Goal: Task Accomplishment & Management: Use online tool/utility

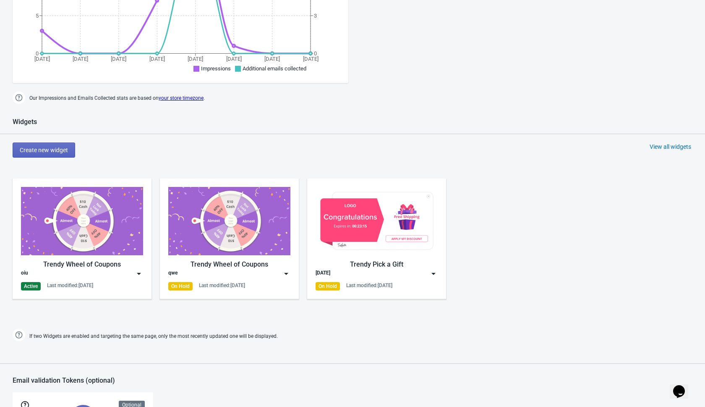
scroll to position [253, 0]
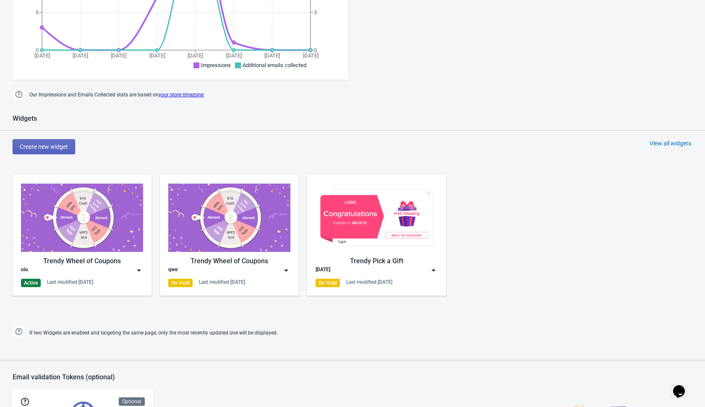
click at [632, 147] on div "Create new widget View all widgets" at bounding box center [359, 146] width 692 height 15
click at [658, 135] on div "Widgets Create new widget View all widgets Trendy Wheel of Coupons oiu Active L…" at bounding box center [352, 227] width 705 height 226
click at [657, 143] on div "View all widgets" at bounding box center [670, 143] width 42 height 8
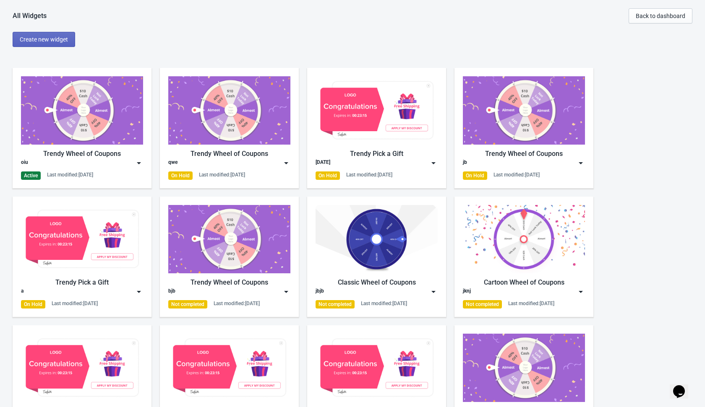
scroll to position [16, 0]
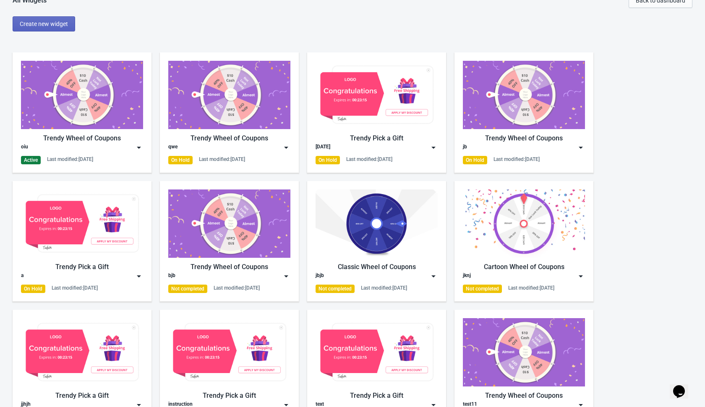
click at [140, 146] on img at bounding box center [139, 147] width 8 height 8
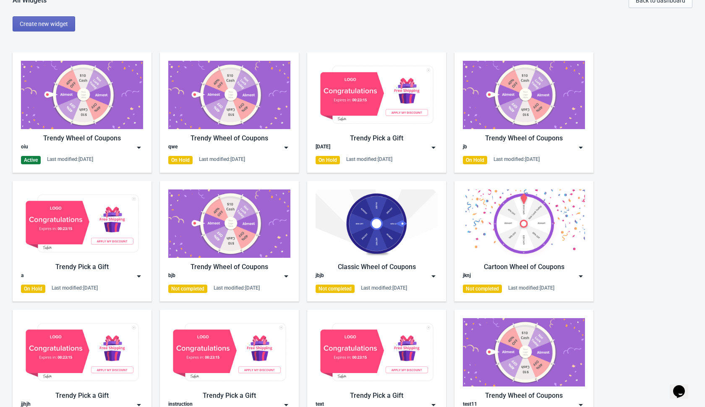
click at [140, 146] on img at bounding box center [139, 147] width 8 height 8
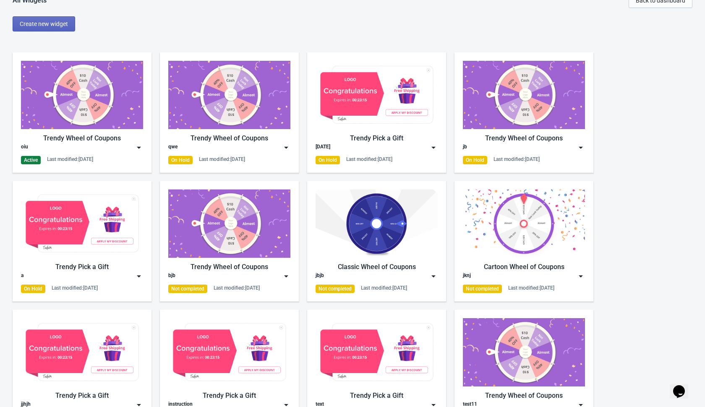
click at [142, 146] on img at bounding box center [139, 147] width 8 height 8
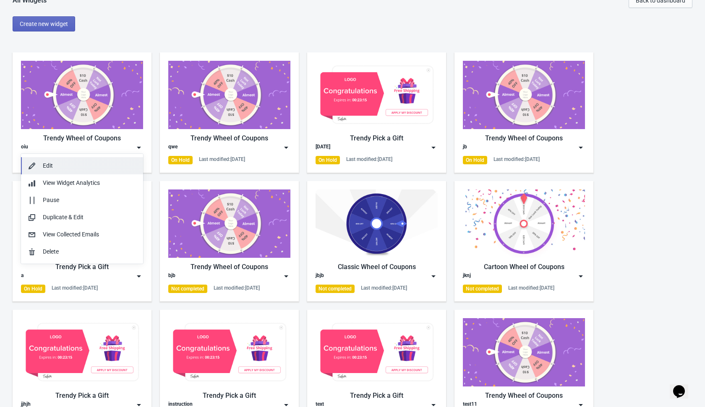
click at [98, 173] on button "Edit" at bounding box center [82, 165] width 122 height 17
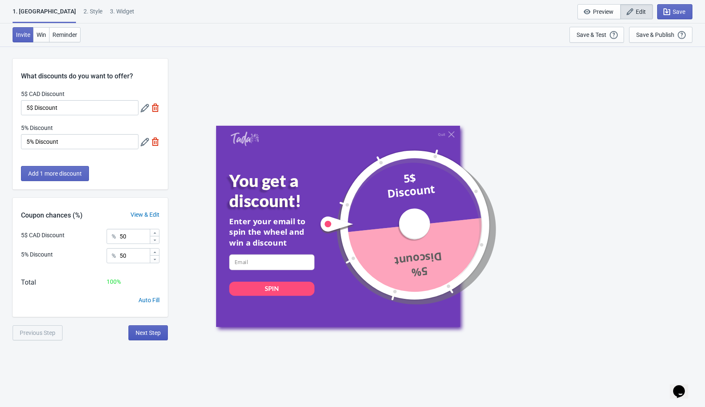
click at [143, 330] on span "Next Step" at bounding box center [147, 333] width 25 height 7
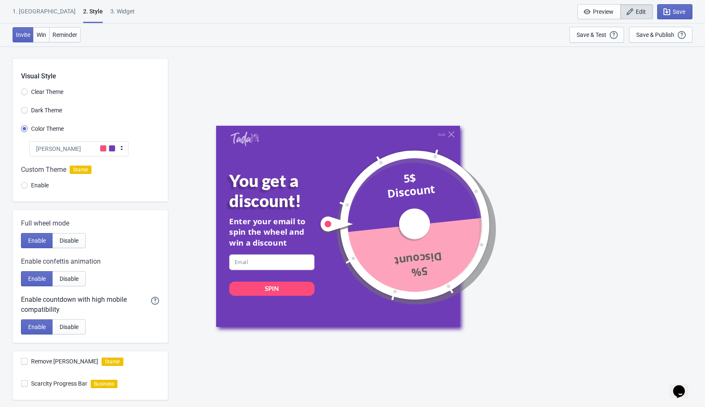
scroll to position [107, 0]
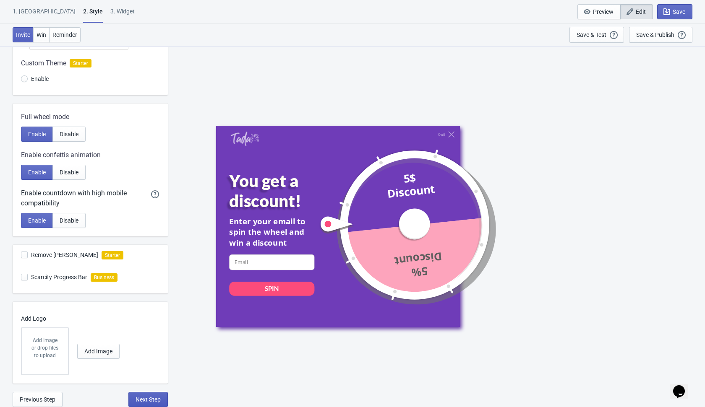
click at [146, 402] on span "Next Step" at bounding box center [147, 399] width 25 height 7
select select "1"
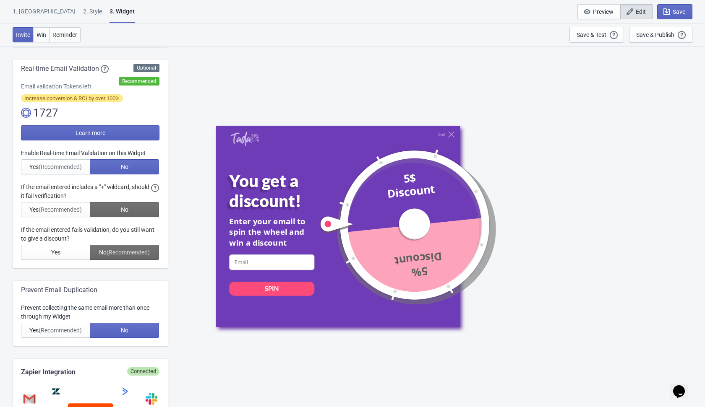
scroll to position [0, 0]
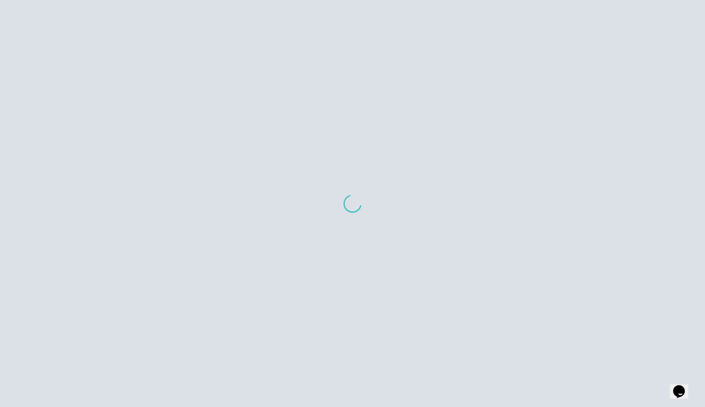
scroll to position [8, 0]
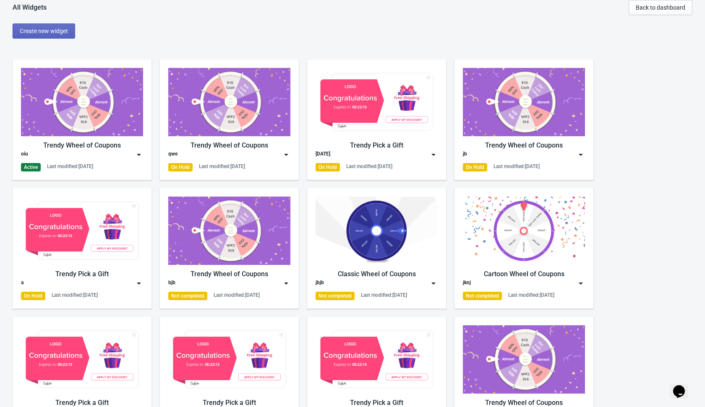
click at [130, 32] on div "Create new widget" at bounding box center [359, 30] width 692 height 15
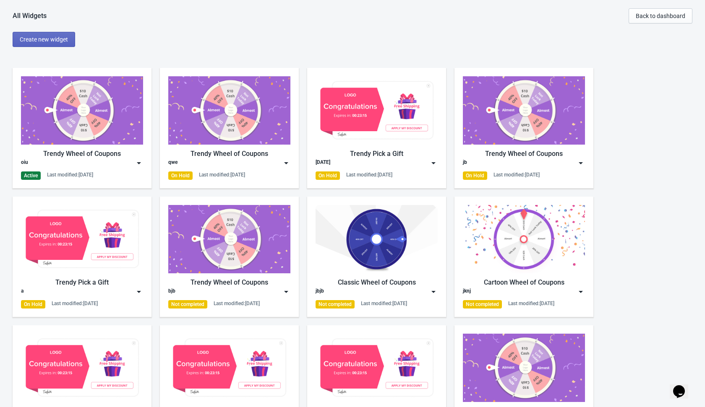
click at [287, 165] on img at bounding box center [286, 163] width 8 height 8
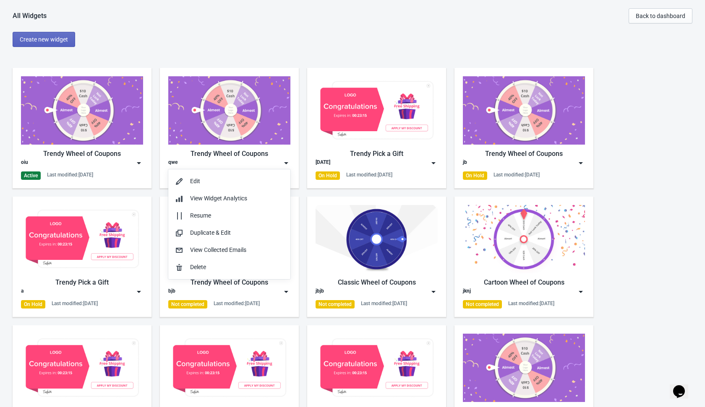
click at [351, 21] on div "All Widgets Back to dashboard" at bounding box center [352, 15] width 679 height 15
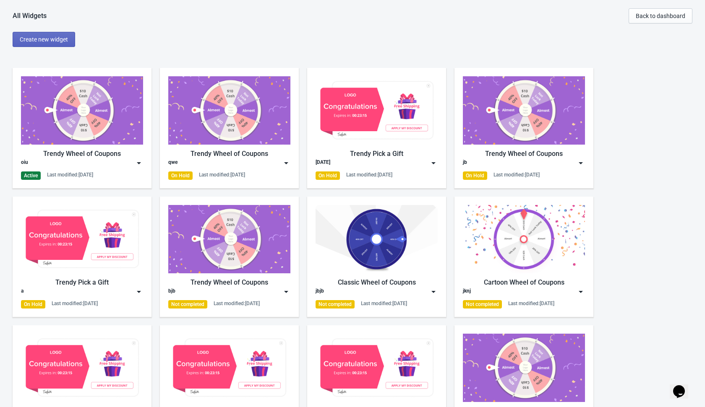
click at [286, 162] on img at bounding box center [286, 163] width 8 height 8
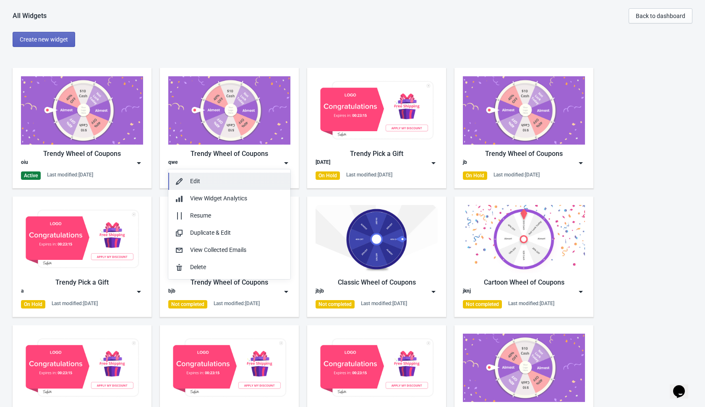
click at [271, 182] on div "Edit" at bounding box center [237, 181] width 94 height 9
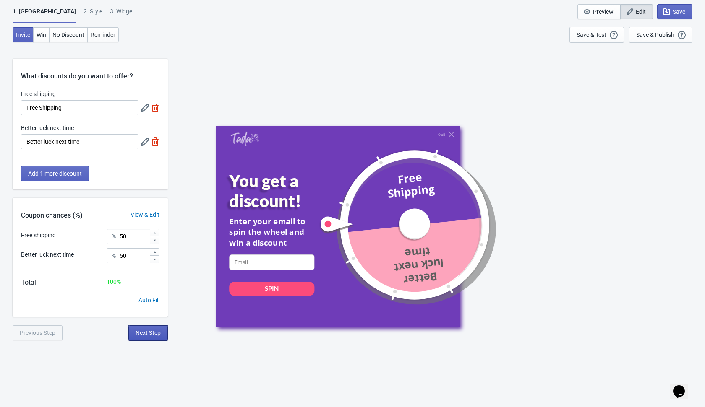
click at [143, 332] on span "Next Step" at bounding box center [147, 333] width 25 height 7
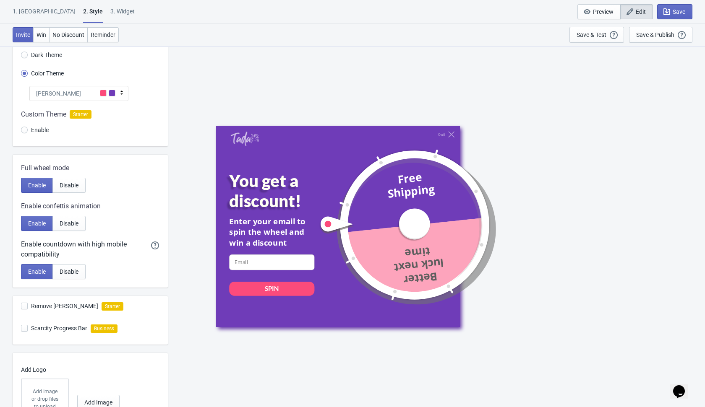
scroll to position [107, 0]
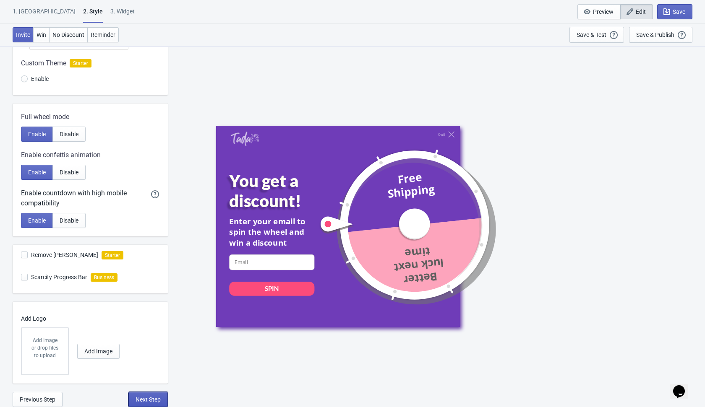
click at [142, 402] on span "Next Step" at bounding box center [147, 399] width 25 height 7
select select "once"
select select "1"
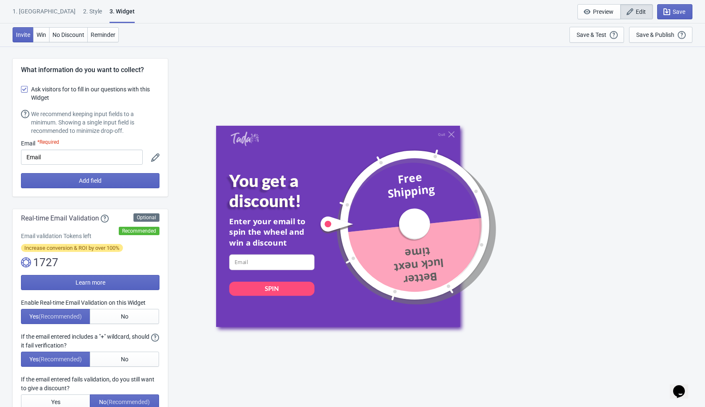
scroll to position [10, 0]
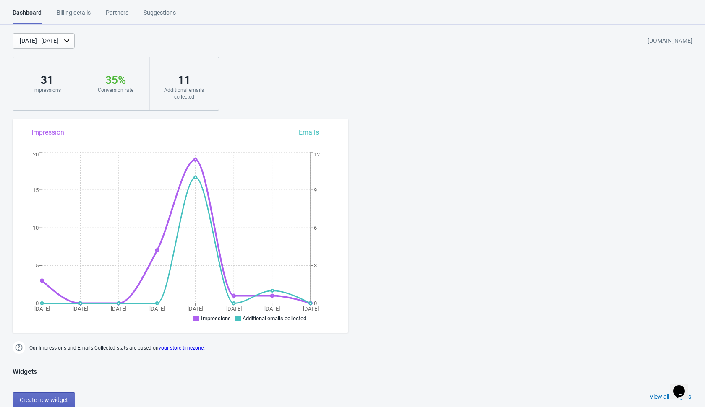
click at [315, 49] on div "Sep 28, 2025 - Oct 5, 2025 thirdparty-wheel-trials.myshopify.com 31 Impressions…" at bounding box center [352, 72] width 705 height 78
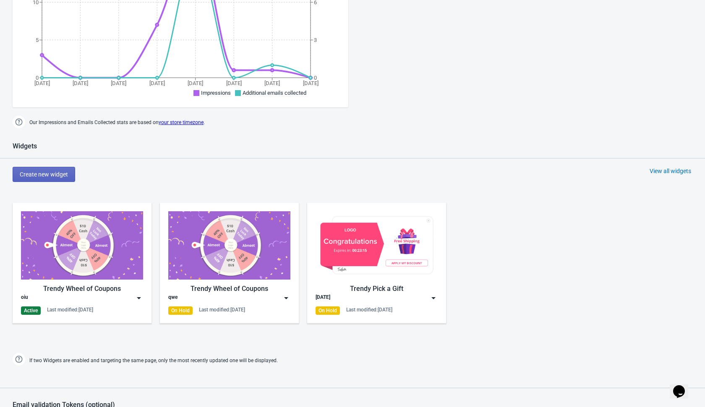
scroll to position [224, 0]
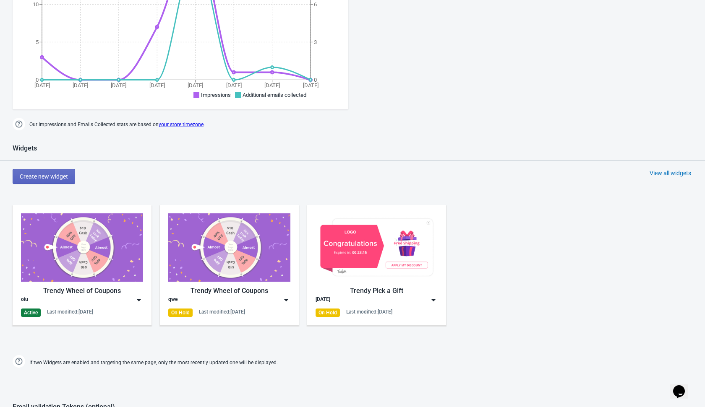
click at [661, 172] on div "View all widgets" at bounding box center [670, 173] width 42 height 8
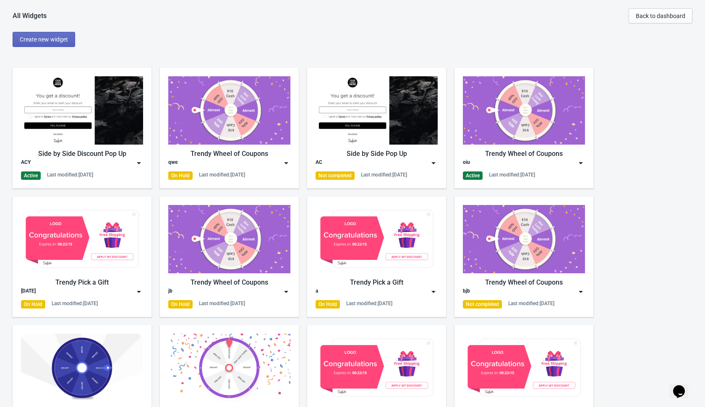
click at [579, 160] on img at bounding box center [580, 163] width 8 height 8
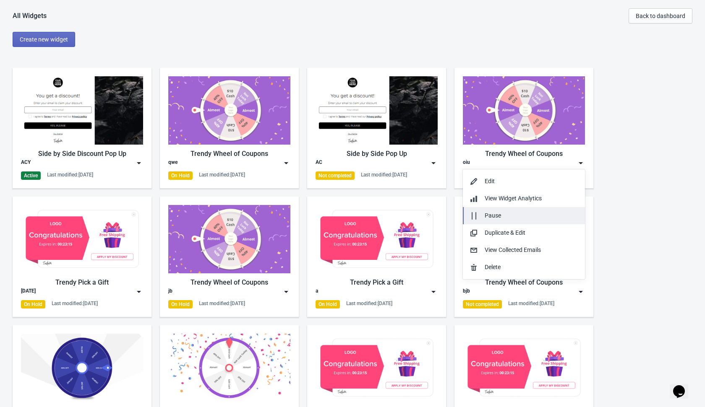
click at [527, 218] on div "Pause" at bounding box center [531, 215] width 94 height 9
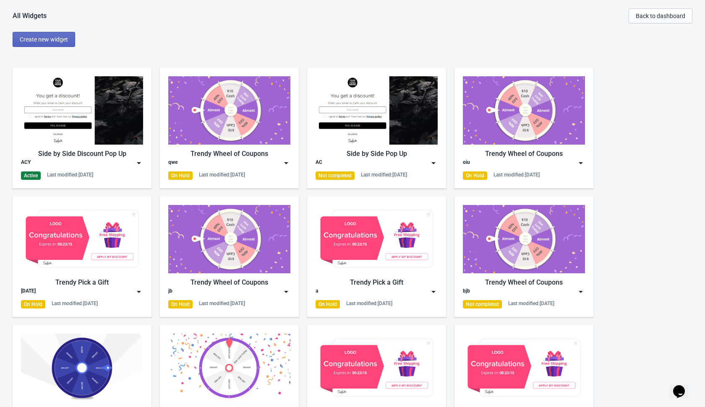
click at [201, 41] on div "Create new widget" at bounding box center [359, 39] width 692 height 15
click at [50, 39] on span "Create new widget" at bounding box center [44, 39] width 48 height 7
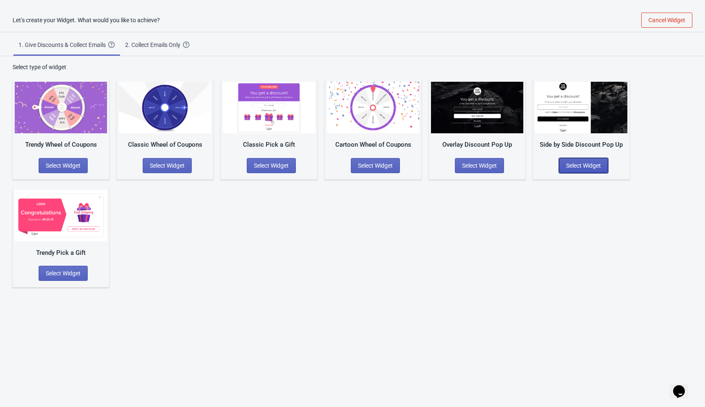
click at [576, 164] on span "Select Widget" at bounding box center [583, 165] width 35 height 7
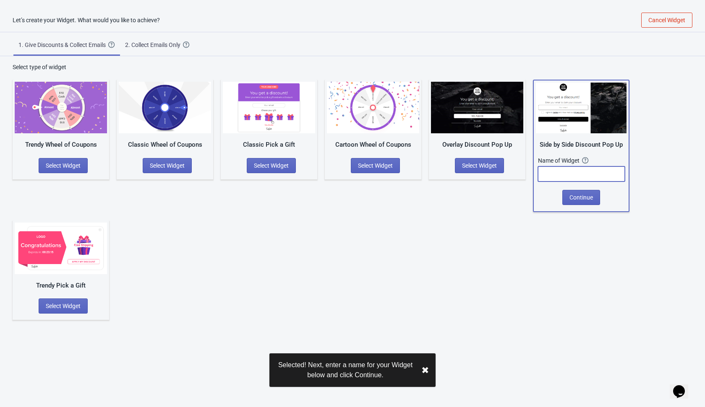
click at [562, 172] on input "text" at bounding box center [581, 174] width 87 height 15
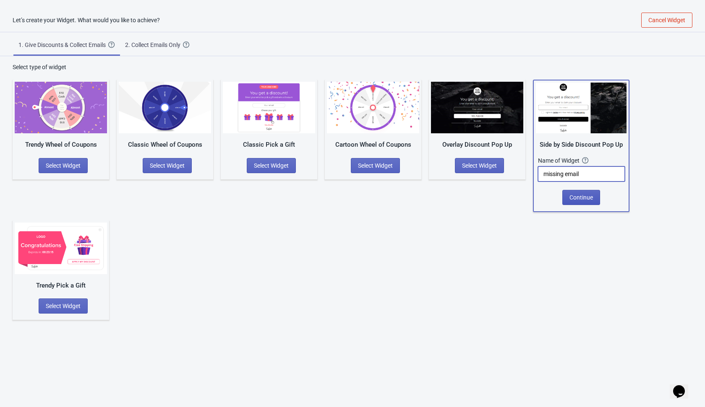
type input "missing email"
click at [590, 196] on span "Continue" at bounding box center [580, 197] width 23 height 7
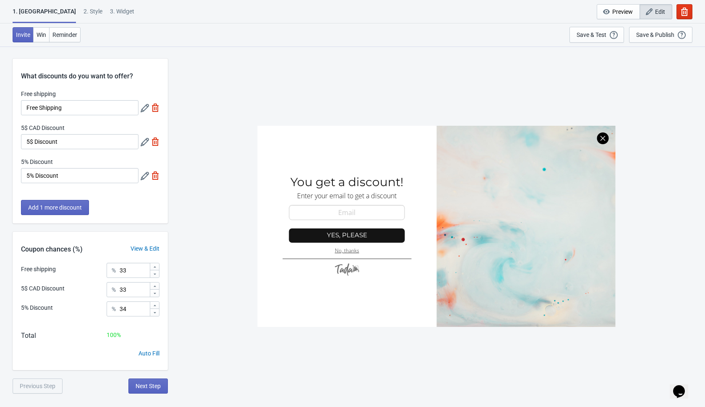
click at [154, 107] on img at bounding box center [155, 108] width 8 height 8
type input "50"
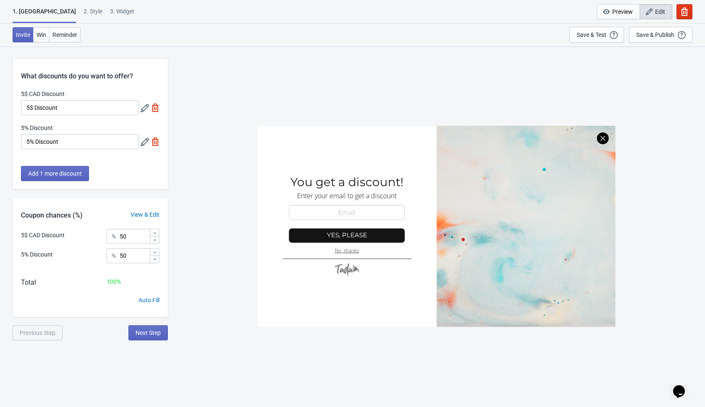
click at [154, 107] on img at bounding box center [155, 108] width 8 height 8
type input "100"
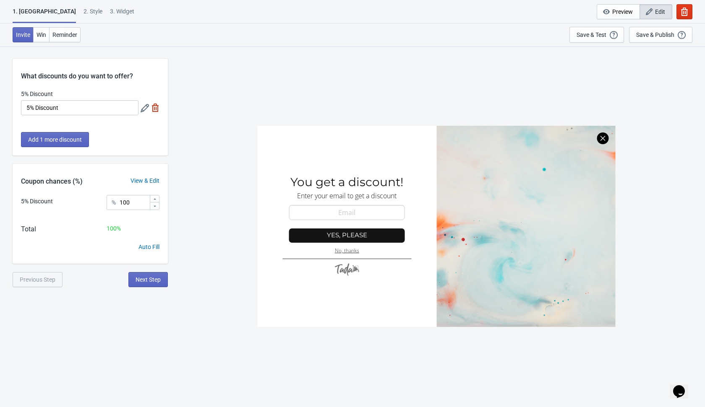
click at [154, 107] on img at bounding box center [155, 108] width 8 height 8
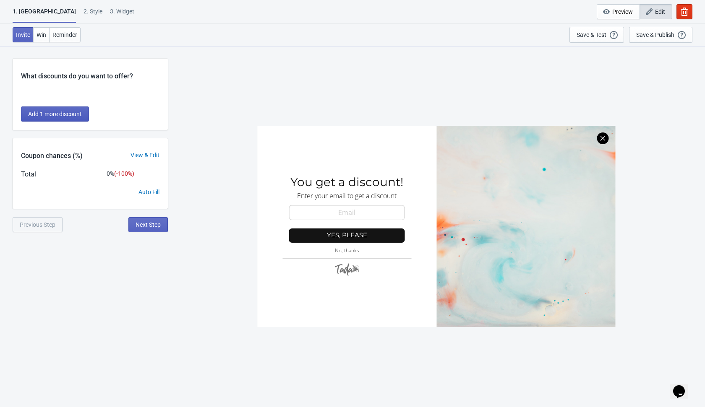
click at [72, 114] on span "Add 1 more discount" at bounding box center [55, 114] width 54 height 7
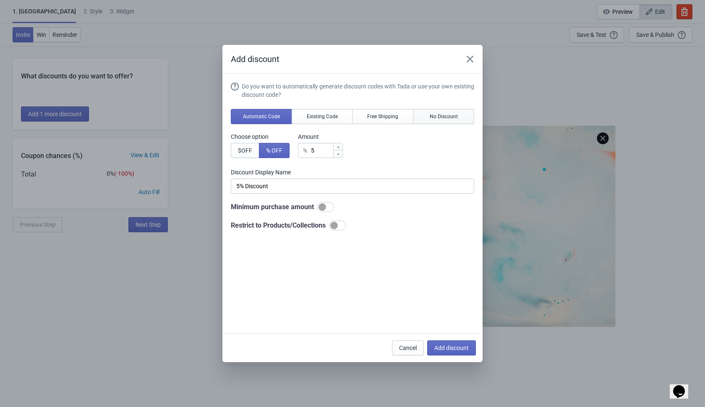
click at [435, 116] on span "No Discount" at bounding box center [443, 116] width 28 height 7
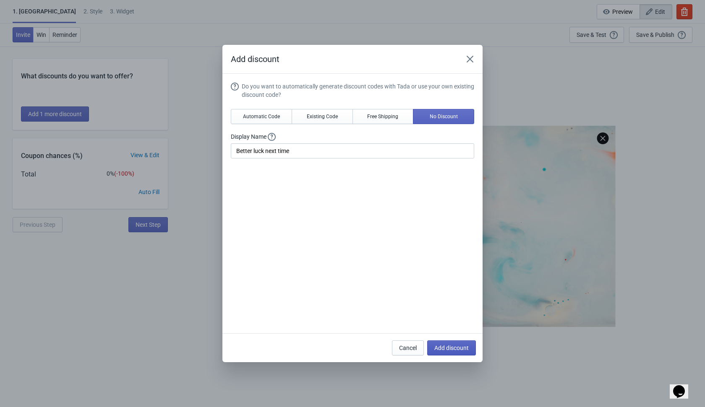
click at [441, 344] on button "Add discount" at bounding box center [451, 348] width 49 height 15
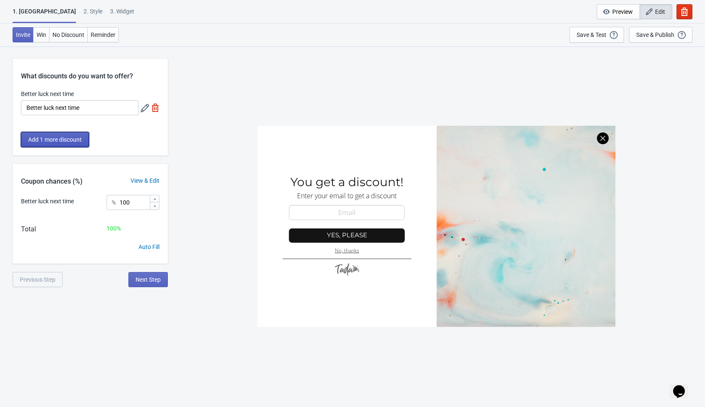
click at [73, 140] on span "Add 1 more discount" at bounding box center [55, 139] width 54 height 7
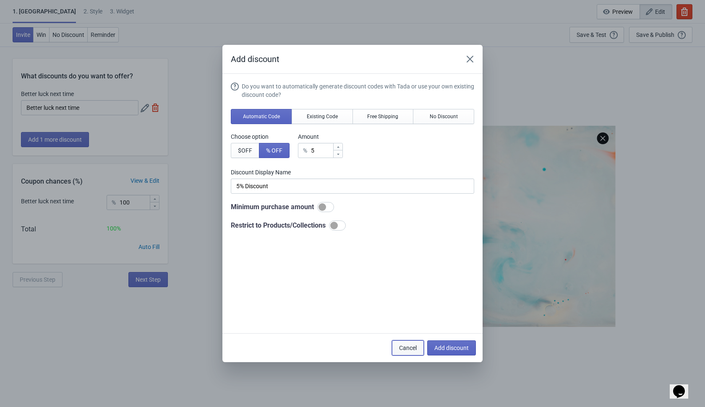
click at [406, 345] on span "Cancel" at bounding box center [408, 348] width 18 height 7
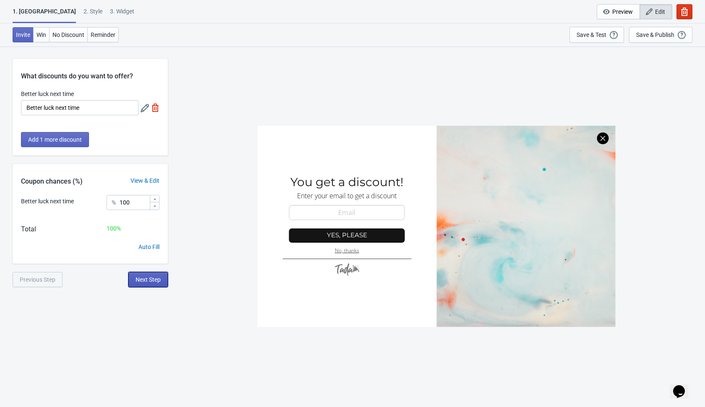
click at [154, 282] on span "Next Step" at bounding box center [147, 279] width 25 height 7
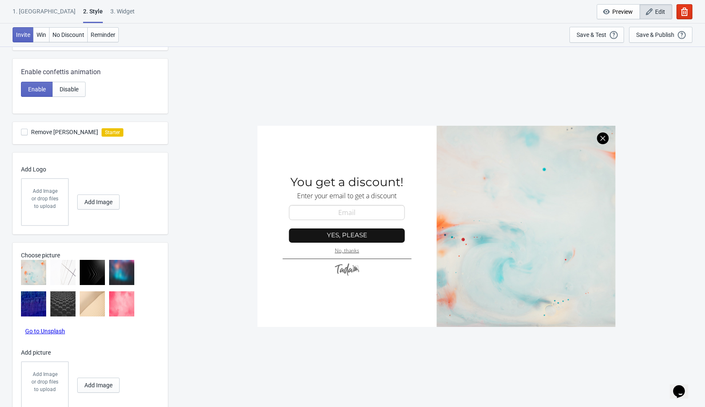
scroll to position [226, 0]
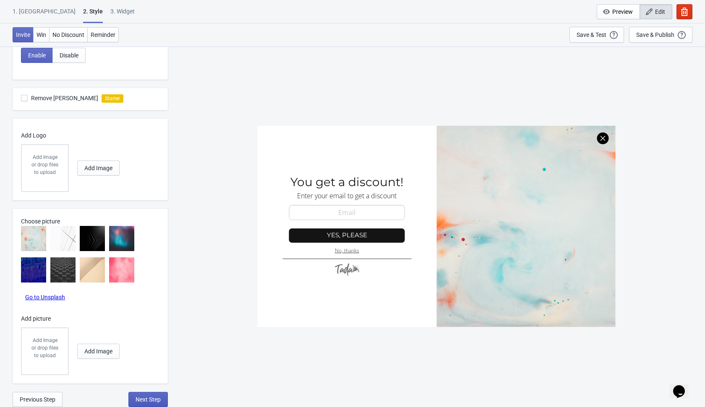
click at [142, 401] on span "Next Step" at bounding box center [147, 399] width 25 height 7
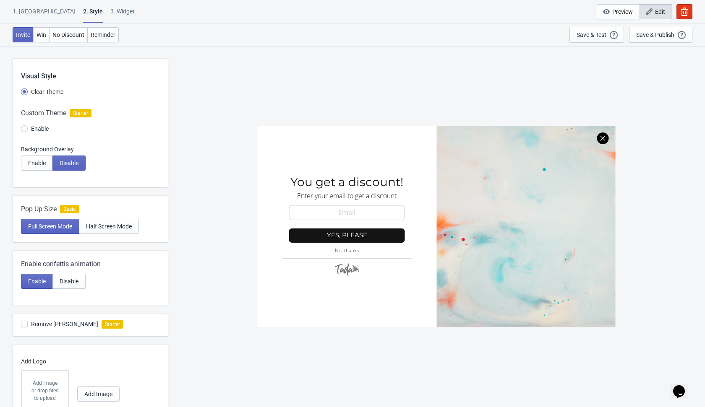
select select "once"
select select "1"
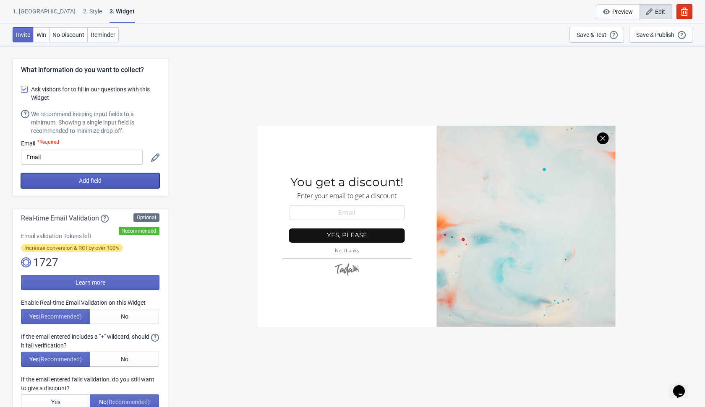
click at [129, 185] on button "Add field" at bounding box center [90, 180] width 138 height 15
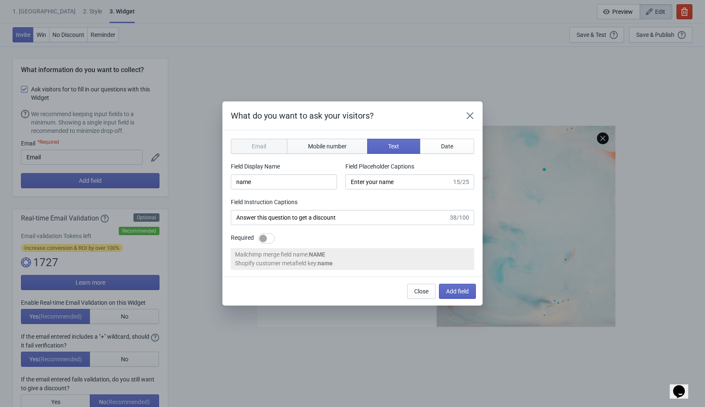
click at [346, 147] on span "Mobile number" at bounding box center [327, 146] width 39 height 7
type input "phone"
type input "Enter your mobile number"
type input "Next, enter your mobile number to get a discount"
select select "ca"
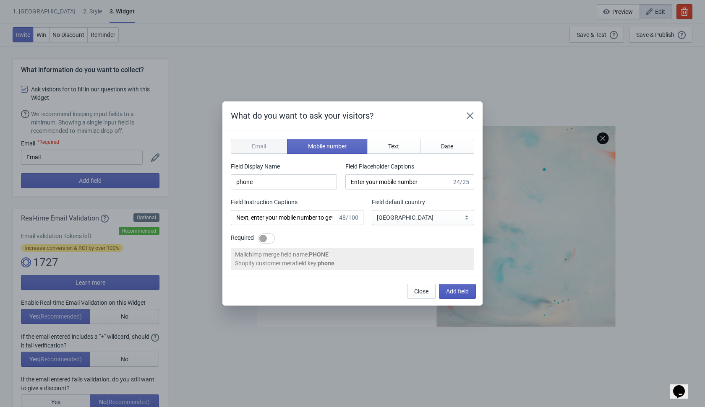
click at [452, 291] on span "Add field" at bounding box center [457, 291] width 23 height 7
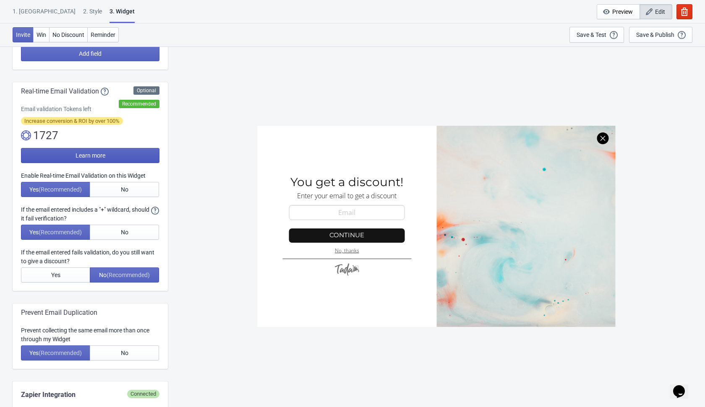
scroll to position [167, 0]
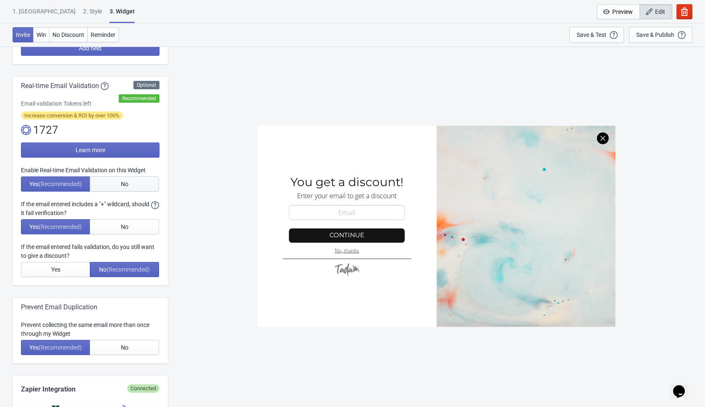
click at [131, 179] on button "No" at bounding box center [124, 184] width 69 height 15
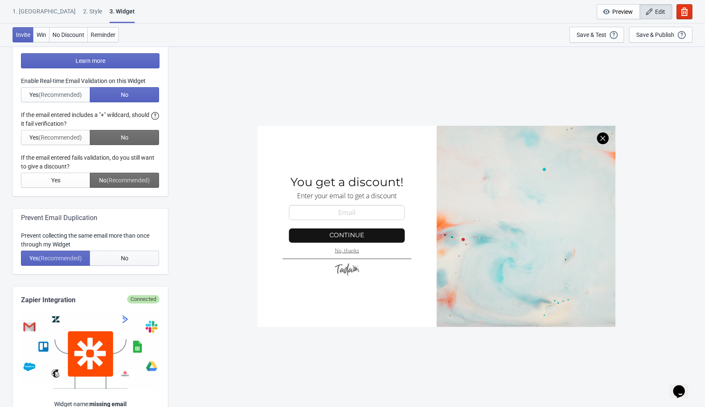
scroll to position [260, 0]
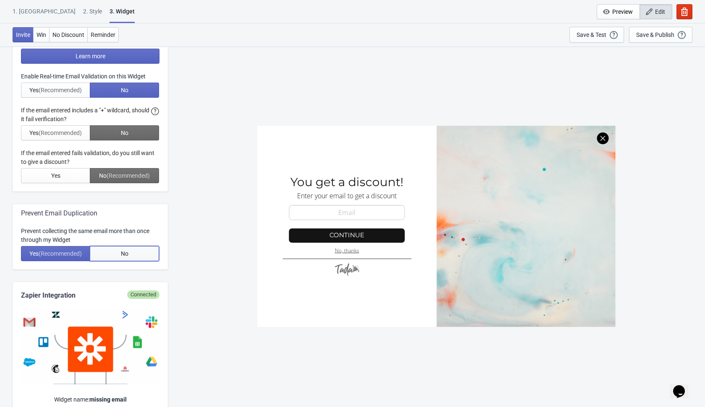
click at [136, 254] on button "No" at bounding box center [124, 253] width 69 height 15
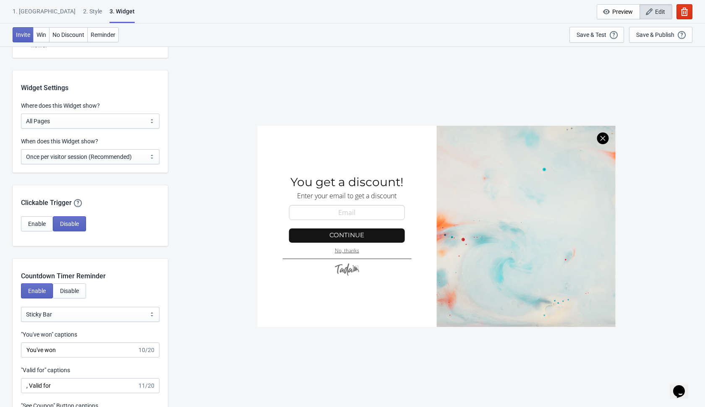
scroll to position [665, 0]
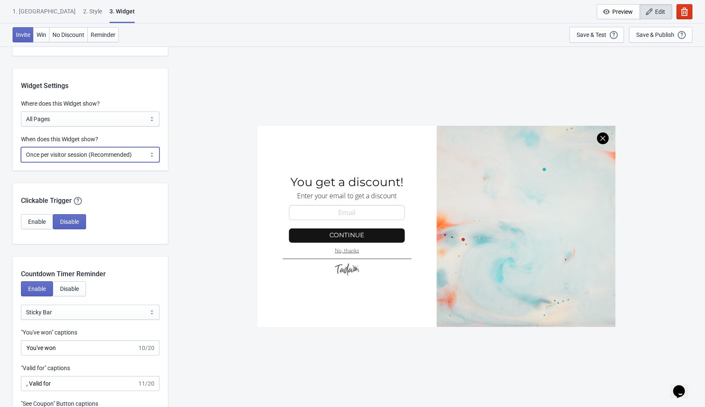
click at [142, 151] on select "Every new visit of page Once every period of time Once per visitor session (Rec…" at bounding box center [90, 154] width 138 height 15
select select "every"
click at [21, 147] on select "Every new visit of page Once every period of time Once per visitor session (Rec…" at bounding box center [90, 154] width 138 height 15
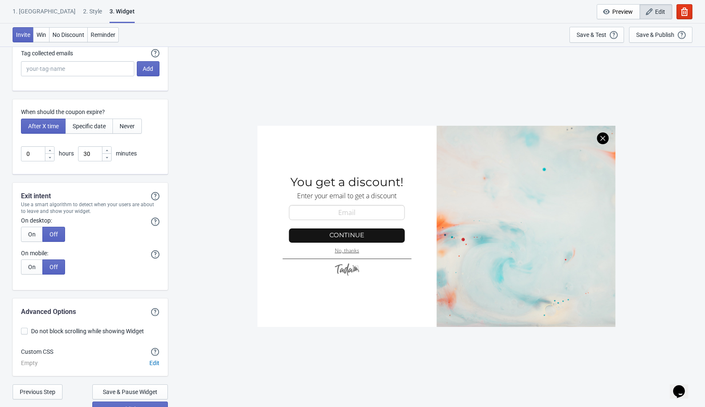
scroll to position [2175, 0]
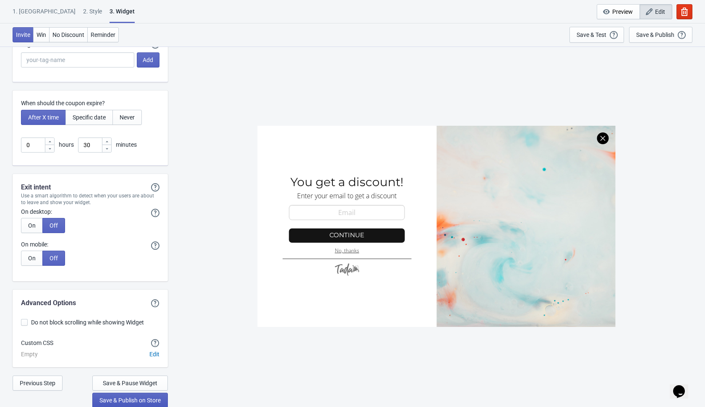
click at [130, 402] on span "Save & Publish on Store" at bounding box center [129, 400] width 61 height 7
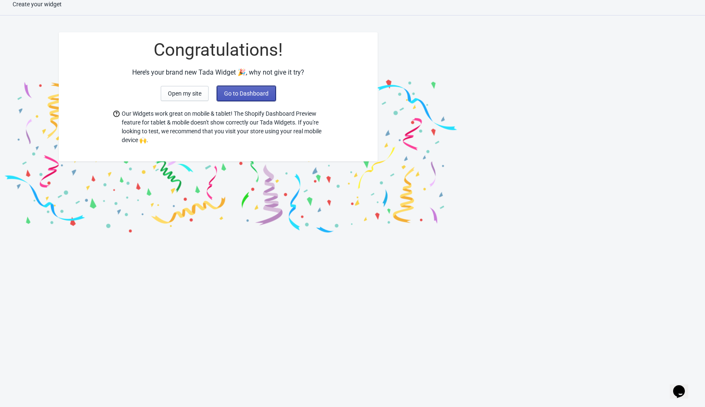
click at [259, 94] on span "Go to Dashboard" at bounding box center [246, 93] width 44 height 7
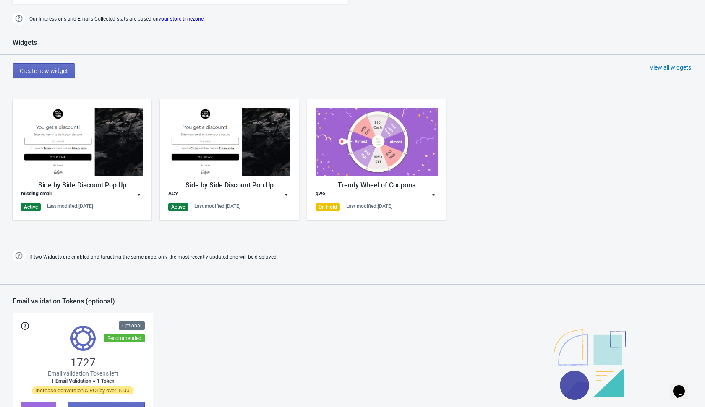
scroll to position [355, 0]
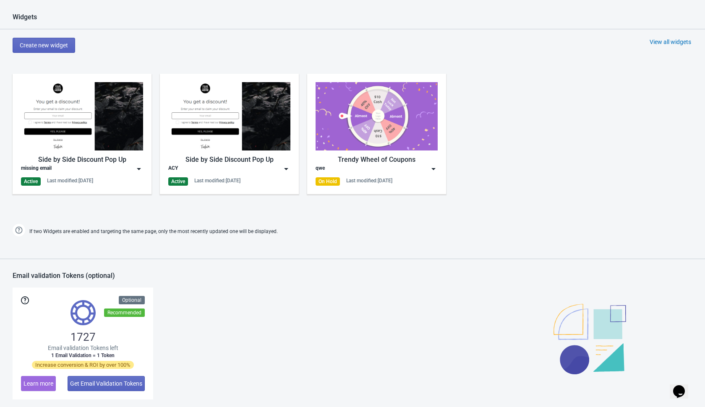
click at [285, 167] on img at bounding box center [286, 169] width 8 height 8
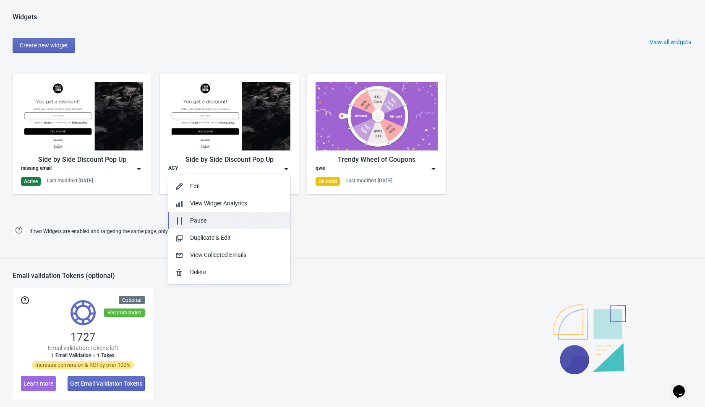
click at [252, 217] on div "Pause" at bounding box center [237, 220] width 94 height 9
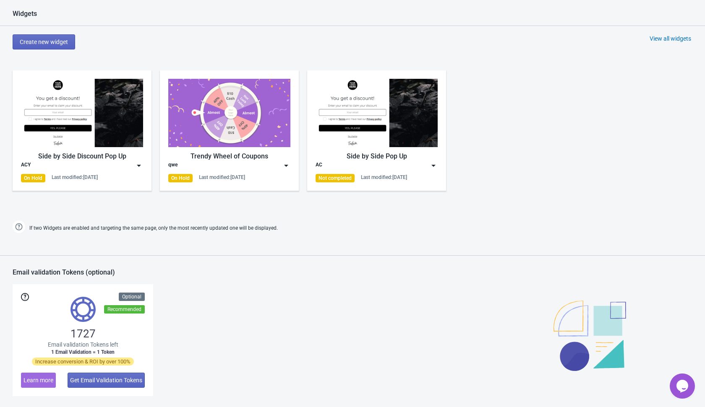
scroll to position [357, 0]
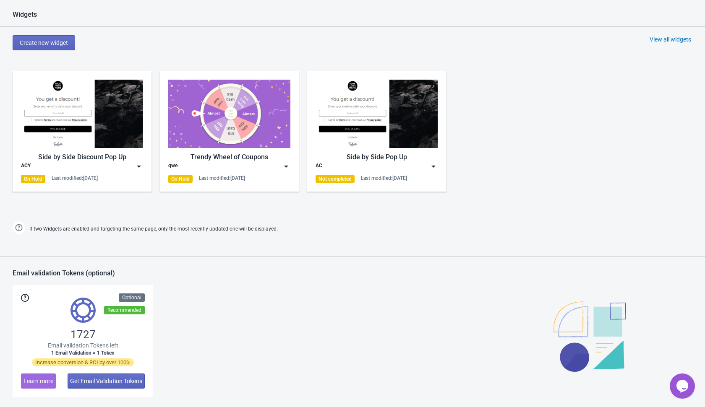
click at [550, 92] on div "Side by Side Discount Pop Up ACY On Hold Last modified: 5.10.2025 Trendy Wheel …" at bounding box center [352, 138] width 705 height 151
click at [675, 40] on div "View all widgets" at bounding box center [670, 39] width 42 height 8
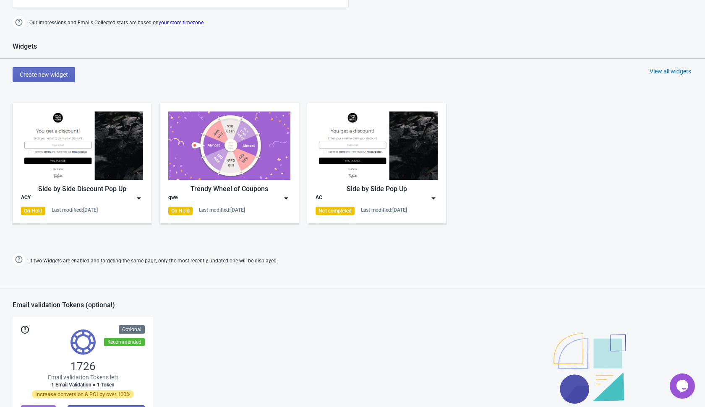
scroll to position [326, 0]
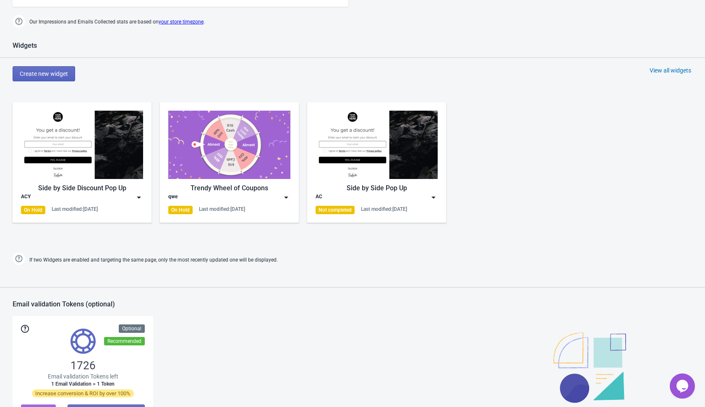
click at [666, 68] on div "View all widgets" at bounding box center [670, 70] width 42 height 8
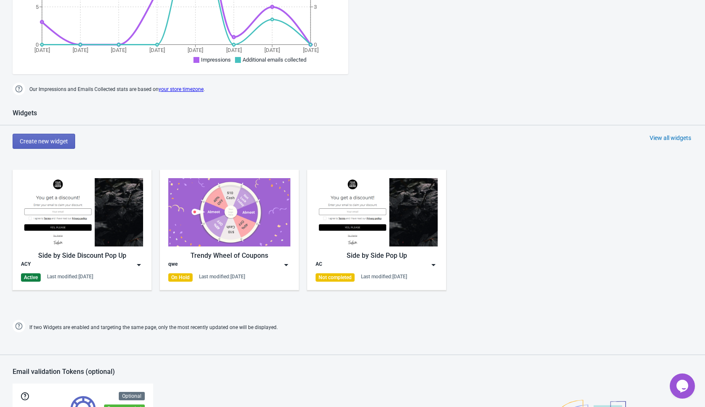
scroll to position [481, 0]
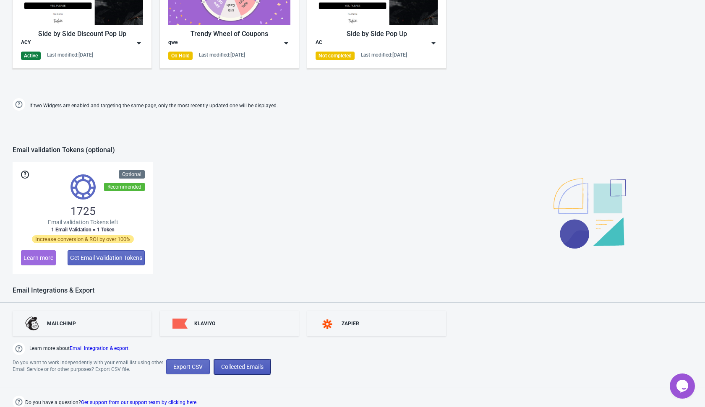
click at [250, 364] on span "Collected Emails" at bounding box center [242, 367] width 42 height 7
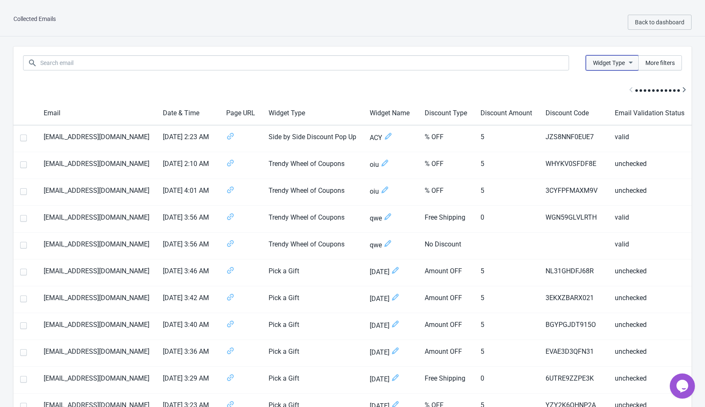
click at [626, 65] on icon "button" at bounding box center [630, 62] width 8 height 8
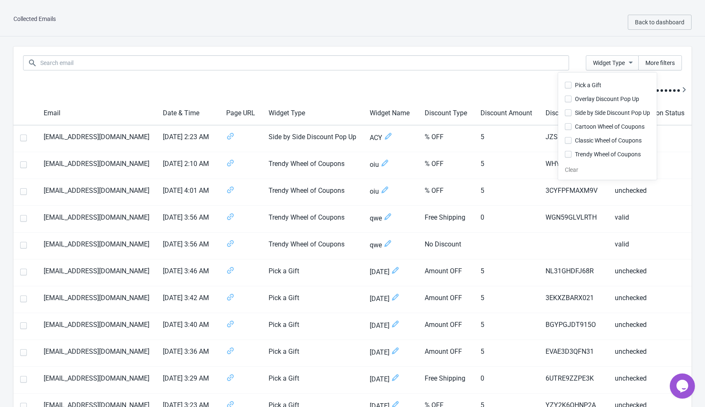
click at [596, 35] on div "Collected Emails Back to dashboard" at bounding box center [352, 22] width 705 height 28
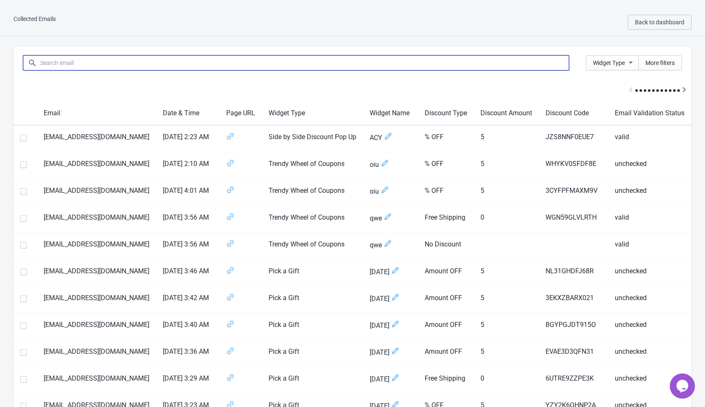
click at [519, 65] on input at bounding box center [304, 62] width 529 height 15
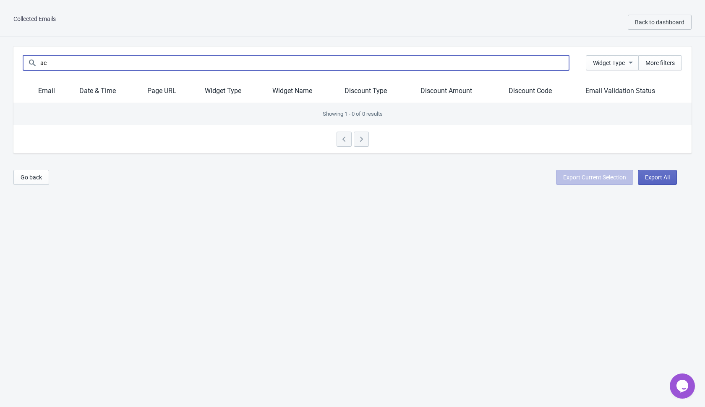
type input "a"
type input "A"
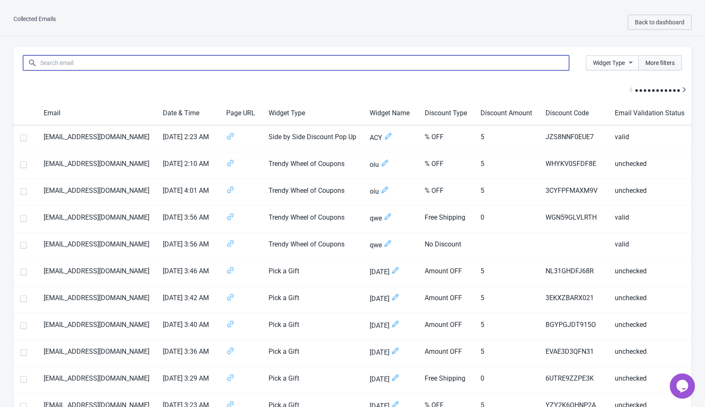
click at [655, 65] on span "More filters" at bounding box center [659, 63] width 29 height 7
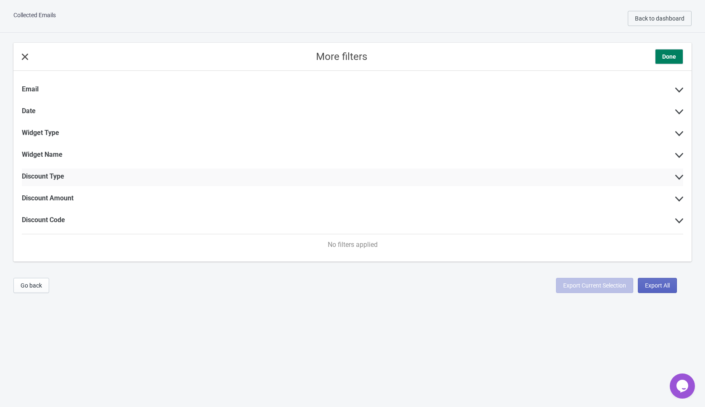
scroll to position [3, 0]
click at [674, 151] on div "Widget Name" at bounding box center [352, 157] width 661 height 18
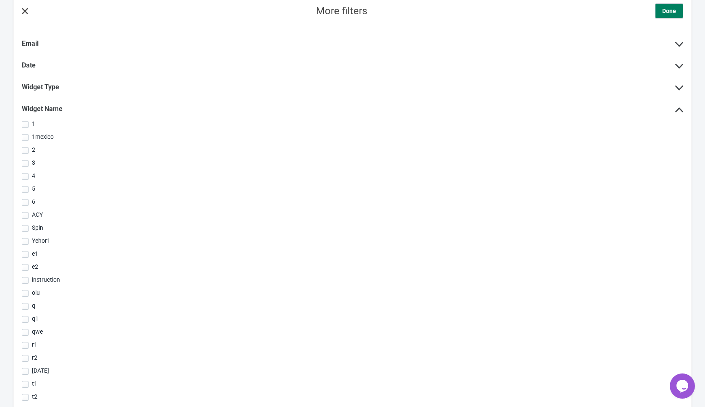
scroll to position [52, 0]
click at [26, 213] on span at bounding box center [25, 213] width 7 height 7
click at [22, 213] on input "ACY" at bounding box center [22, 217] width 0 height 15
checkbox input "true"
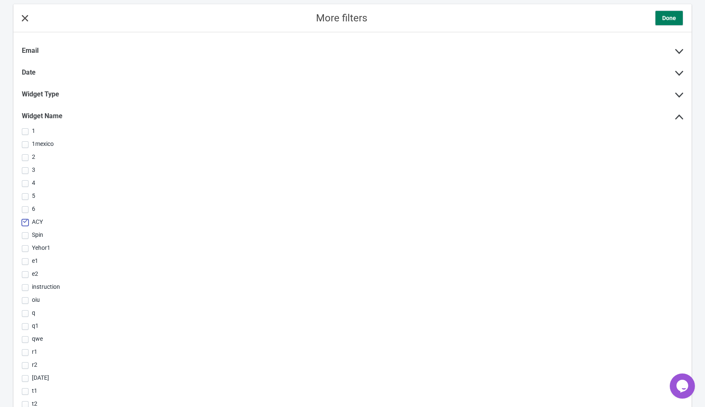
scroll to position [0, 0]
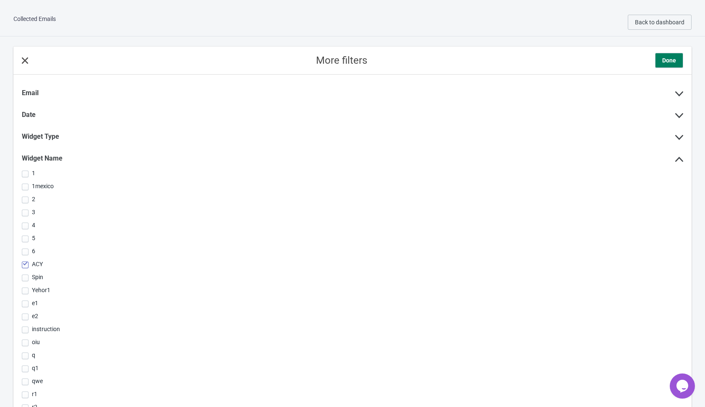
click at [663, 59] on span "Done" at bounding box center [669, 60] width 14 height 8
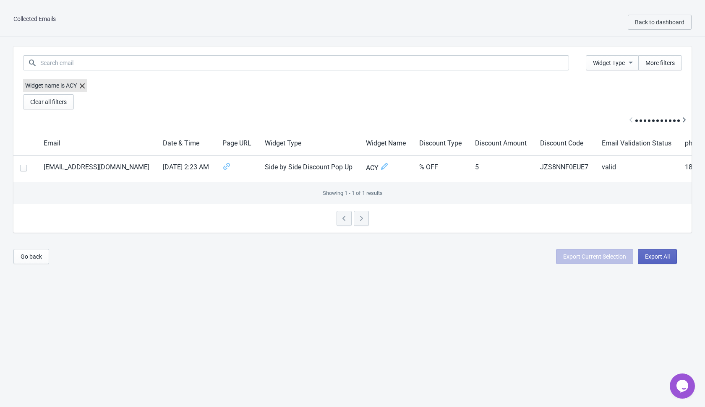
click at [345, 308] on div "Collected Emails Back to dashboard Widget Type More filters Widget name is ACY …" at bounding box center [352, 211] width 705 height 407
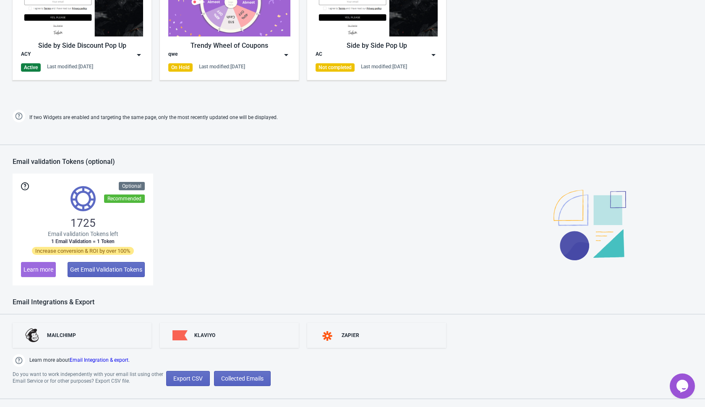
scroll to position [481, 0]
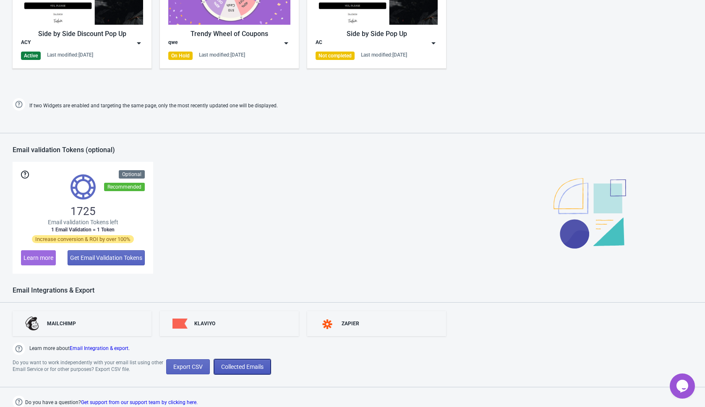
click at [246, 368] on span "Collected Emails" at bounding box center [242, 367] width 42 height 7
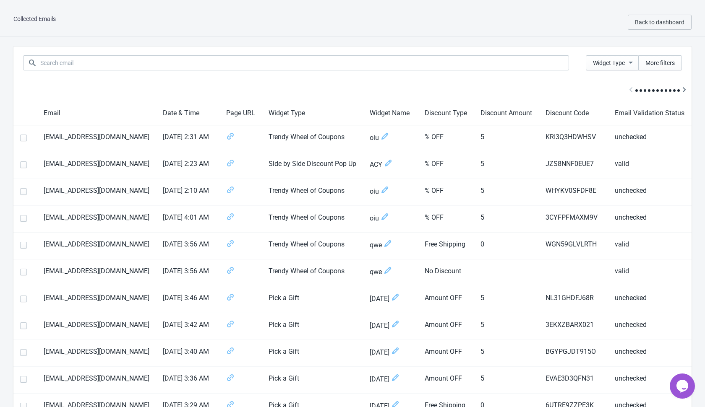
click at [549, 8] on html "Collected Emails Back to dashboard Widget Type More filters Email Date & Time P…" at bounding box center [352, 203] width 705 height 407
click at [643, 23] on span "Back to dashboard" at bounding box center [659, 22] width 49 height 7
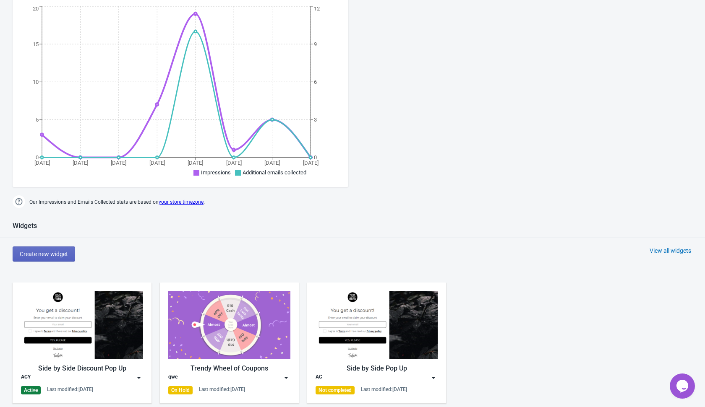
scroll to position [93, 0]
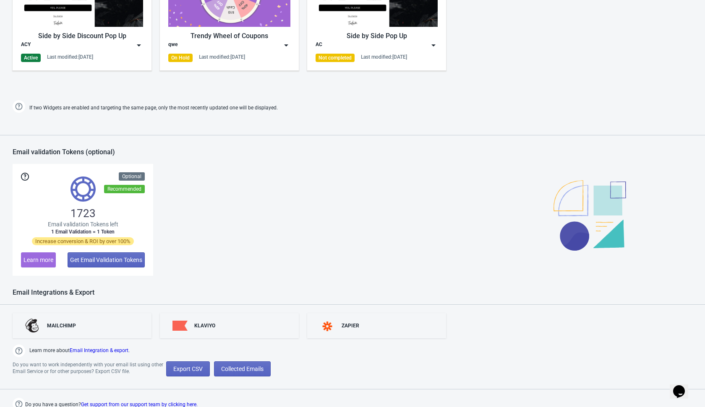
scroll to position [481, 0]
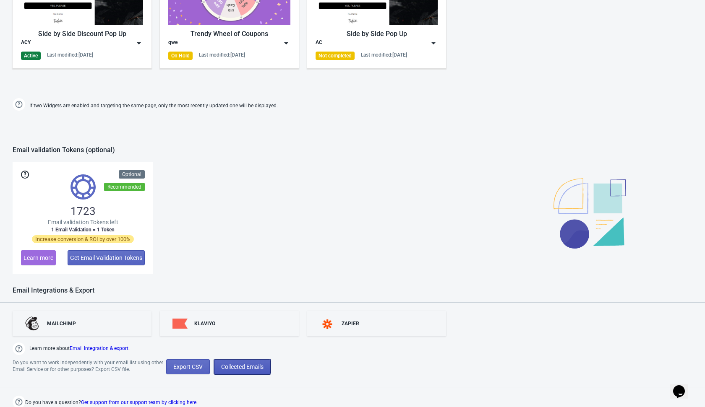
click at [256, 360] on button "Collected Emails" at bounding box center [242, 366] width 57 height 15
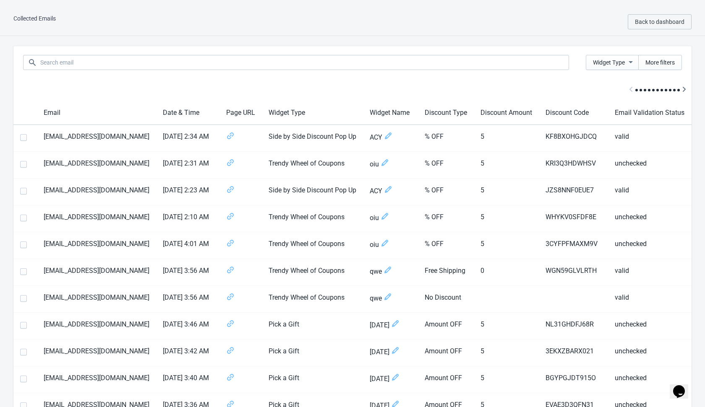
click at [629, 88] on div at bounding box center [352, 90] width 678 height 22
click at [684, 88] on icon "Scroll table right one column" at bounding box center [683, 89] width 3 height 5
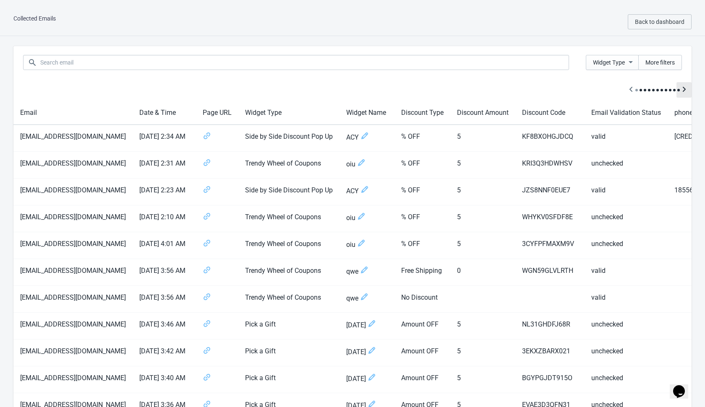
click at [684, 88] on icon "Scroll table right one column" at bounding box center [683, 89] width 3 height 5
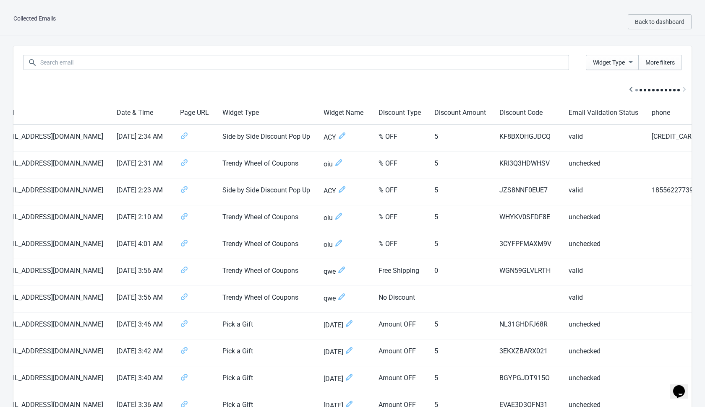
click at [684, 88] on div at bounding box center [352, 90] width 678 height 22
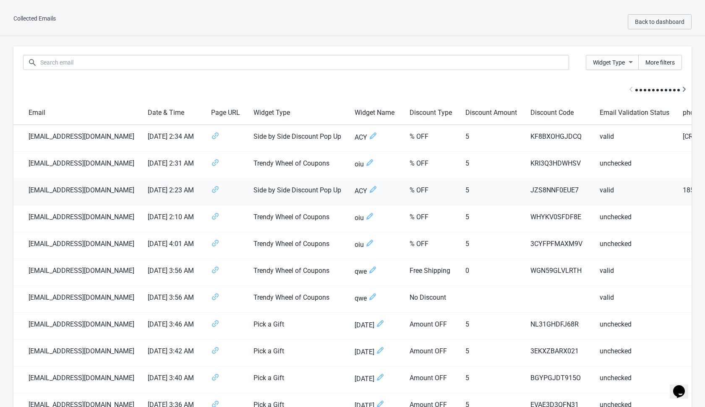
scroll to position [0, 0]
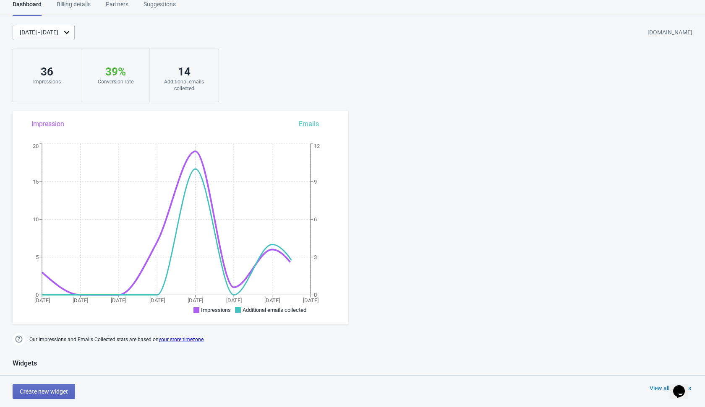
scroll to position [481, 0]
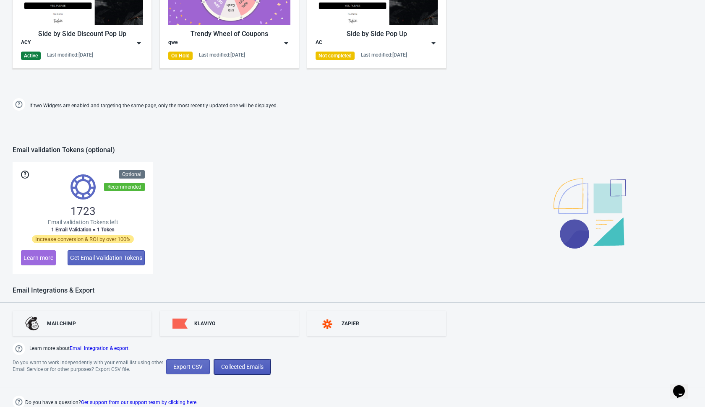
click at [256, 369] on span "Collected Emails" at bounding box center [242, 367] width 42 height 7
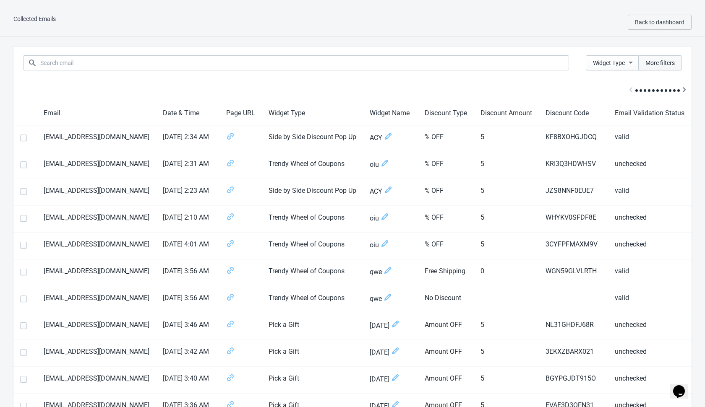
click at [653, 60] on span "More filters" at bounding box center [659, 63] width 29 height 7
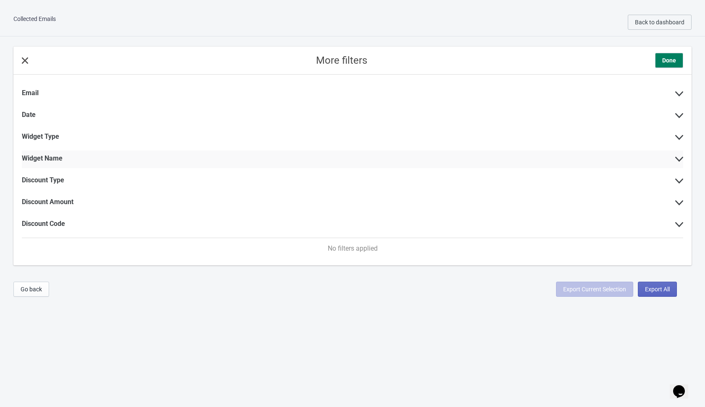
click at [674, 161] on div "Widget Name" at bounding box center [352, 160] width 661 height 18
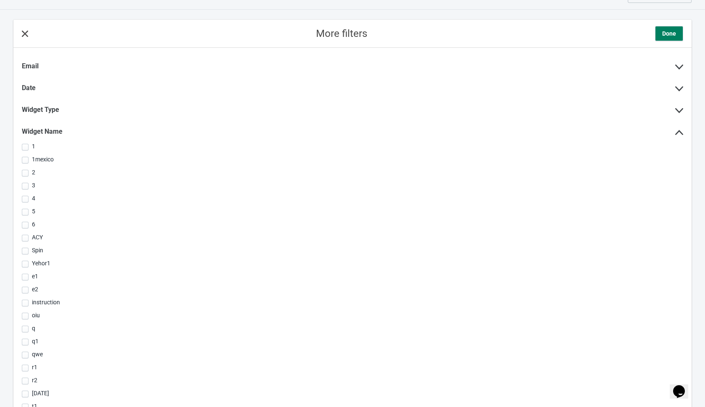
scroll to position [27, 0]
click at [36, 236] on span "ACY" at bounding box center [37, 238] width 11 height 8
click at [22, 236] on input "ACY" at bounding box center [22, 241] width 0 height 15
checkbox input "true"
click at [666, 31] on span "Done" at bounding box center [669, 33] width 14 height 8
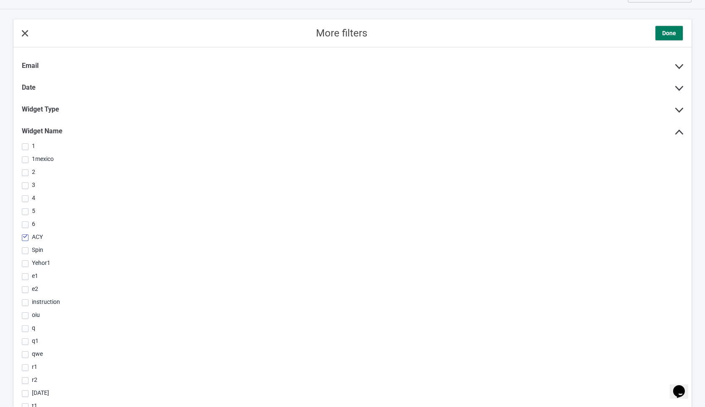
scroll to position [8, 0]
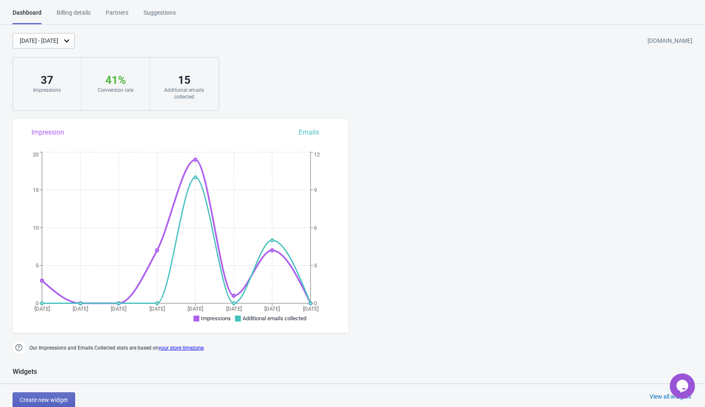
scroll to position [481, 0]
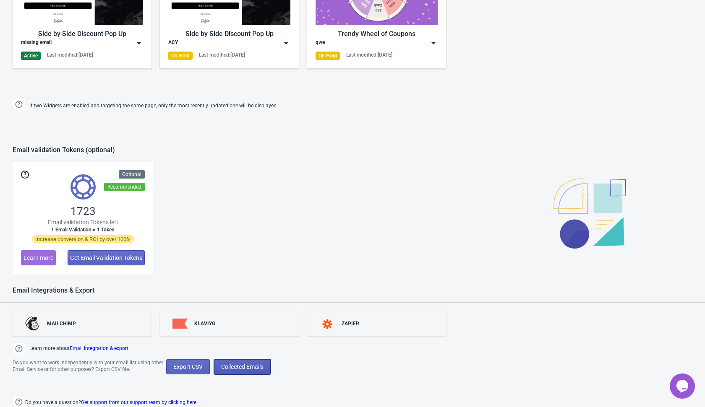
click at [251, 367] on span "Collected Emails" at bounding box center [242, 367] width 42 height 7
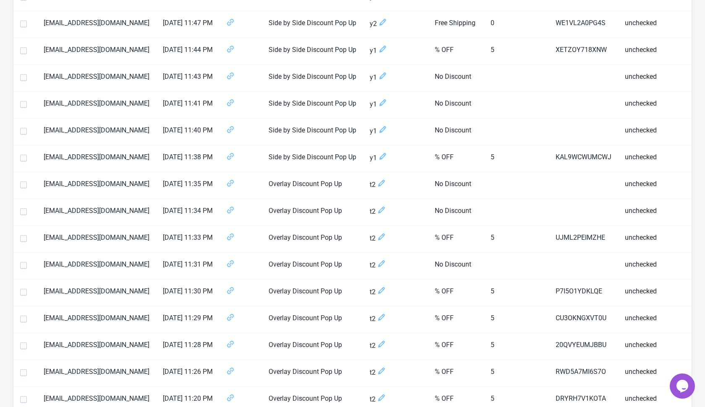
scroll to position [1141, 0]
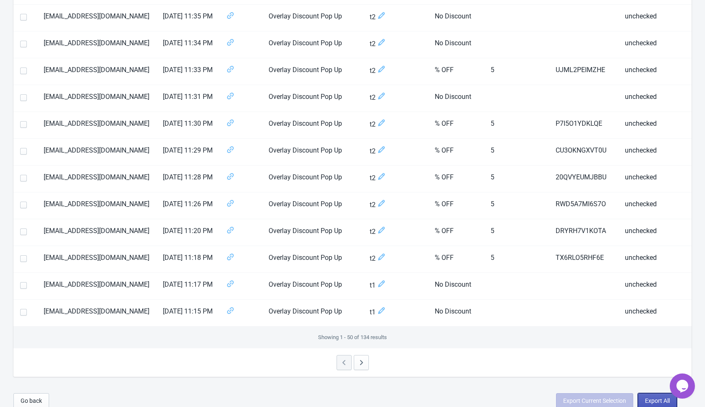
click at [645, 398] on span "Export All" at bounding box center [657, 401] width 25 height 7
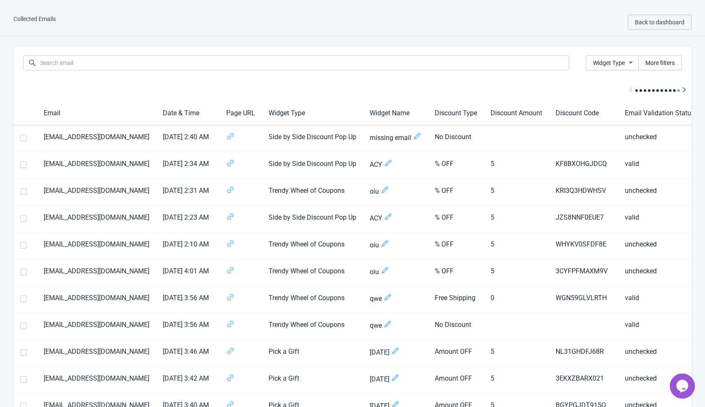
select select "2025"
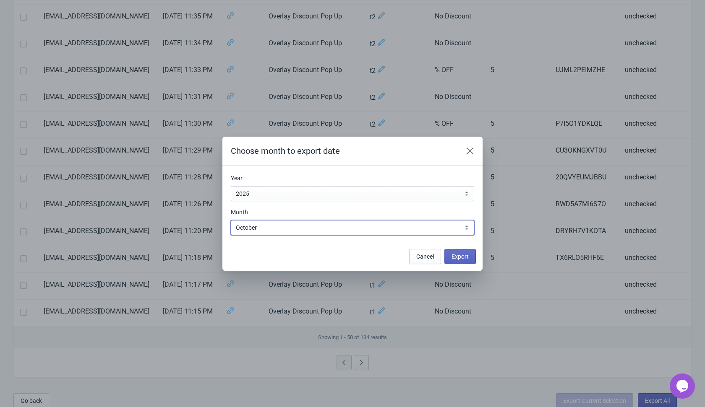
click at [377, 229] on select "January February March April May June July August September October November De…" at bounding box center [352, 227] width 243 height 15
select select "1"
click at [231, 220] on select "January February March April May June July August September October November De…" at bounding box center [352, 227] width 243 height 15
click at [339, 245] on div "Cancel Export" at bounding box center [348, 253] width 253 height 22
click at [458, 258] on span "Export" at bounding box center [459, 256] width 17 height 7
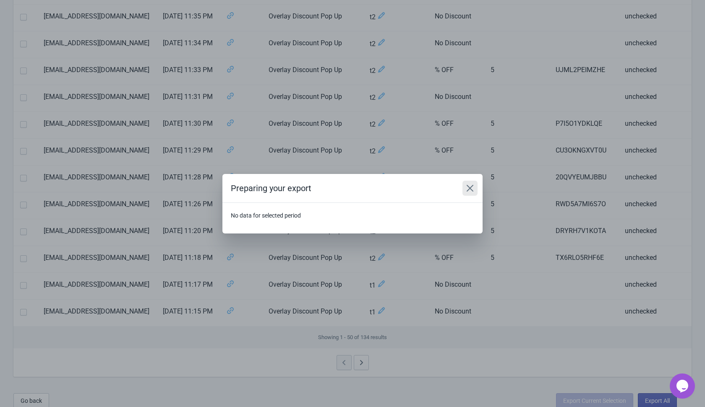
click at [467, 189] on icon "Close" at bounding box center [470, 188] width 8 height 8
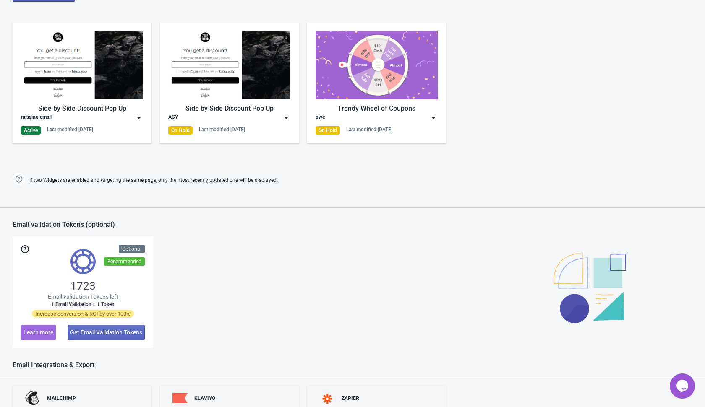
scroll to position [481, 0]
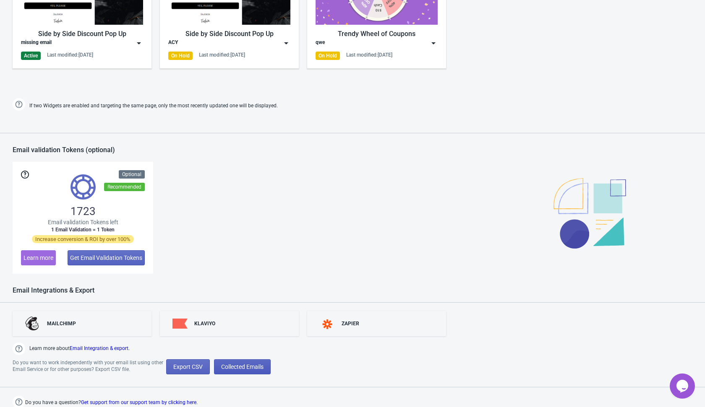
click at [253, 361] on button "Collected Emails" at bounding box center [242, 366] width 57 height 15
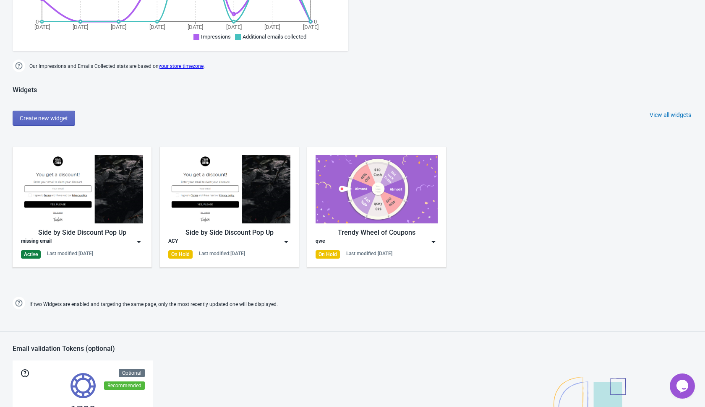
scroll to position [208, 0]
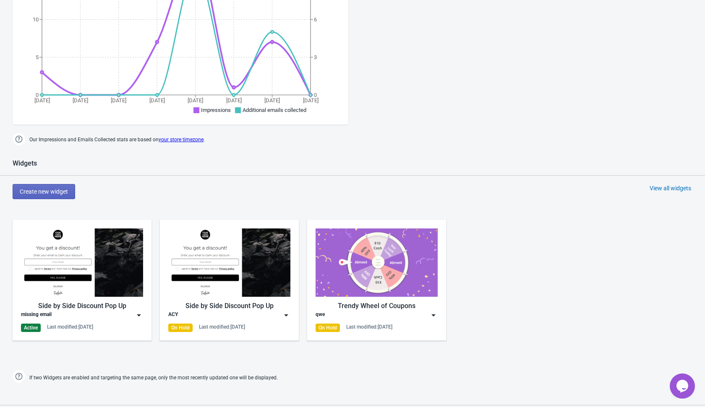
click at [243, 193] on div "Create new widget View all widgets" at bounding box center [359, 191] width 692 height 15
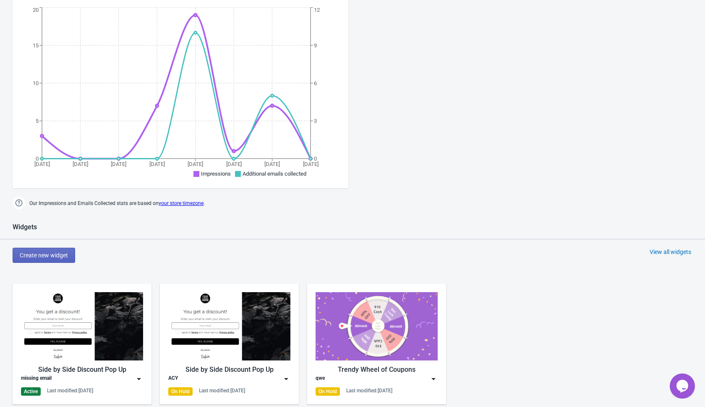
scroll to position [0, 0]
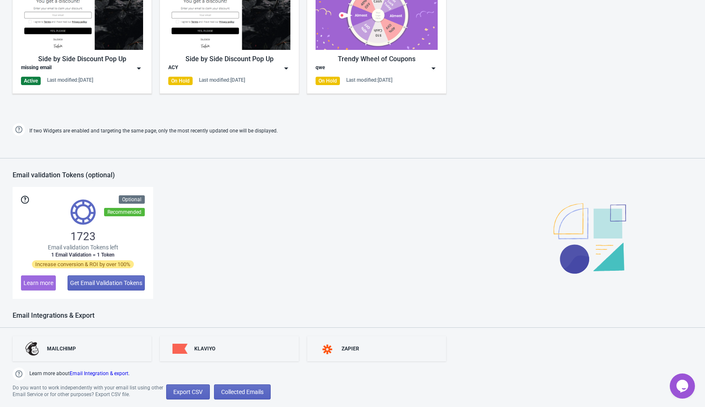
scroll to position [481, 0]
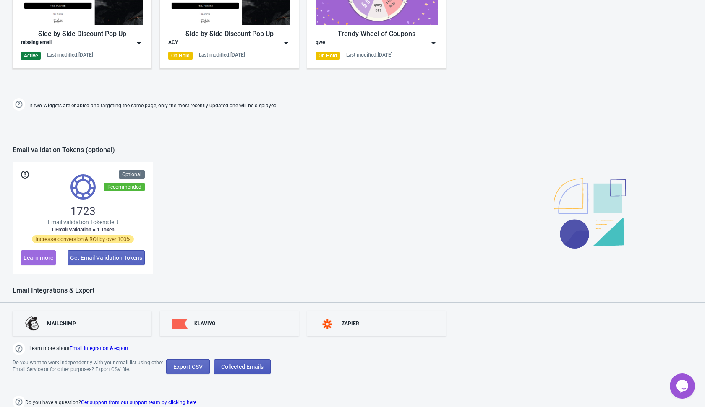
click at [258, 359] on button "Collected Emails" at bounding box center [242, 366] width 57 height 15
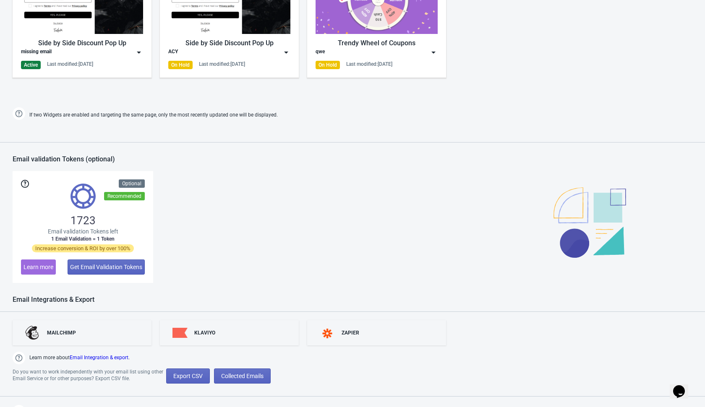
scroll to position [481, 0]
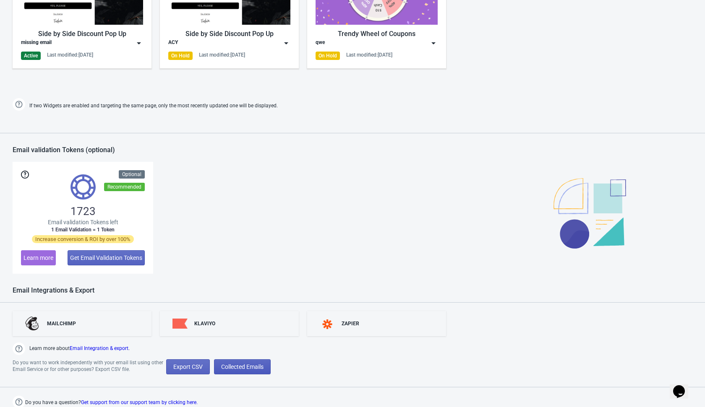
click at [260, 367] on span "Collected Emails" at bounding box center [242, 367] width 42 height 7
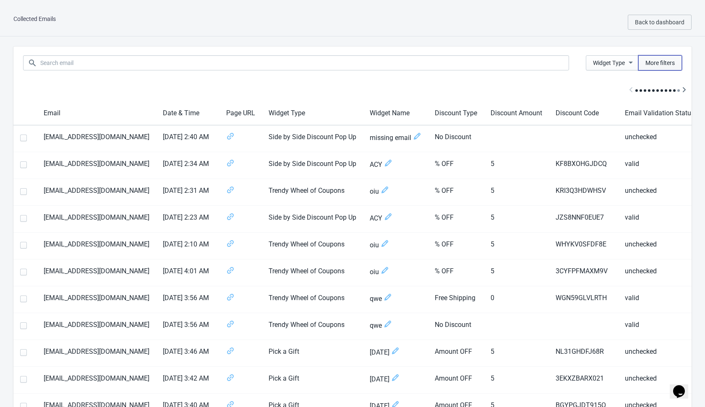
click at [646, 60] on span "More filters" at bounding box center [659, 63] width 29 height 7
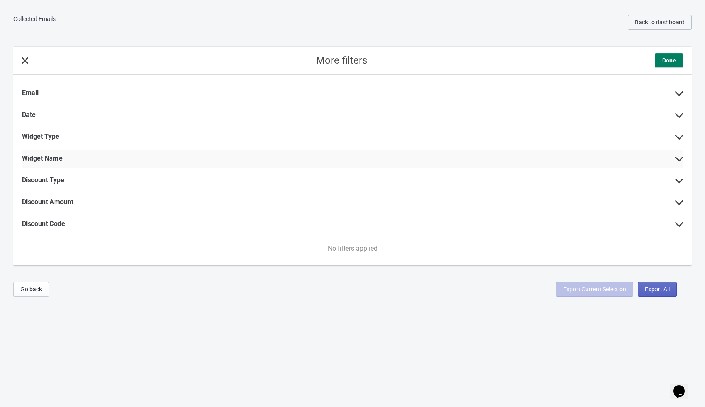
click at [681, 158] on icon at bounding box center [679, 159] width 8 height 5
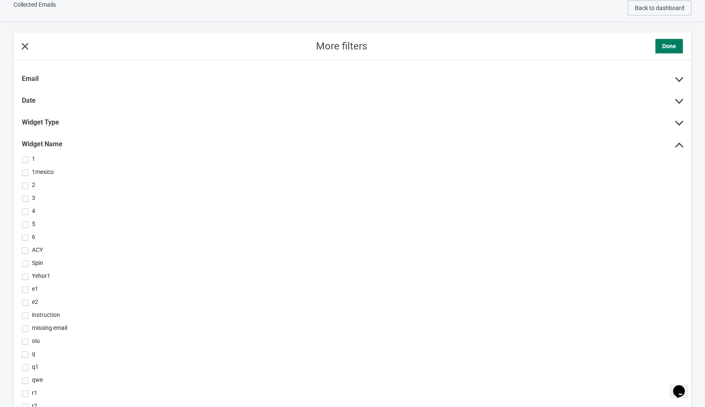
scroll to position [17, 0]
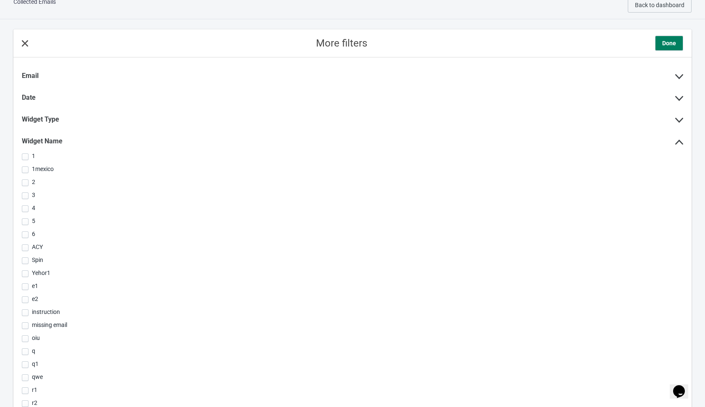
click at [41, 323] on span "missing email" at bounding box center [49, 326] width 35 height 8
click at [22, 323] on input "missing email" at bounding box center [22, 330] width 0 height 15
checkbox input "true"
click at [667, 47] on button "Done" at bounding box center [669, 43] width 28 height 15
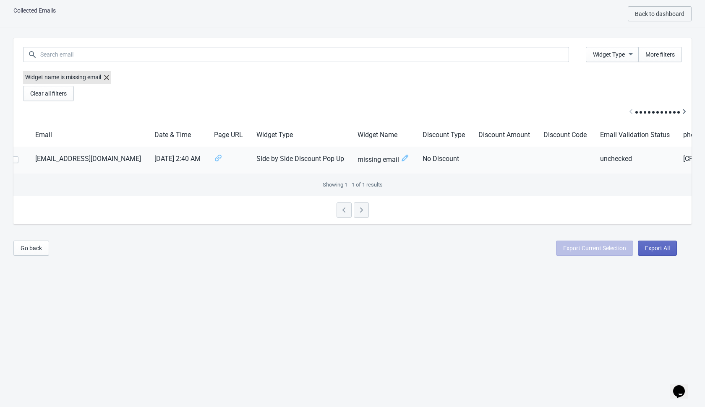
scroll to position [0, 0]
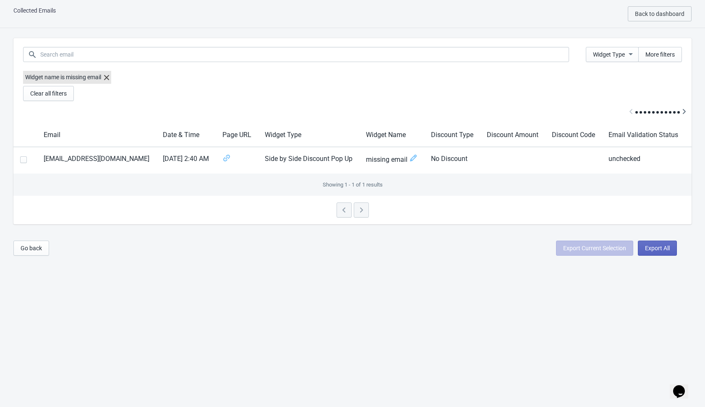
click at [396, 83] on div "Widget name is missing email" at bounding box center [352, 78] width 658 height 15
click at [290, 273] on div "Collected Emails Back to dashboard Widget Type More filters Widget name is miss…" at bounding box center [352, 203] width 705 height 407
click at [375, 299] on div "Collected Emails Back to dashboard Widget Type More filters Widget name is miss…" at bounding box center [352, 203] width 705 height 407
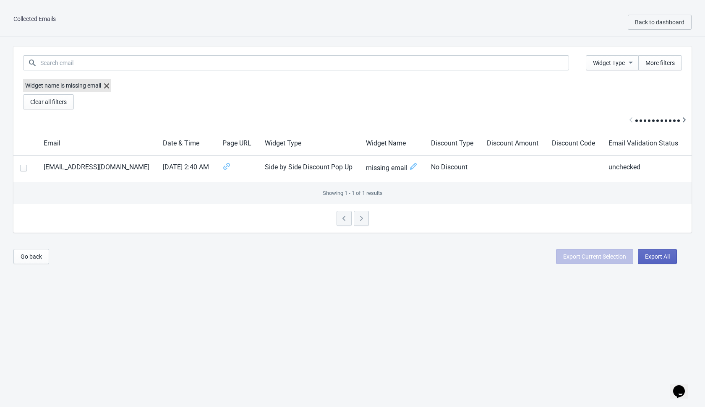
click at [446, 316] on div "Collected Emails Back to dashboard Widget Type More filters Widget name is miss…" at bounding box center [352, 211] width 705 height 407
click at [648, 254] on span "Export All" at bounding box center [657, 256] width 25 height 7
select select "2025"
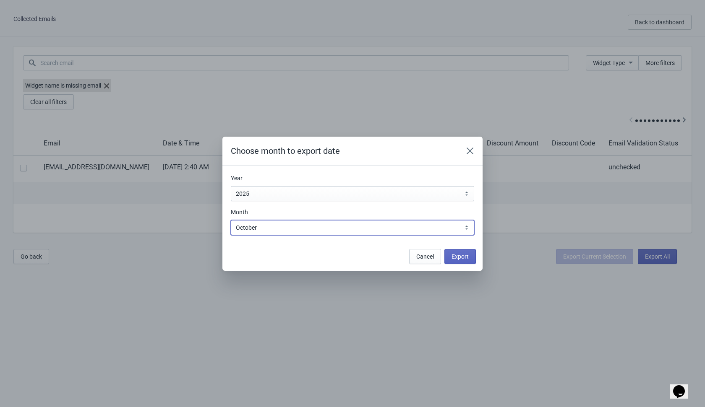
click at [413, 232] on select "January February March April May June July August September October November De…" at bounding box center [352, 227] width 243 height 15
select select "9"
click at [231, 220] on select "January February March April May June July August September October November De…" at bounding box center [352, 227] width 243 height 15
click at [390, 246] on div "Cancel Export" at bounding box center [348, 253] width 253 height 22
click at [457, 255] on span "Export" at bounding box center [459, 256] width 17 height 7
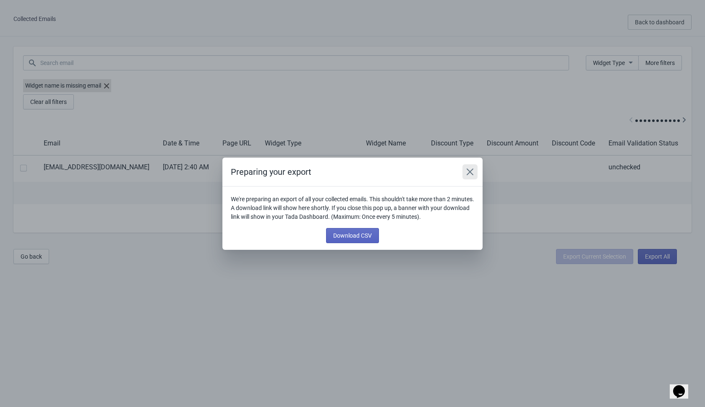
click at [467, 173] on icon "Close" at bounding box center [470, 172] width 8 height 8
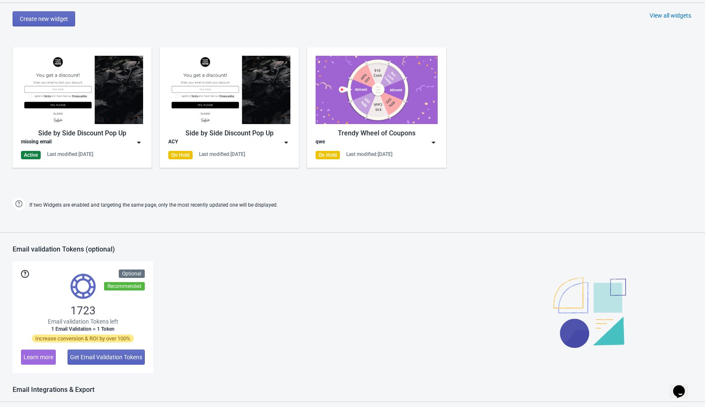
scroll to position [416, 0]
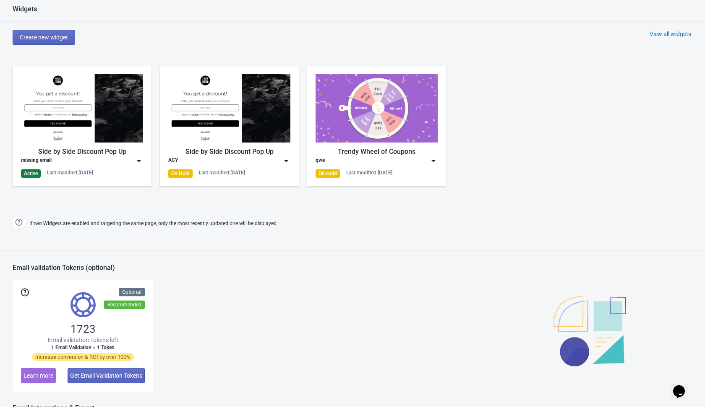
click at [138, 162] on img at bounding box center [139, 161] width 8 height 8
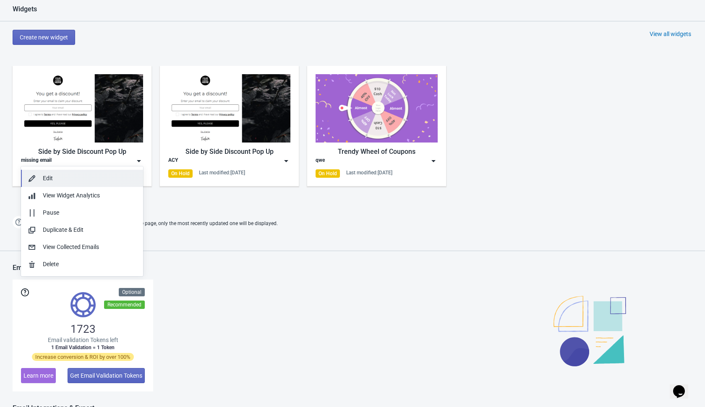
click at [122, 182] on div "Edit" at bounding box center [90, 178] width 94 height 9
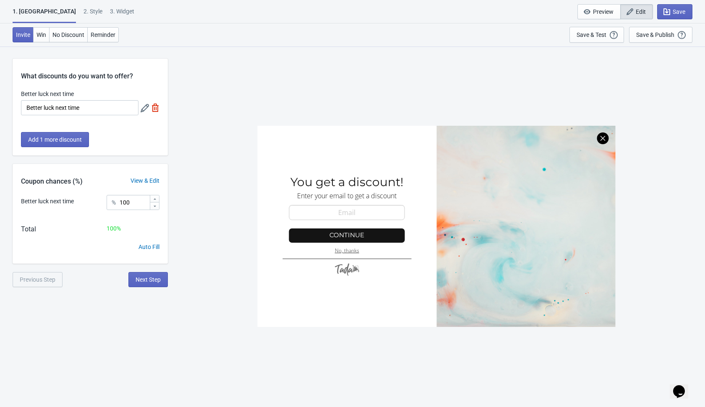
click at [217, 169] on div "SASDERWERT3H You get a discount! Enter your email to get a discount email-input…" at bounding box center [436, 226] width 528 height 361
click at [187, 296] on div "SASDERWERT3H You get a discount! Enter your email to get a discount email-input…" at bounding box center [436, 226] width 528 height 361
click at [154, 278] on span "Next Step" at bounding box center [147, 279] width 25 height 7
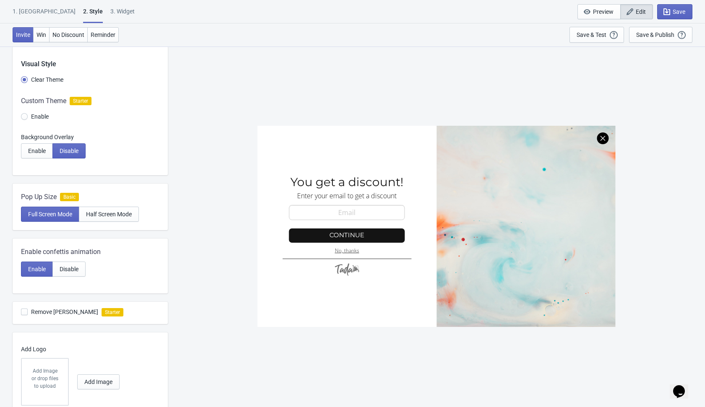
scroll to position [13, 0]
click at [43, 151] on span "Enable" at bounding box center [37, 149] width 18 height 7
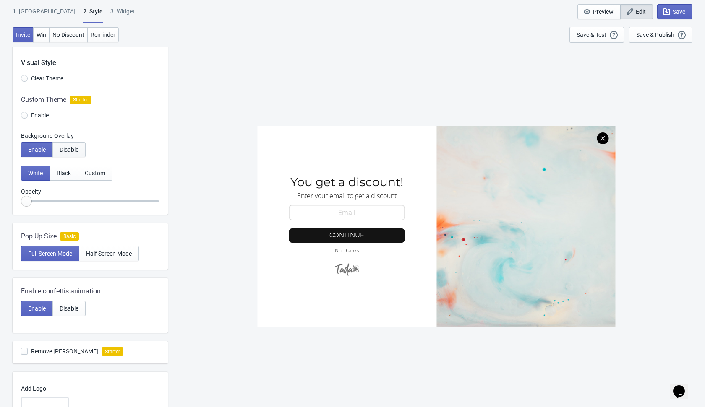
click at [62, 148] on span "Disable" at bounding box center [69, 149] width 19 height 7
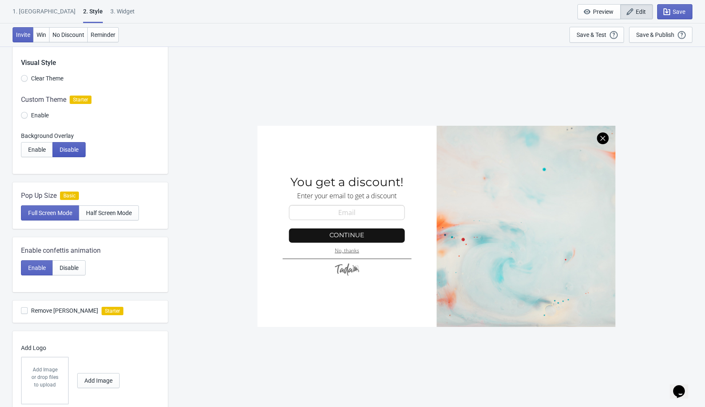
scroll to position [0, 0]
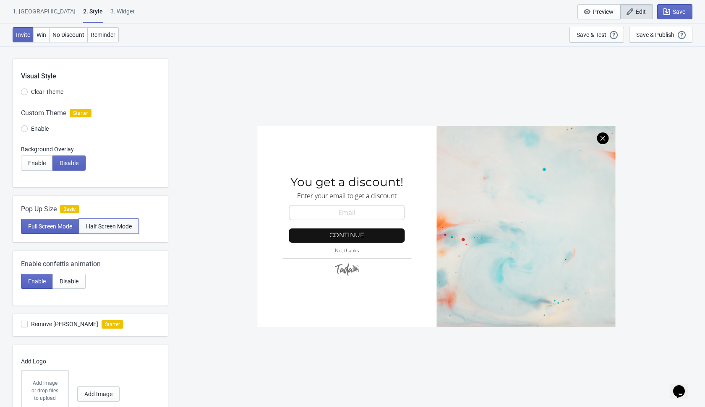
click at [113, 232] on button "Half Screen Mode" at bounding box center [109, 226] width 60 height 15
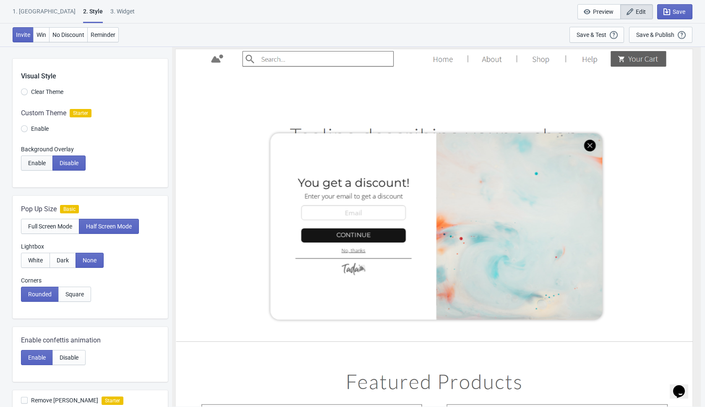
click at [46, 164] on button "Enable" at bounding box center [37, 163] width 32 height 15
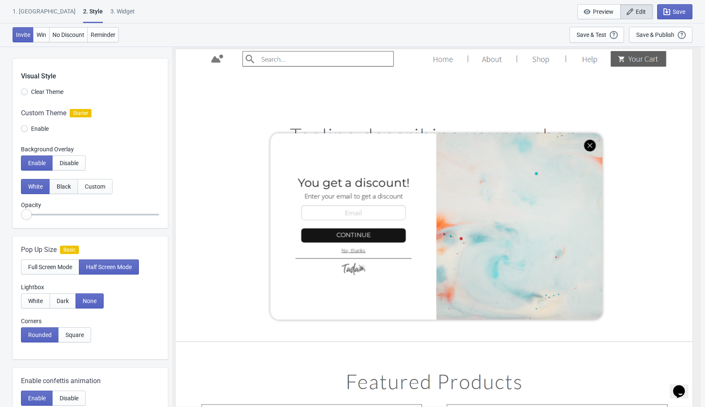
click at [62, 187] on span "Black" at bounding box center [64, 186] width 14 height 7
radio input "true"
type input "0.15"
radio input "true"
type input "0.2"
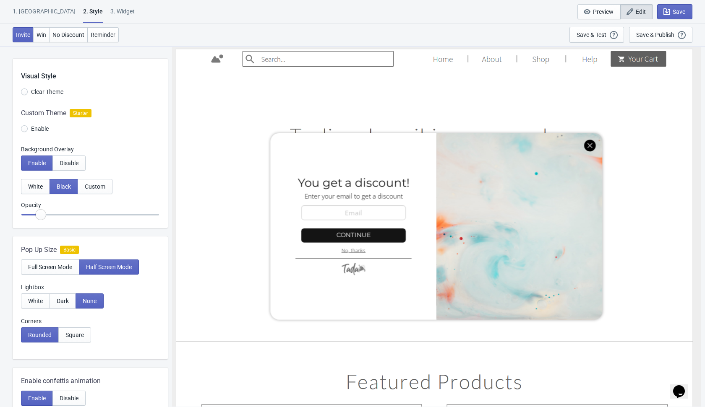
radio input "true"
type input "0.25"
radio input "true"
type input "0.3"
radio input "true"
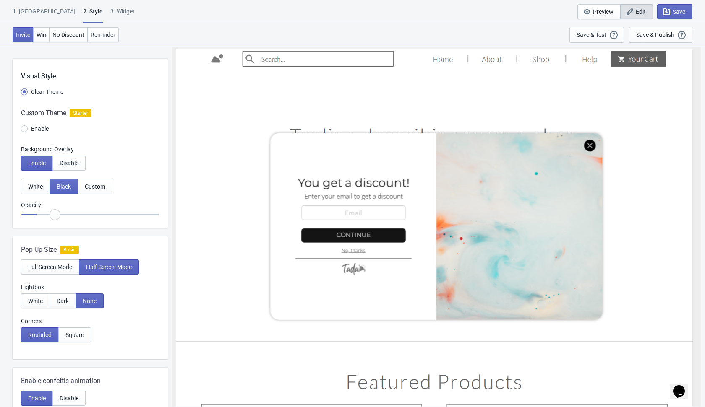
type input "0.35"
radio input "true"
type input "0.4"
radio input "true"
type input "0.45"
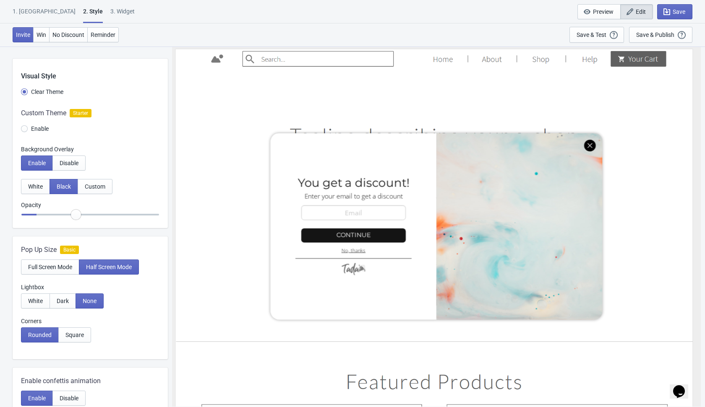
radio input "true"
type input "0.5"
radio input "true"
type input "0.55"
radio input "true"
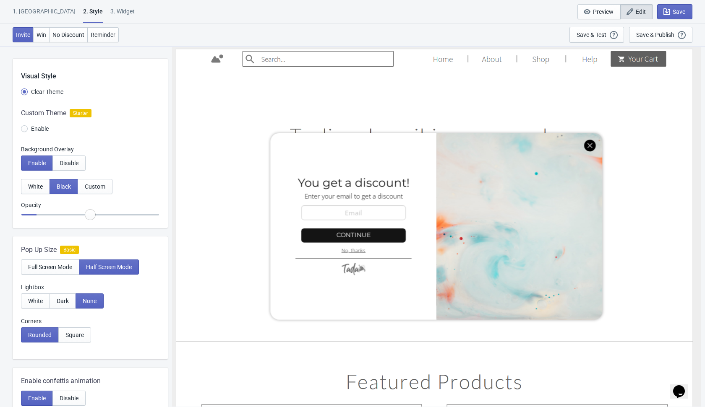
type input "0.6"
radio input "true"
type input "0.65"
radio input "true"
type input "0.7"
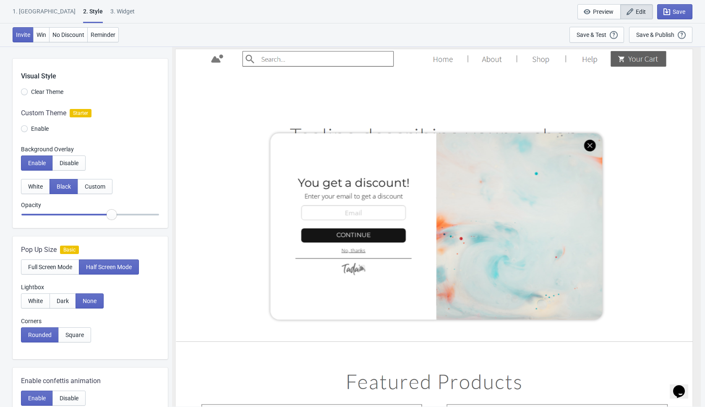
radio input "true"
type input "0.75"
radio input "true"
type input "0.8"
radio input "true"
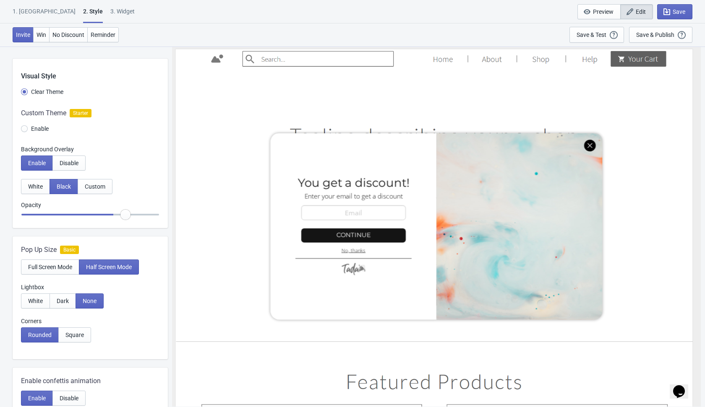
type input "0.85"
radio input "true"
type input "0.9"
radio input "true"
type input "0.95"
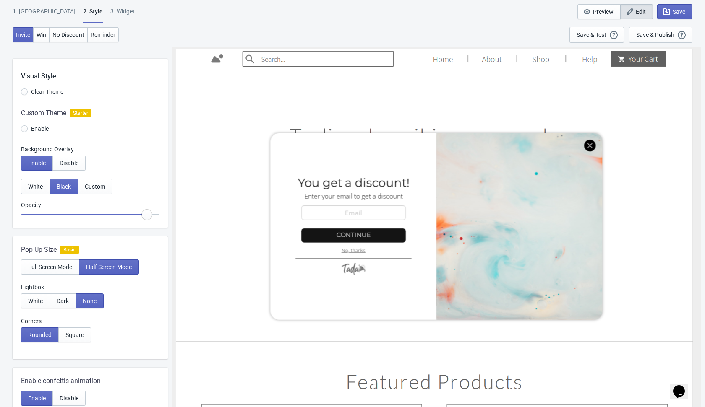
radio input "true"
type input "1"
radio input "true"
type input "0.95"
radio input "true"
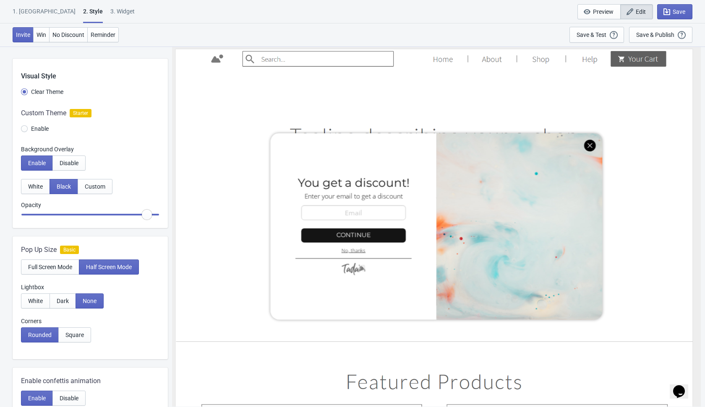
type input "0.9"
radio input "true"
type input "0.85"
radio input "true"
type input "0.8"
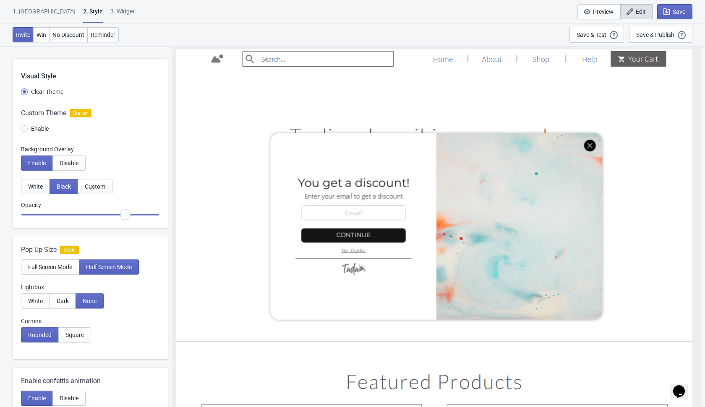
radio input "true"
type input "0.75"
radio input "true"
type input "0.7"
radio input "true"
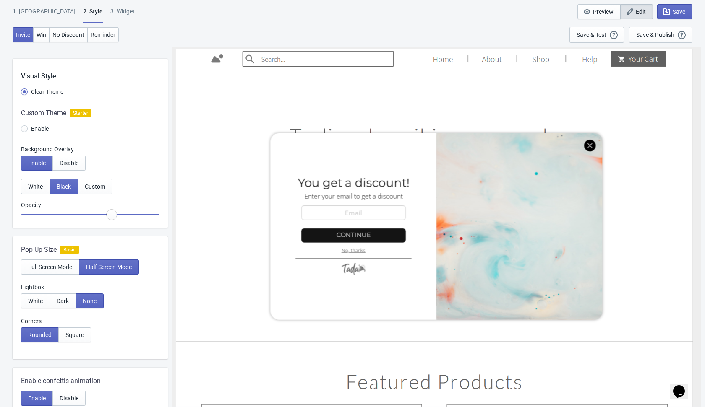
type input "0.65"
radio input "true"
type input "0.6"
radio input "true"
type input "0.55"
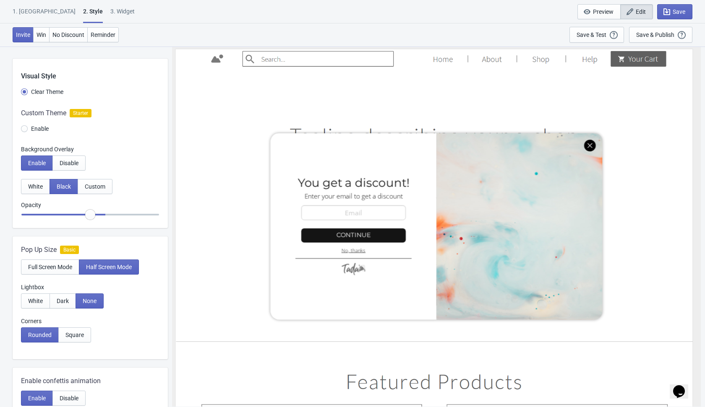
radio input "true"
type input "0.45"
radio input "true"
type input "0.35"
radio input "true"
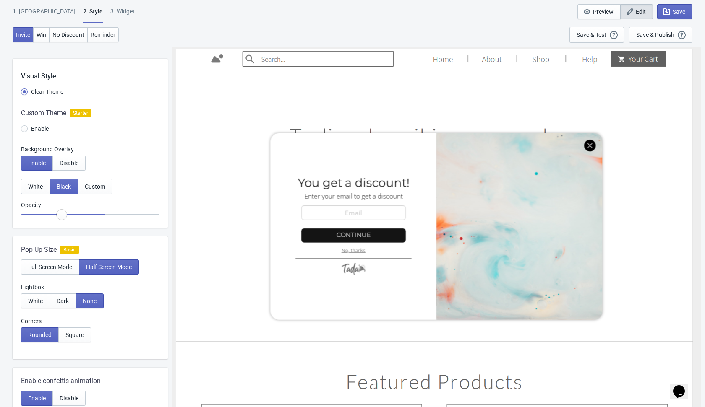
type input "0.25"
radio input "true"
type input "0.15"
radio input "true"
type input "0.1"
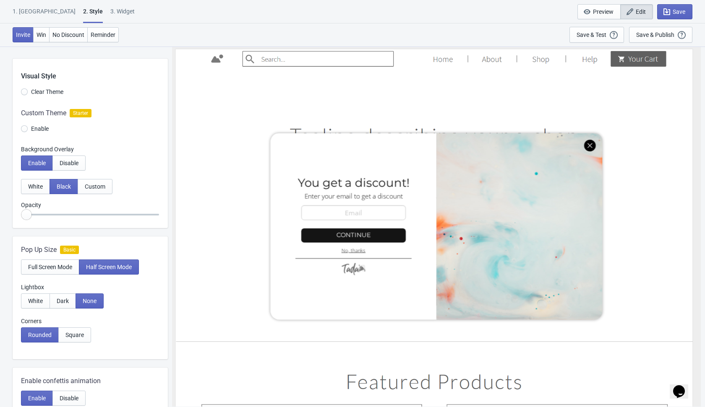
drag, startPoint x: 29, startPoint y: 214, endPoint x: -16, endPoint y: 239, distance: 51.6
click at [21, 222] on input "range" at bounding box center [90, 214] width 138 height 15
click at [33, 187] on span "White" at bounding box center [35, 186] width 15 height 7
click at [66, 164] on span "Disable" at bounding box center [69, 163] width 19 height 7
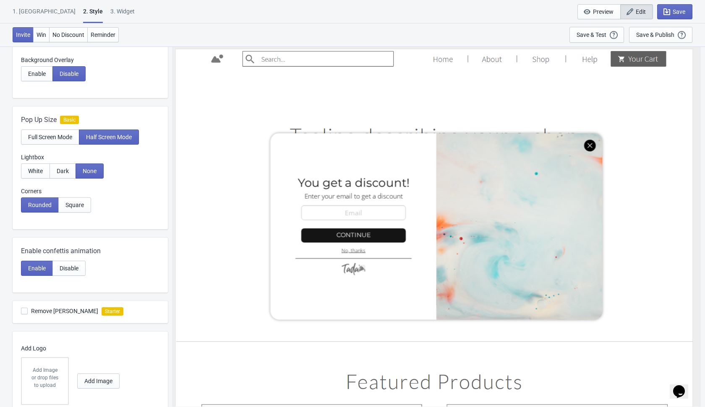
scroll to position [96, 0]
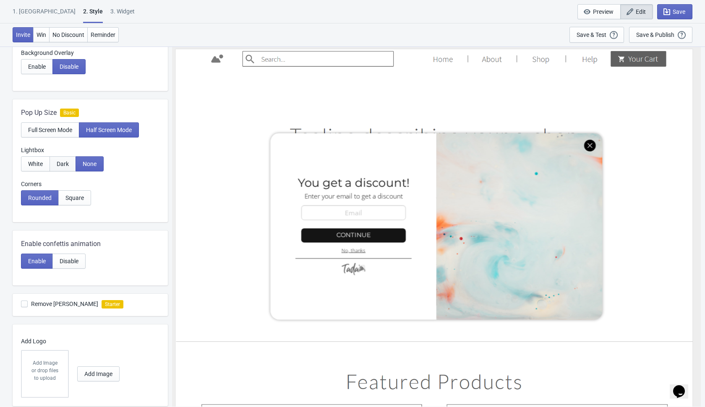
click at [59, 165] on span "Dark" at bounding box center [63, 164] width 12 height 7
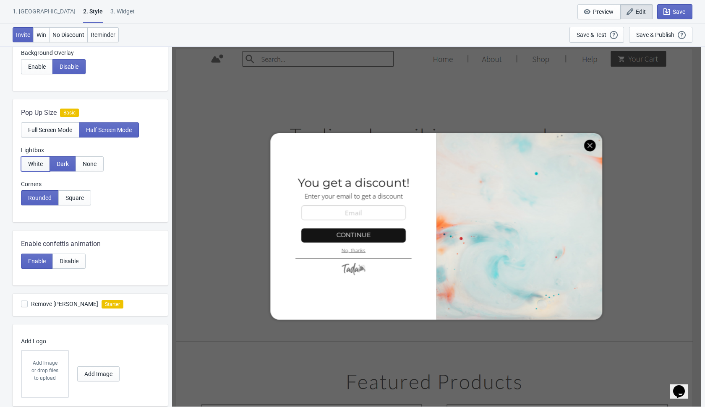
click at [33, 166] on span "White" at bounding box center [35, 164] width 15 height 7
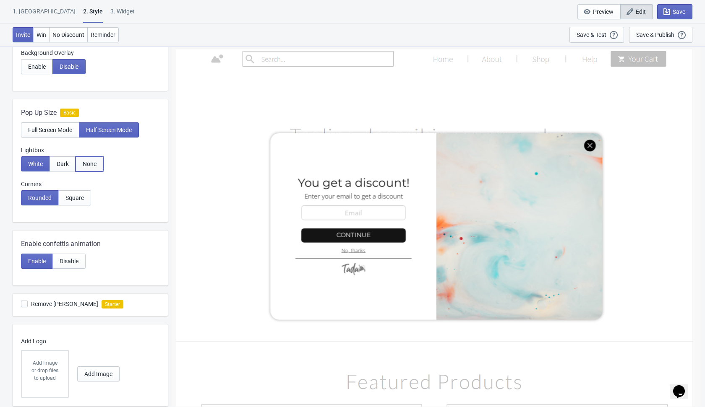
click at [86, 162] on span "None" at bounding box center [90, 164] width 14 height 7
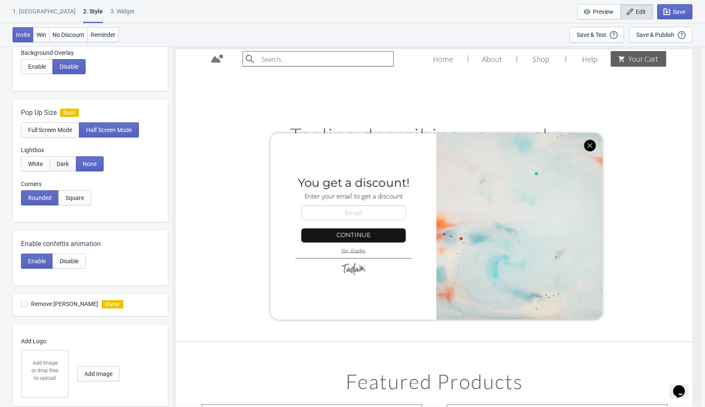
click at [64, 170] on button "Dark" at bounding box center [62, 163] width 26 height 15
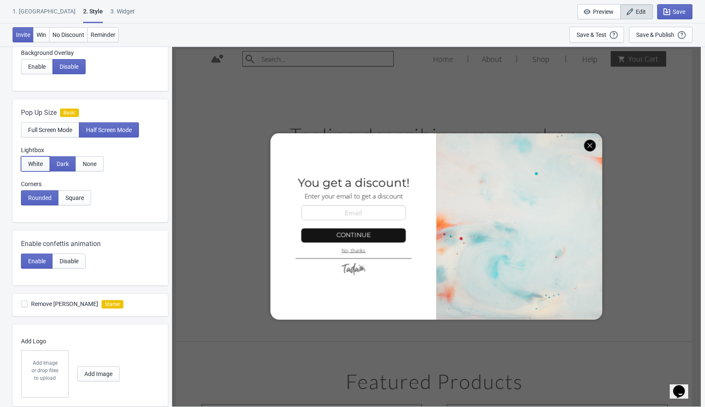
click at [39, 169] on button "White" at bounding box center [35, 163] width 29 height 15
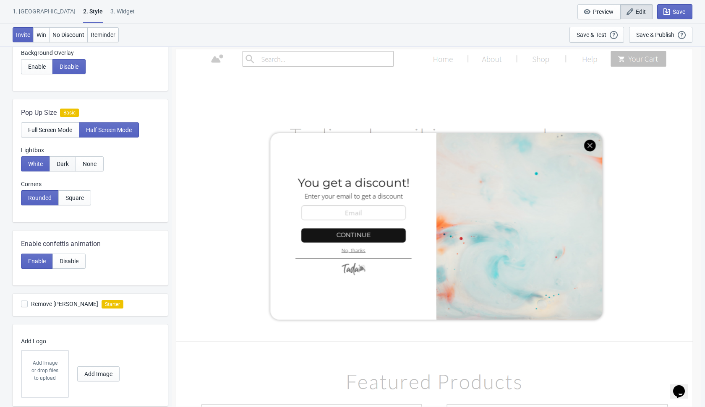
click at [66, 166] on span "Dark" at bounding box center [63, 164] width 12 height 7
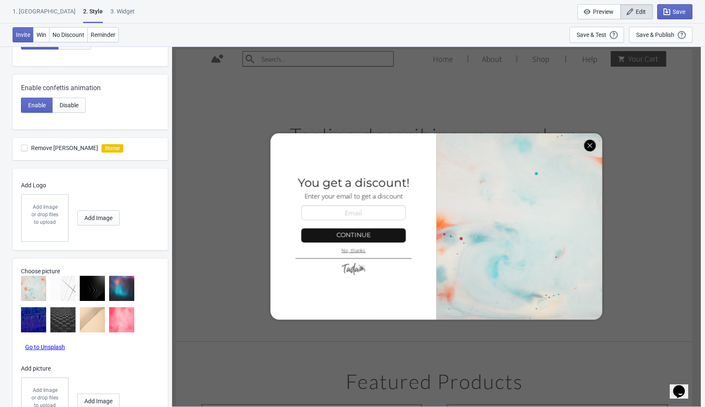
scroll to position [259, 0]
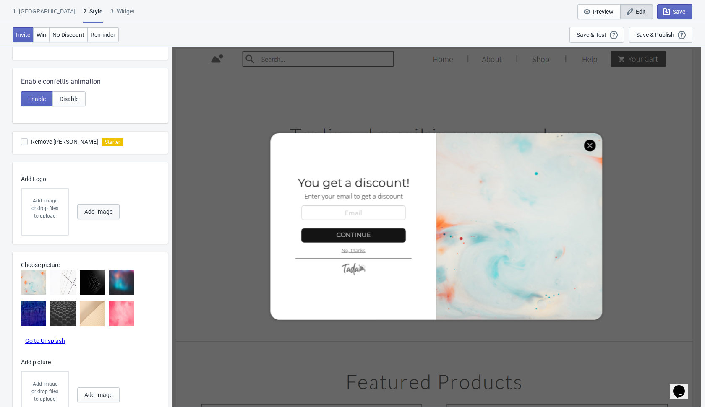
click at [101, 210] on span "Add Image" at bounding box center [98, 211] width 28 height 7
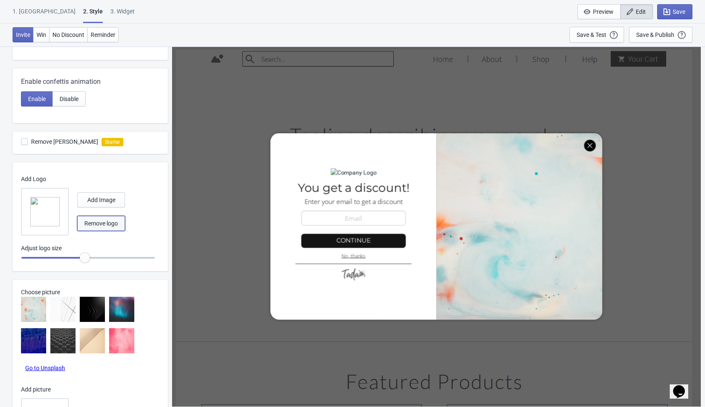
click at [104, 223] on span "Remove logo" at bounding box center [101, 223] width 34 height 7
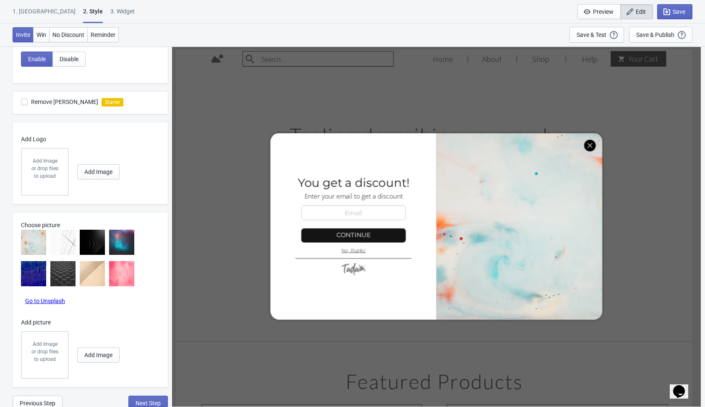
scroll to position [302, 0]
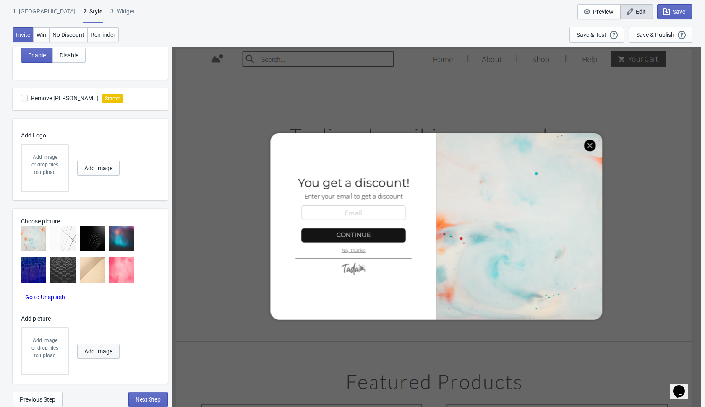
click at [97, 352] on span "Add Image" at bounding box center [98, 351] width 28 height 7
radio input "true"
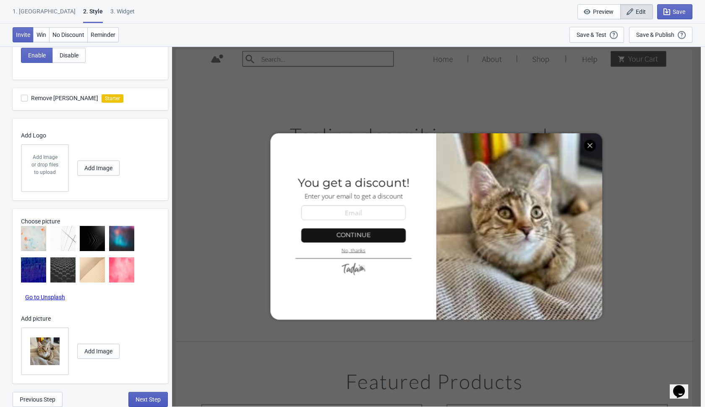
click at [148, 395] on button "Next Step" at bounding box center [147, 399] width 39 height 15
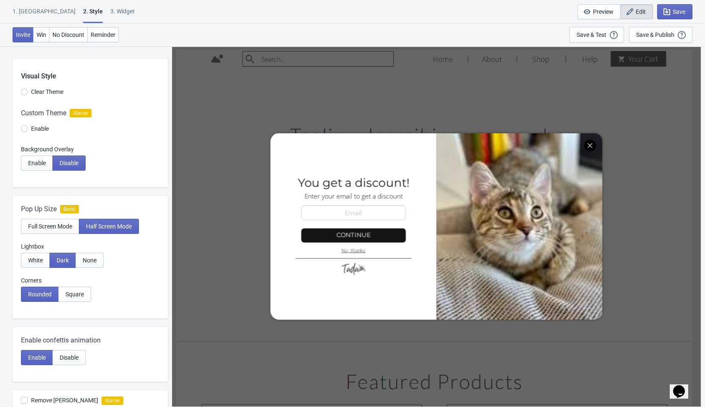
select select "1"
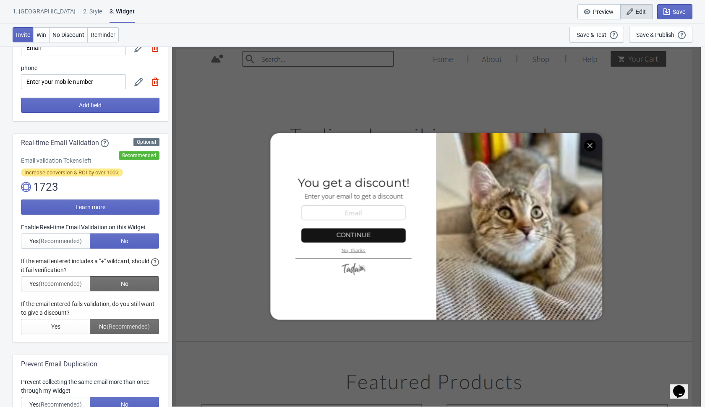
scroll to position [114, 0]
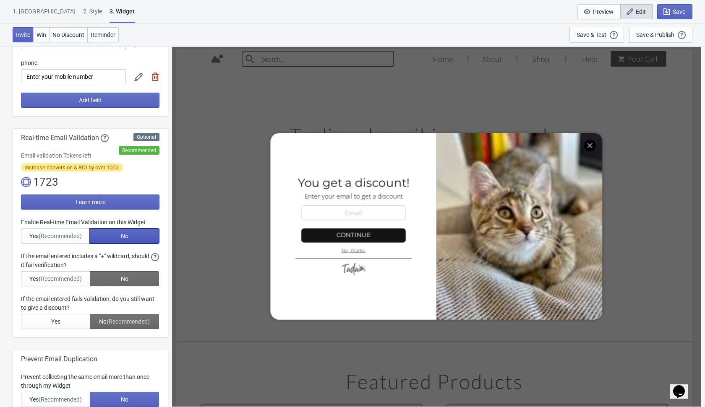
click at [124, 235] on span "No" at bounding box center [125, 236] width 8 height 7
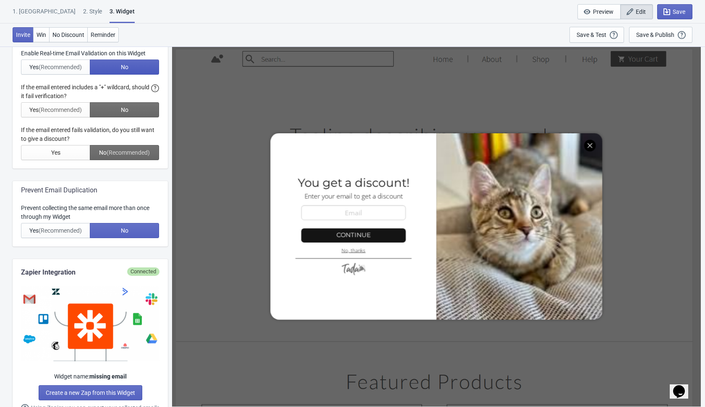
scroll to position [286, 0]
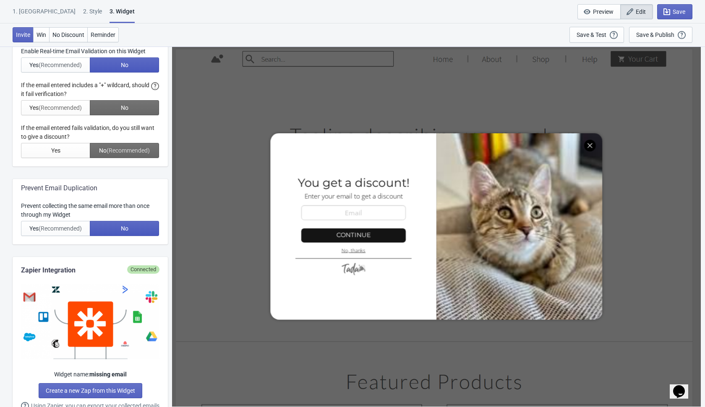
click at [128, 229] on button "No" at bounding box center [124, 228] width 69 height 15
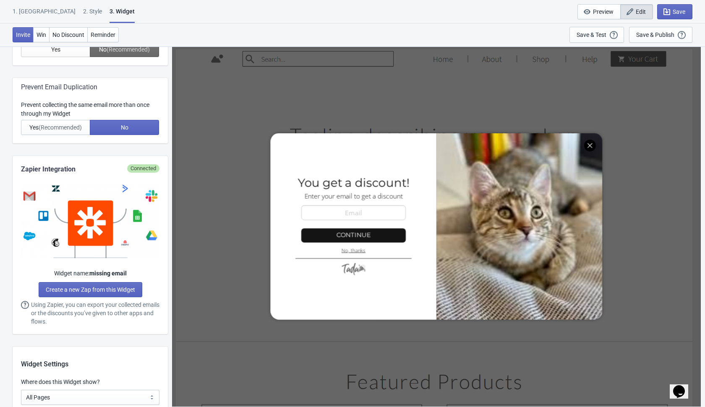
scroll to position [374, 0]
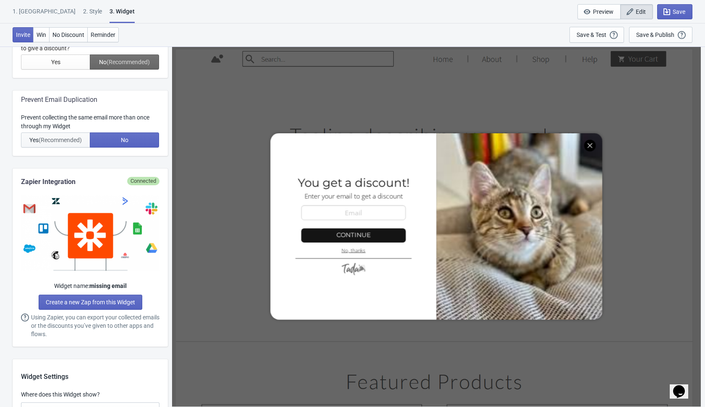
click at [57, 143] on span "(Recommended)" at bounding box center [60, 140] width 43 height 7
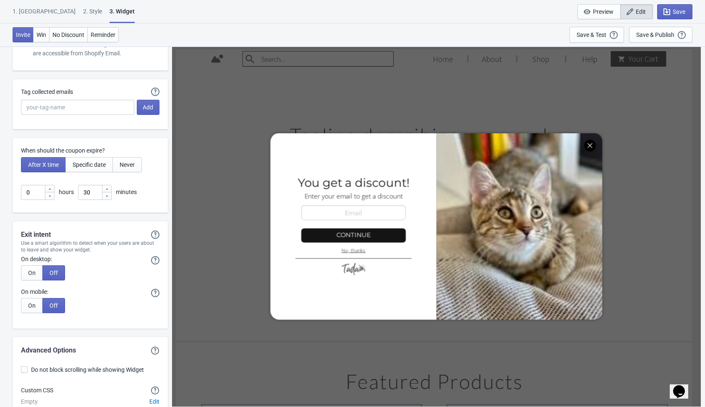
scroll to position [2175, 0]
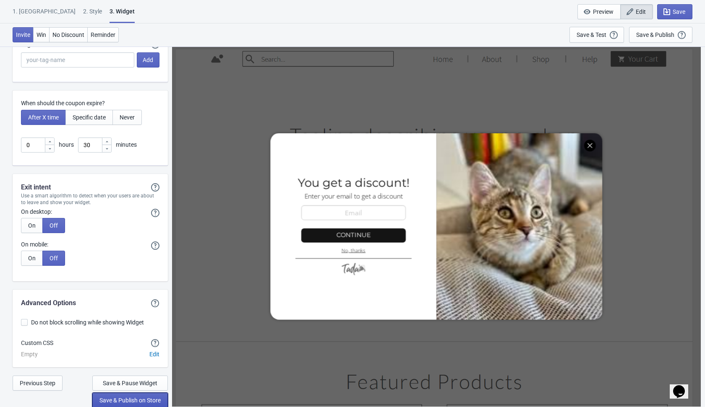
click at [146, 398] on span "Save & Publish on Store" at bounding box center [129, 400] width 61 height 7
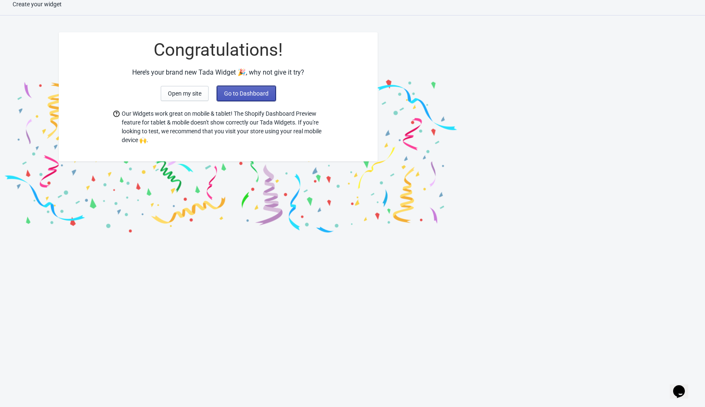
click at [258, 96] on span "Go to Dashboard" at bounding box center [246, 93] width 44 height 7
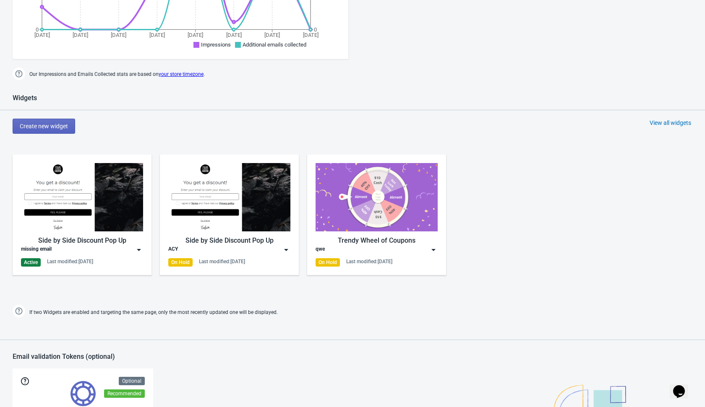
scroll to position [331, 0]
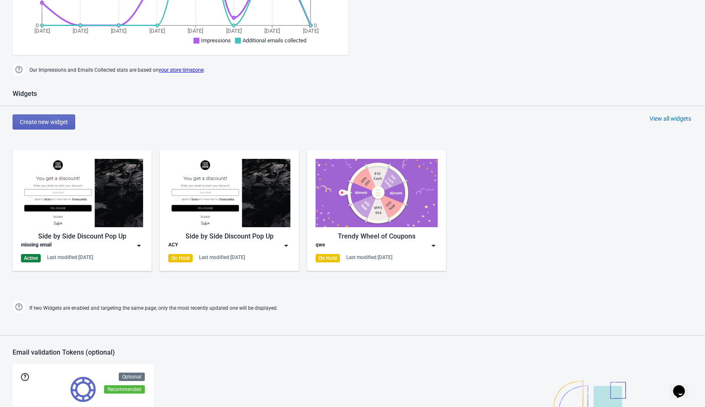
click at [137, 245] on img at bounding box center [139, 246] width 8 height 8
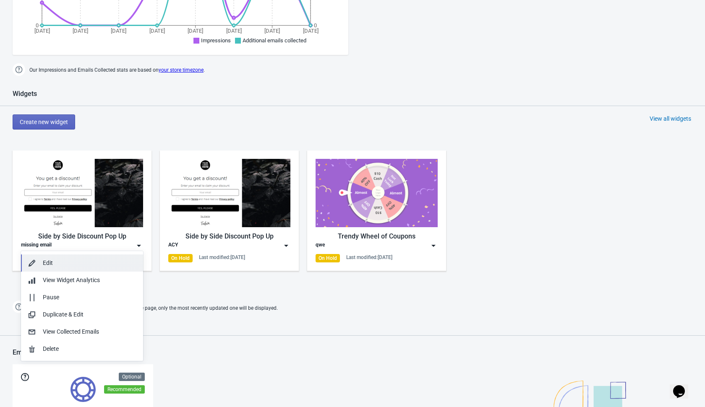
click at [105, 267] on div "Edit" at bounding box center [90, 263] width 94 height 9
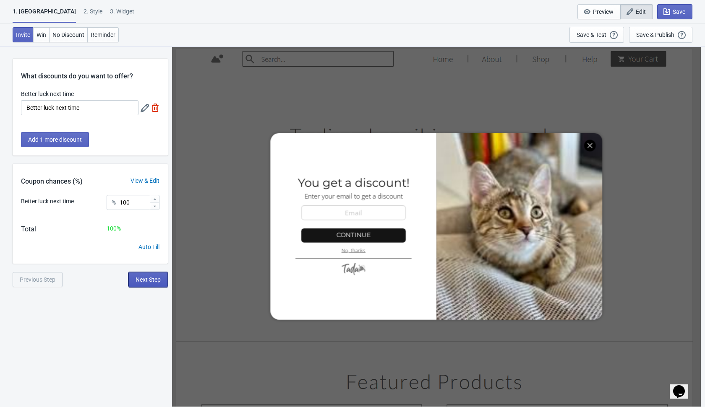
click at [138, 282] on span "Next Step" at bounding box center [147, 279] width 25 height 7
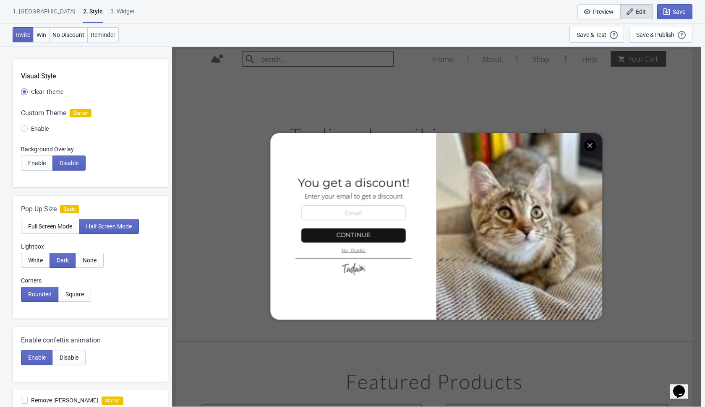
scroll to position [302, 0]
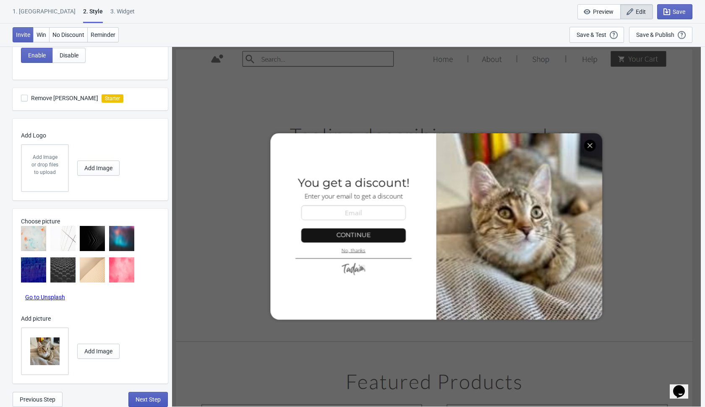
click at [136, 401] on span "Next Step" at bounding box center [147, 399] width 25 height 7
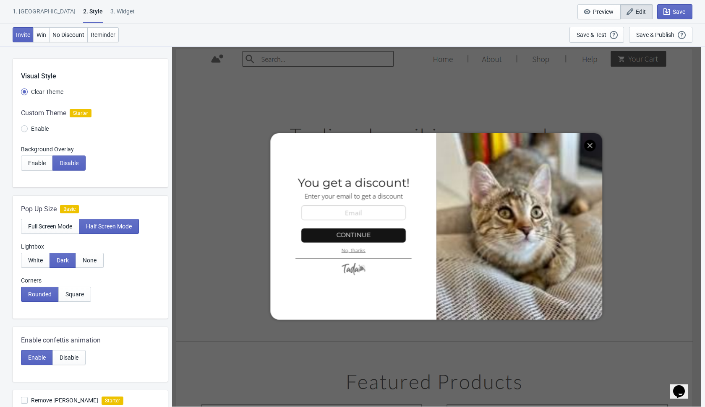
select select "1"
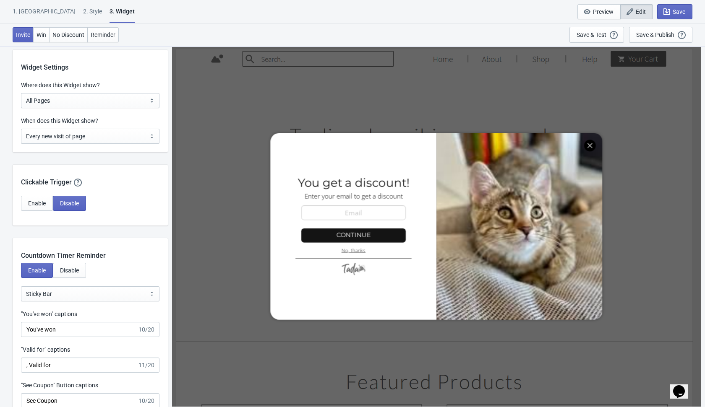
scroll to position [683, 0]
click at [337, 179] on div at bounding box center [436, 226] width 522 height 356
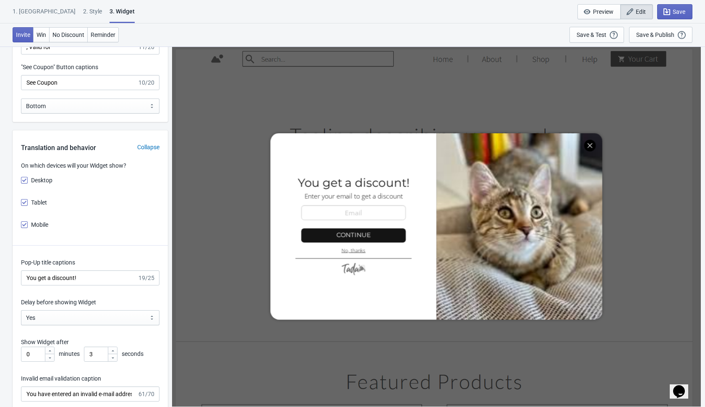
scroll to position [1004, 0]
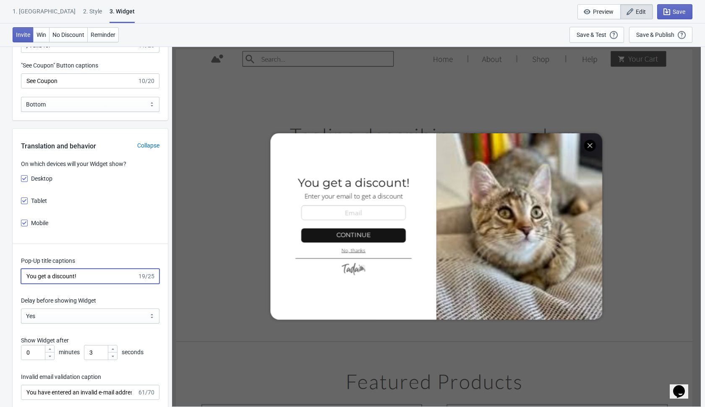
click at [108, 277] on input "You get a discount!" at bounding box center [79, 276] width 116 height 15
paste input "Win $5,000 Room Makeover"
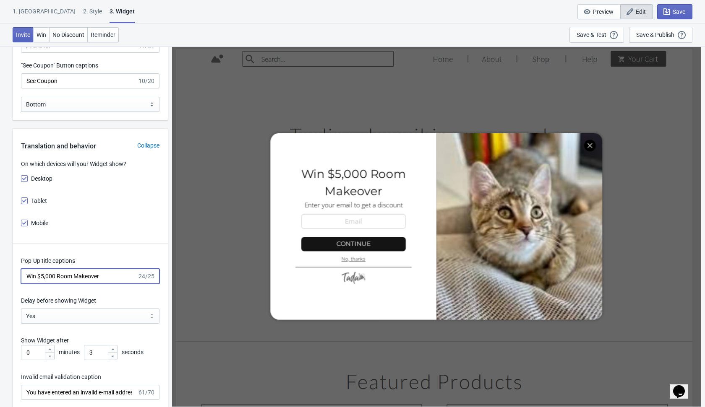
type input "Win $5,000 Room Makeover"
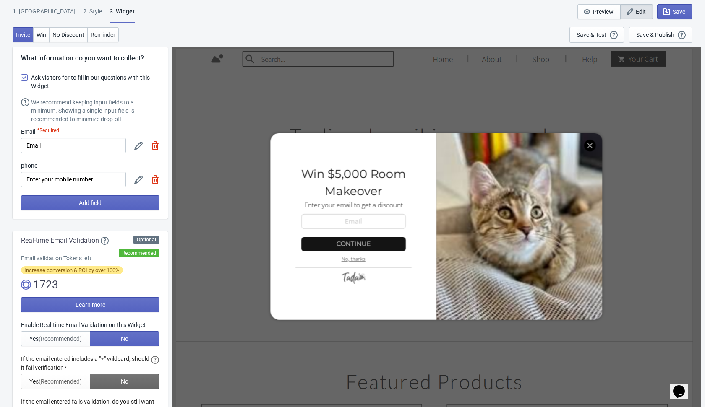
scroll to position [0, 0]
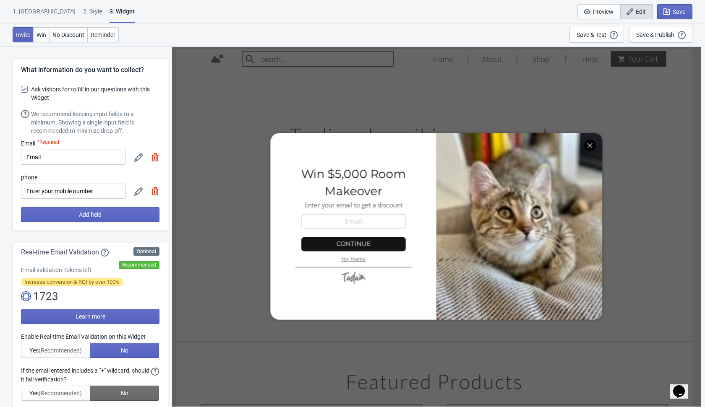
click at [140, 159] on icon at bounding box center [138, 158] width 8 height 8
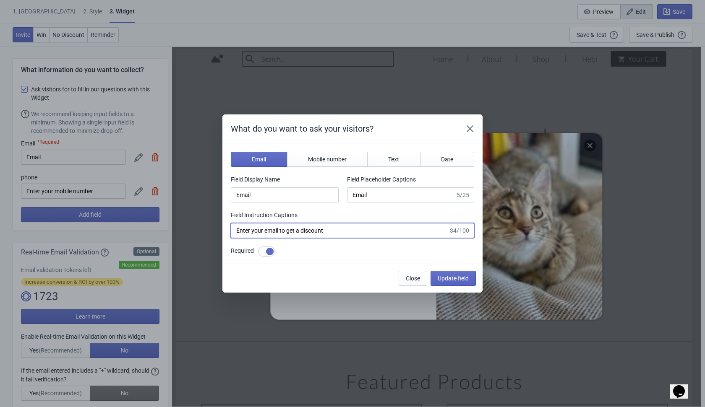
click at [352, 231] on input "Enter your email to get a discount" at bounding box center [340, 230] width 218 height 15
paste input "continue"
type input "Enter your email to continue"
drag, startPoint x: 339, startPoint y: 247, endPoint x: 209, endPoint y: 86, distance: 207.6
click at [210, 89] on div "What do you want to ask your visitors? Email Mobile number Text Date Field Disp…" at bounding box center [352, 203] width 705 height 407
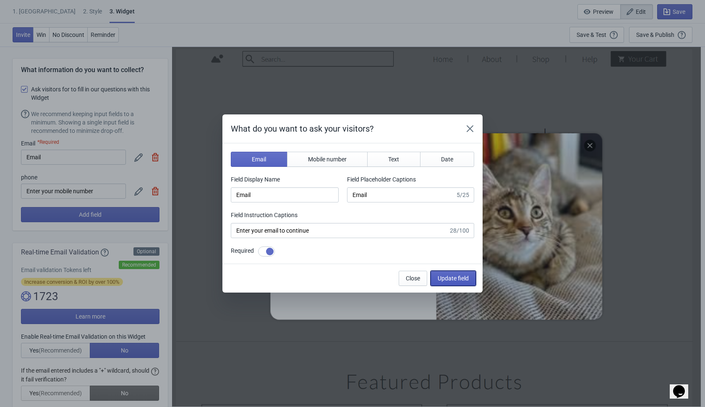
click at [466, 283] on button "Update field" at bounding box center [452, 278] width 45 height 15
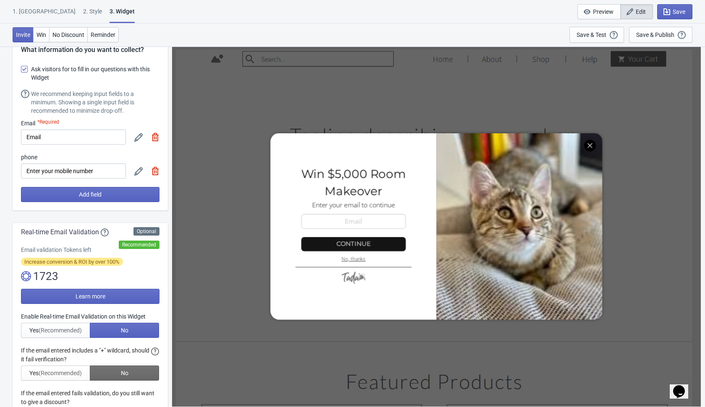
scroll to position [23, 0]
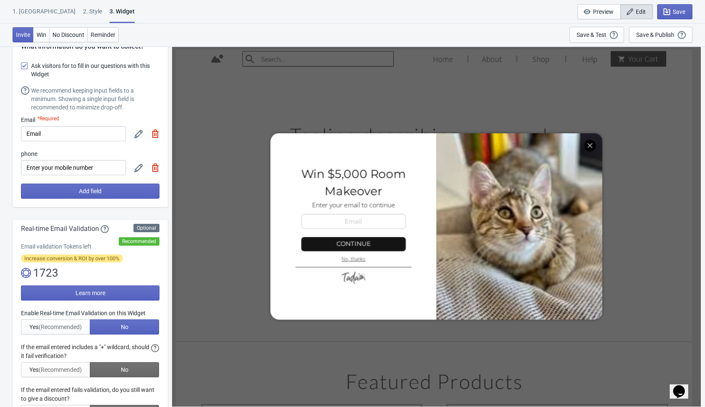
click at [138, 132] on icon at bounding box center [138, 134] width 8 height 8
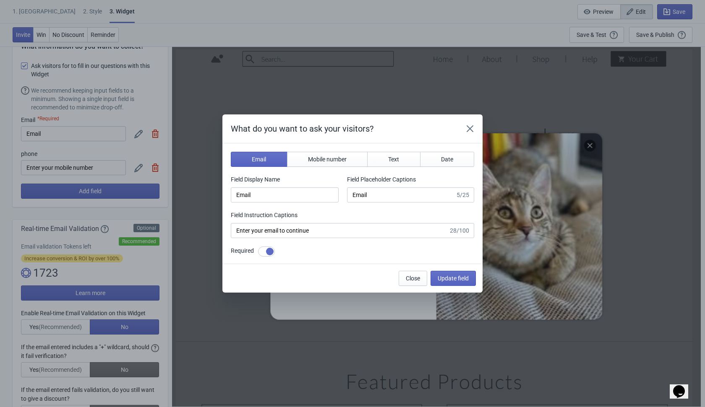
click at [344, 215] on div "Field Instruction Captions" at bounding box center [352, 216] width 243 height 10
click at [381, 196] on input "Email" at bounding box center [401, 194] width 108 height 15
type input "E"
paste input "Enter your email to conti"
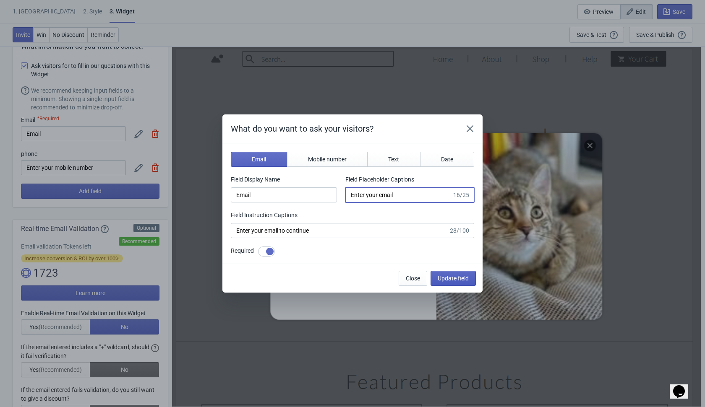
type input "Enter your email"
click at [444, 275] on span "Update field" at bounding box center [452, 278] width 31 height 7
type input "Enter your email"
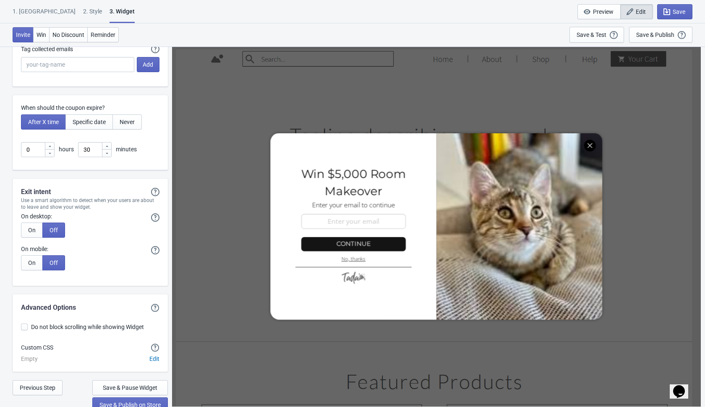
scroll to position [2175, 0]
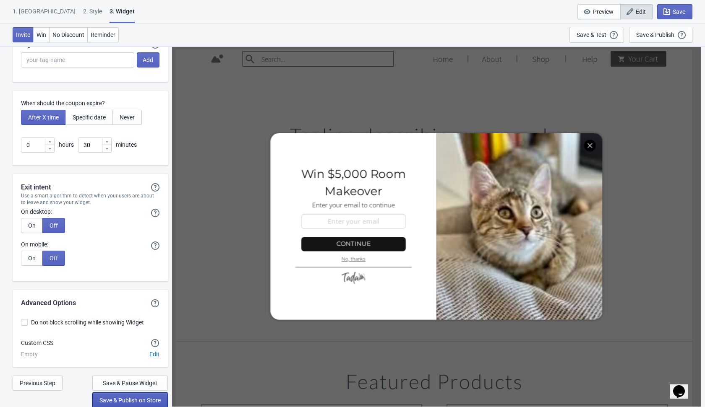
click at [141, 397] on span "Save & Publish on Store" at bounding box center [129, 400] width 61 height 7
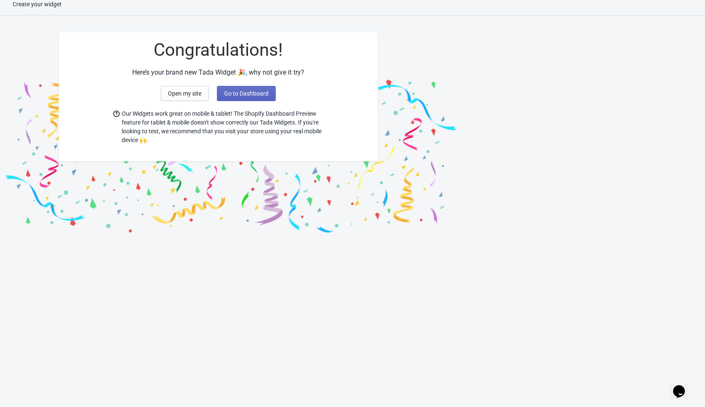
scroll to position [8, 0]
click at [258, 96] on span "Go to Dashboard" at bounding box center [246, 93] width 44 height 7
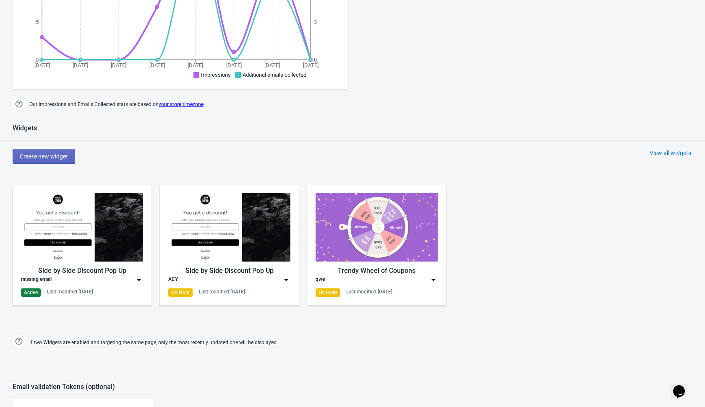
scroll to position [395, 0]
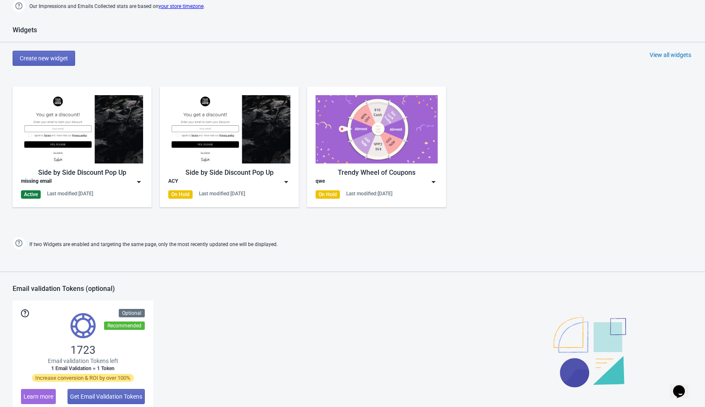
click at [138, 176] on div "Side by Side Discount Pop Up" at bounding box center [82, 173] width 122 height 10
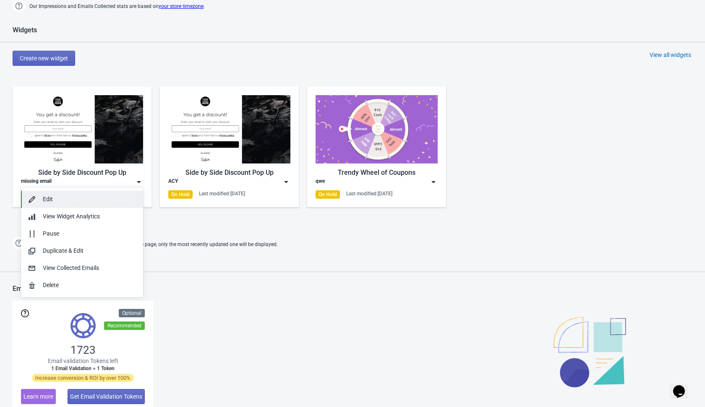
click at [113, 198] on div "Edit" at bounding box center [90, 199] width 94 height 9
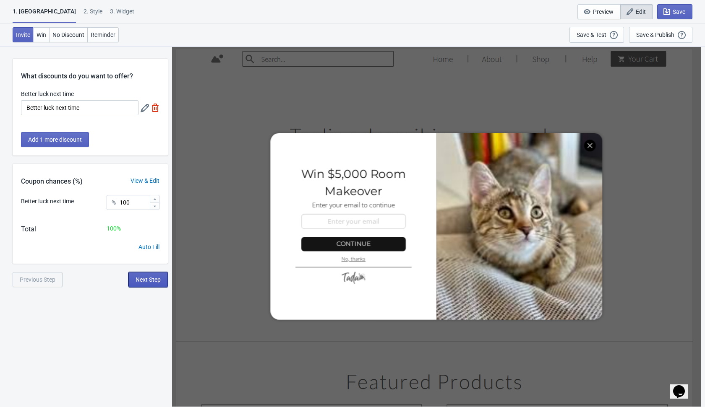
click at [146, 285] on button "Next Step" at bounding box center [147, 279] width 39 height 15
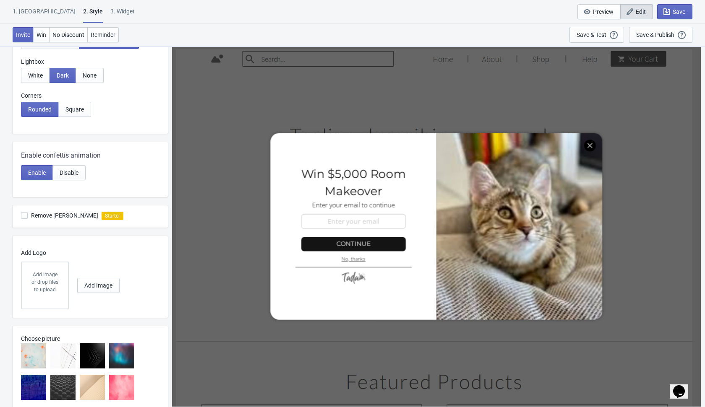
scroll to position [302, 0]
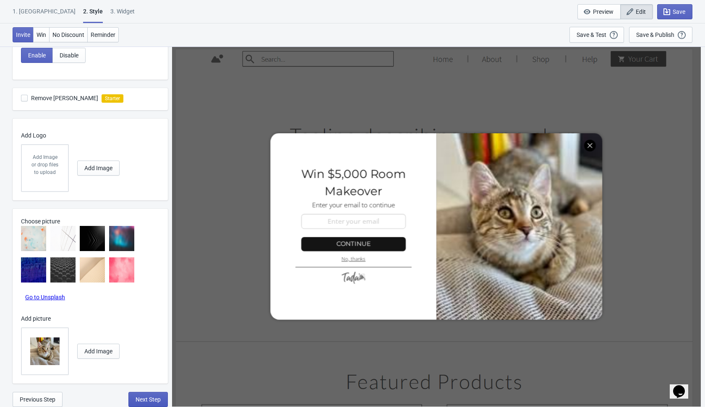
click at [142, 398] on span "Next Step" at bounding box center [147, 399] width 25 height 7
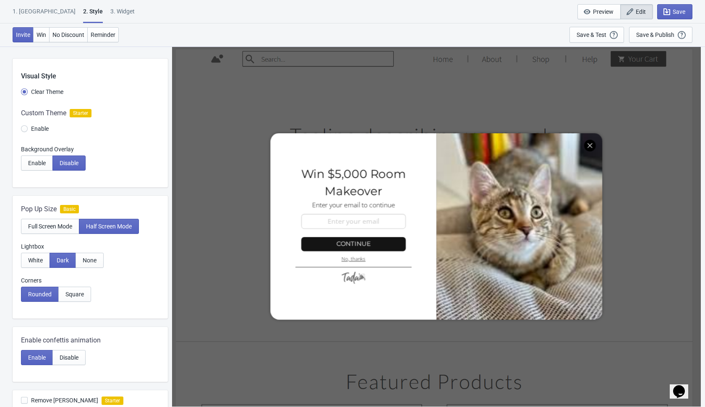
select select "1"
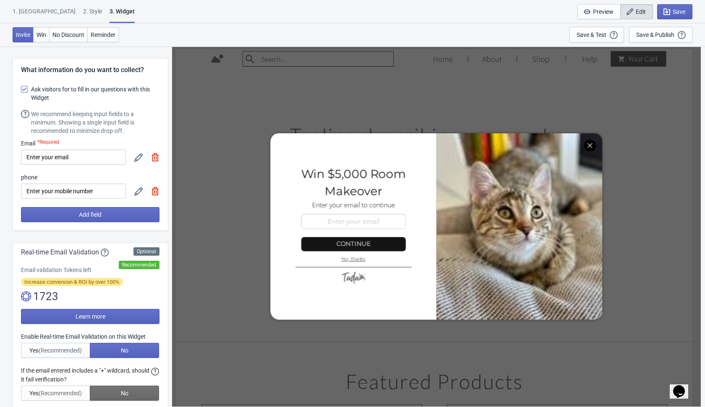
scroll to position [2, 0]
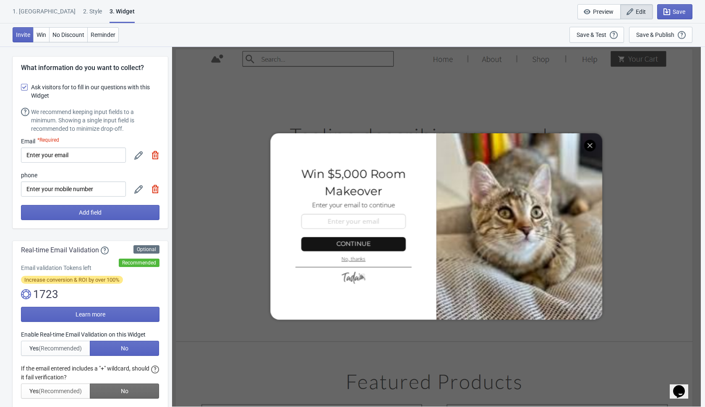
click at [140, 189] on icon at bounding box center [138, 189] width 8 height 8
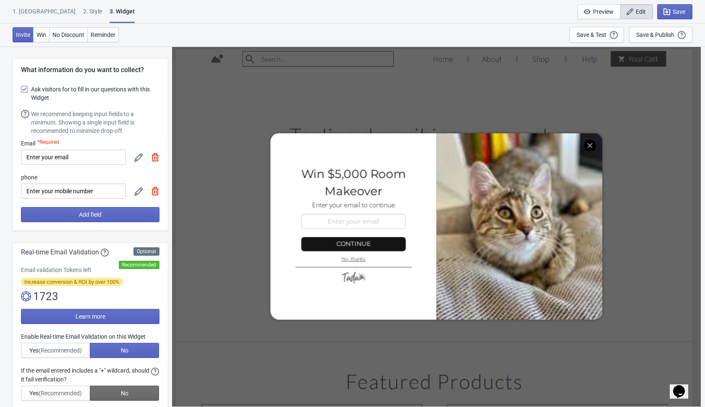
select select "ca"
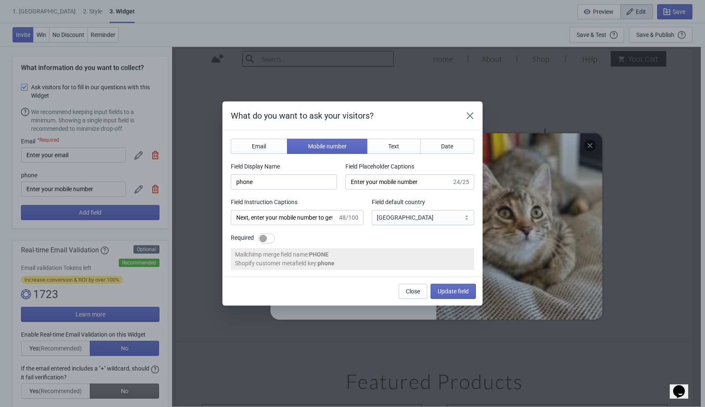
click at [270, 235] on div at bounding box center [266, 239] width 17 height 10
checkbox input "true"
click at [438, 293] on span "Update field" at bounding box center [452, 291] width 31 height 7
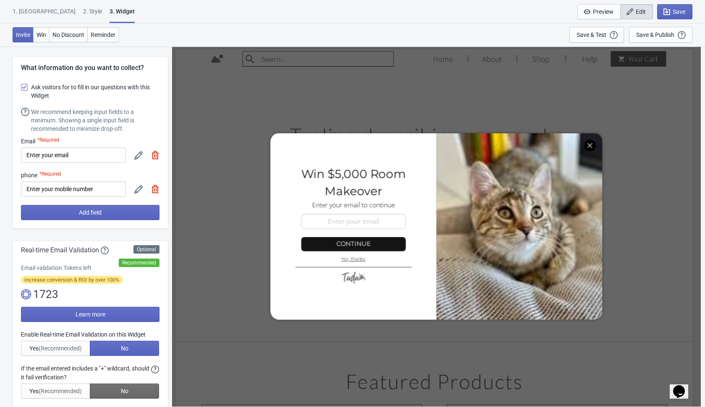
scroll to position [7, 0]
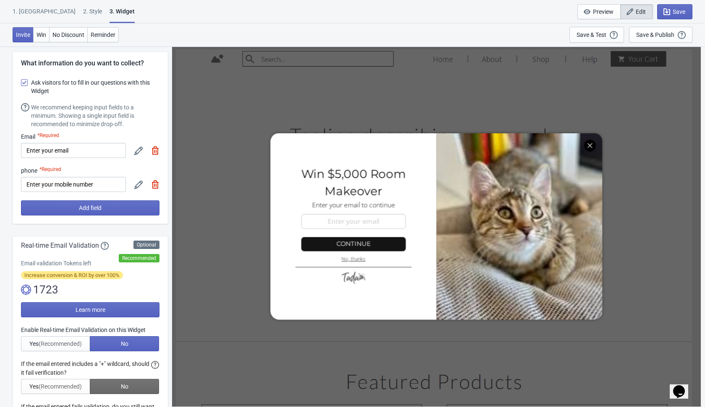
click at [138, 186] on icon at bounding box center [138, 185] width 8 height 8
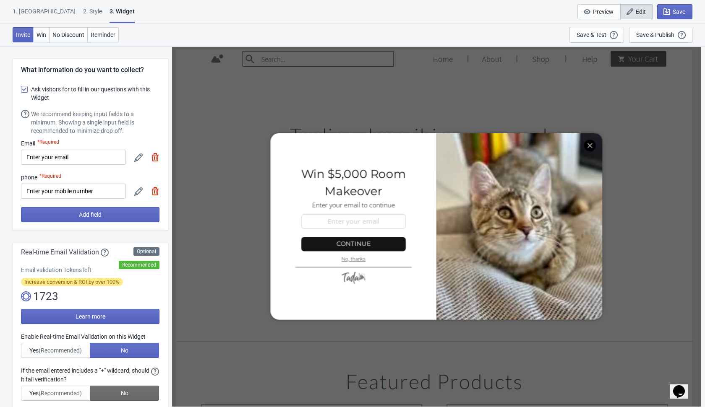
select select "ca"
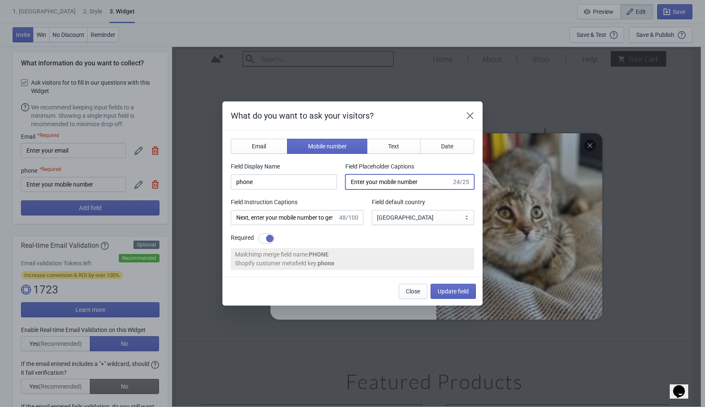
click at [422, 184] on input "Enter your mobile number" at bounding box center [398, 181] width 106 height 15
paste input "Next, enter your mobile n"
type input "Enter your mobile number"
click at [331, 219] on input "Next, enter your mobile number to get a discount" at bounding box center [284, 217] width 107 height 15
click at [323, 221] on input "Next, enter your mobile number to get a discount" at bounding box center [284, 217] width 107 height 15
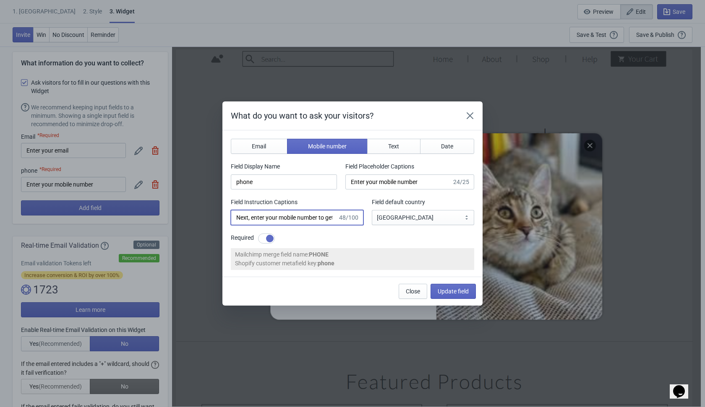
paste input "enter the contest."
type input "Next, enter your mobile number to enter the contest."
click at [445, 289] on span "Update field" at bounding box center [452, 291] width 31 height 7
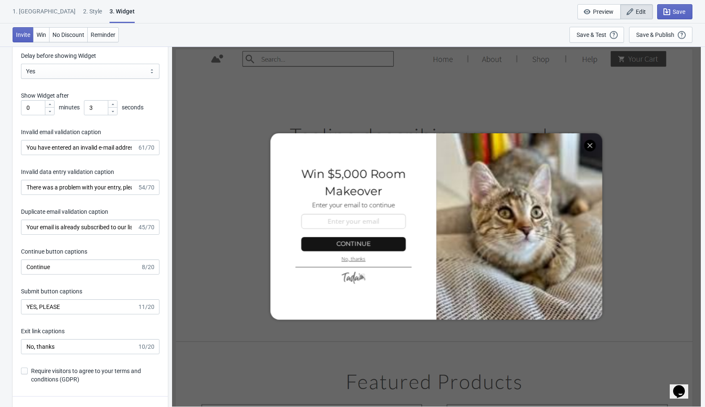
scroll to position [1253, 0]
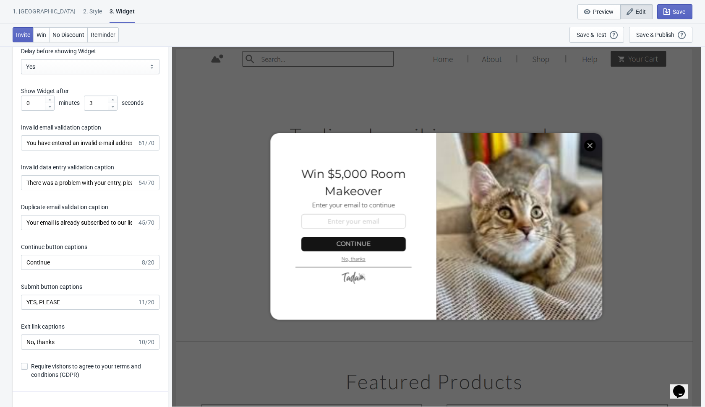
click at [63, 270] on div "Pop-Up title captions Win $5,000 Room Makeover 24/25 Delay before showing Widge…" at bounding box center [90, 194] width 155 height 398
click at [65, 263] on input "Continue" at bounding box center [81, 262] width 120 height 15
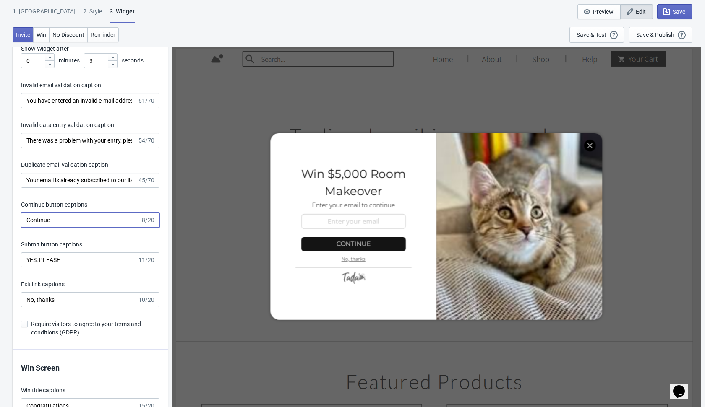
scroll to position [1287, 0]
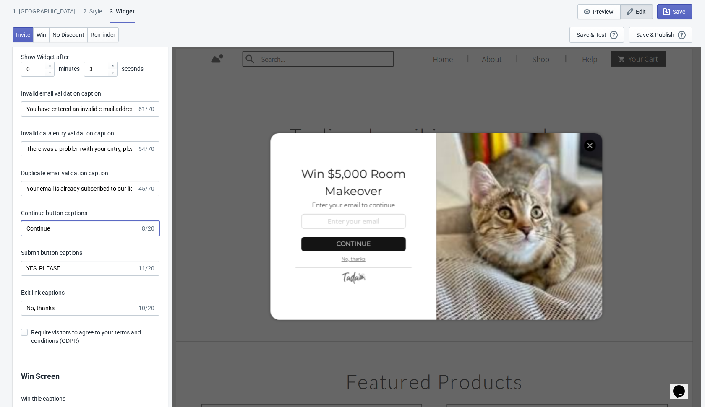
click at [80, 229] on input "Continue" at bounding box center [81, 228] width 120 height 15
paste input "JOIN NOW!"
type input "JOIN NOW!"
click at [160, 206] on div "Pop-Up title captions Win $5,000 Room Makeover 24/25 Delay before showing Widge…" at bounding box center [90, 160] width 155 height 398
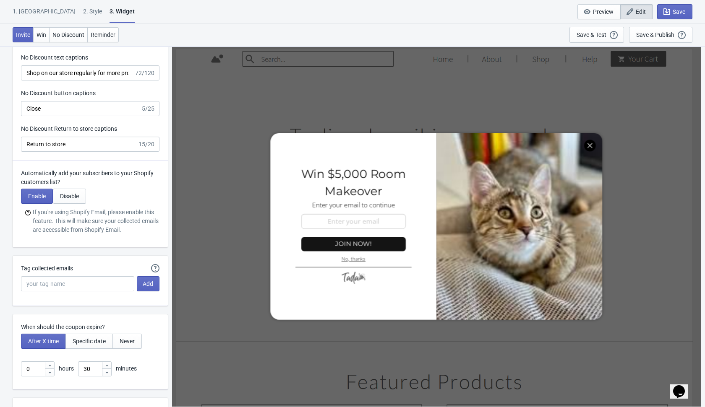
scroll to position [2175, 0]
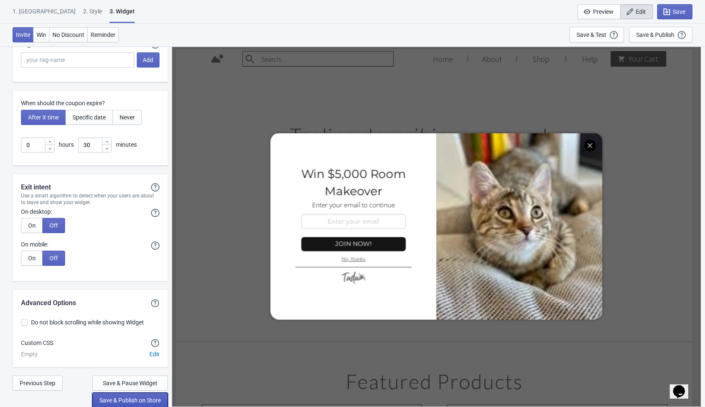
click at [123, 399] on span "Save & Publish on Store" at bounding box center [129, 400] width 61 height 7
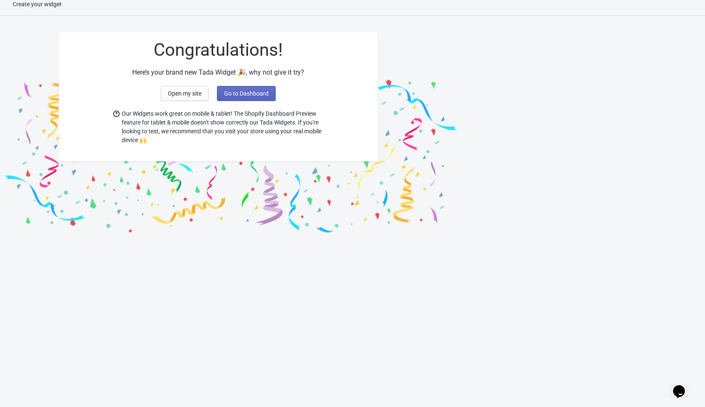
scroll to position [8, 0]
click at [266, 94] on span "Go to Dashboard" at bounding box center [246, 93] width 44 height 7
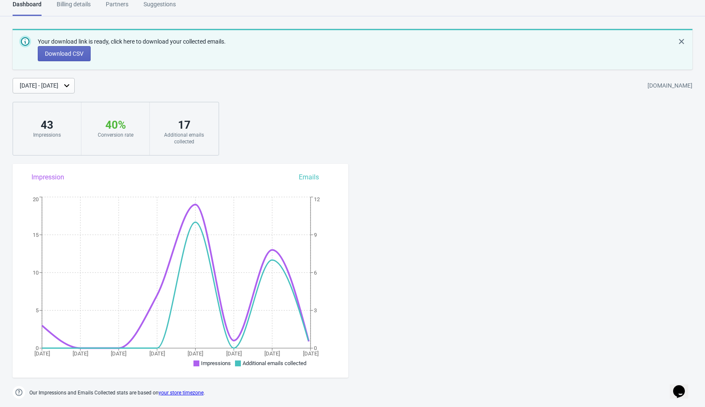
click at [291, 124] on div "Your download link is ready, click here to download your collected emails. Down…" at bounding box center [352, 92] width 705 height 127
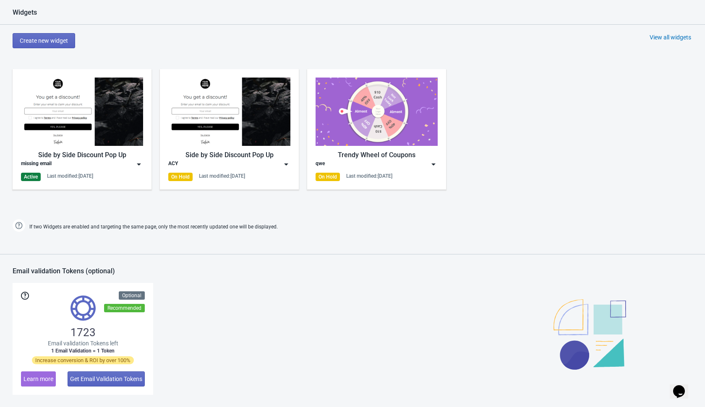
scroll to position [382, 0]
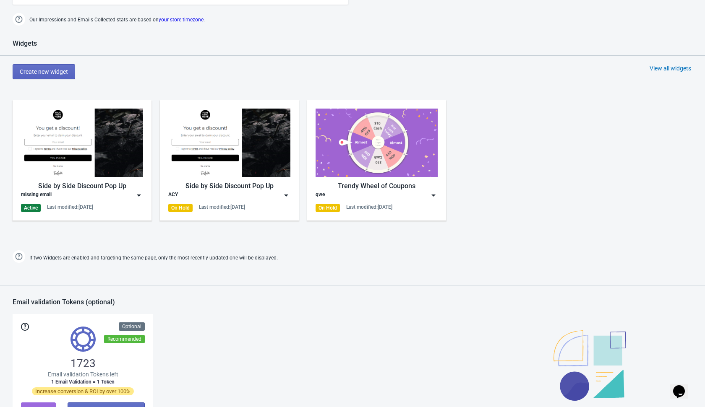
click at [138, 193] on img at bounding box center [139, 195] width 8 height 8
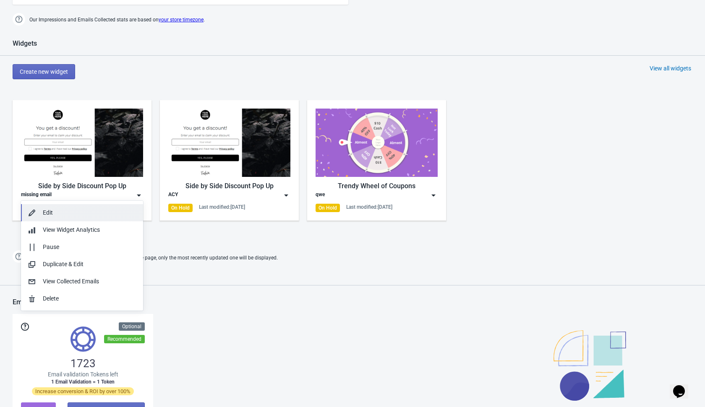
click at [93, 215] on div "Edit" at bounding box center [90, 212] width 94 height 9
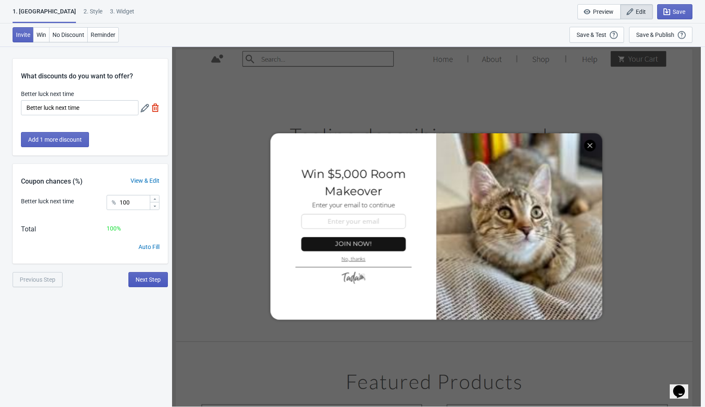
click at [149, 280] on span "Next Step" at bounding box center [147, 279] width 25 height 7
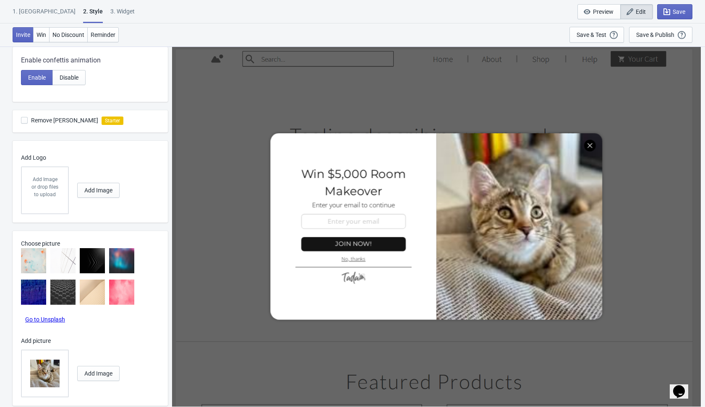
scroll to position [302, 0]
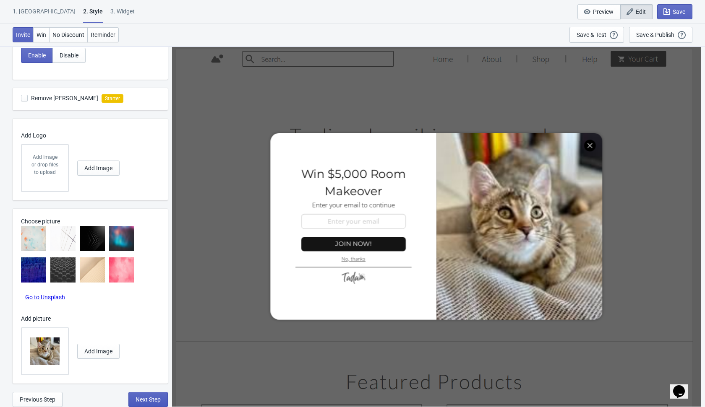
click at [145, 405] on button "Next Step" at bounding box center [147, 399] width 39 height 15
select select "1"
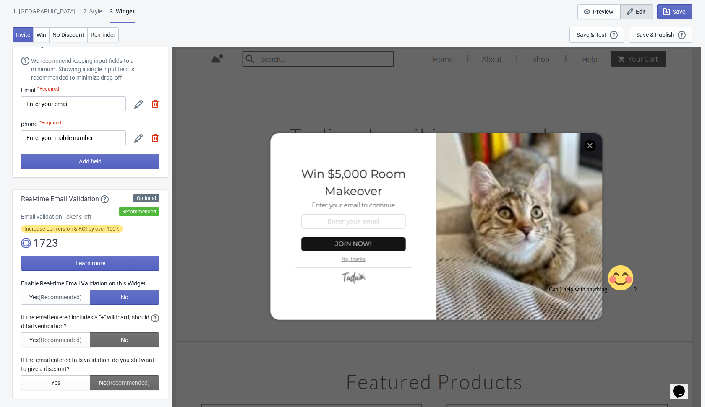
scroll to position [0, 0]
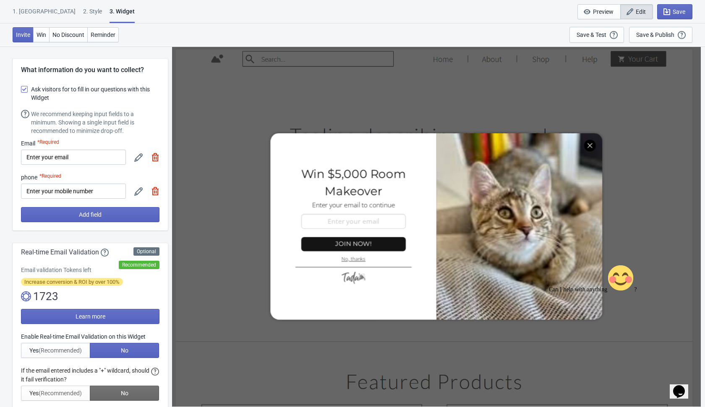
click at [139, 188] on icon at bounding box center [138, 191] width 8 height 8
select select "ca"
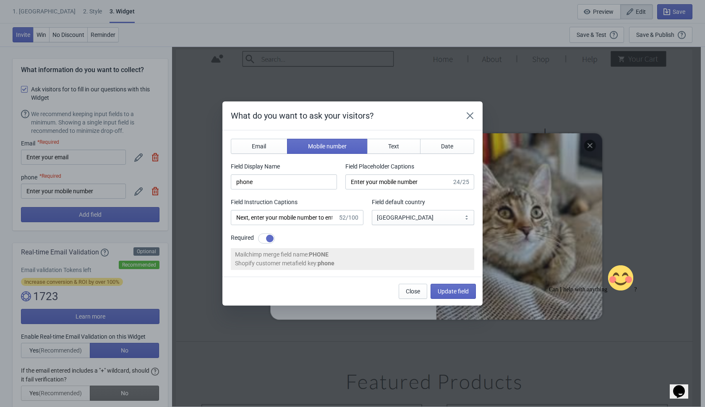
click at [137, 160] on div "What do you want to ask your visitors? Email Mobile number Text Date Field Disp…" at bounding box center [352, 203] width 705 height 204
click at [466, 115] on icon "Close" at bounding box center [470, 116] width 8 height 8
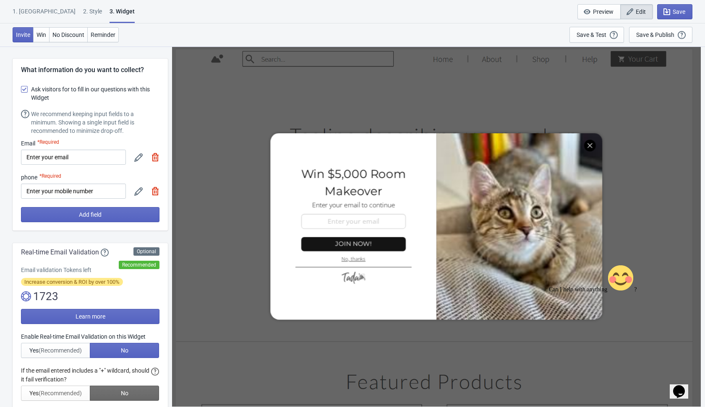
click at [138, 159] on icon at bounding box center [138, 158] width 8 height 8
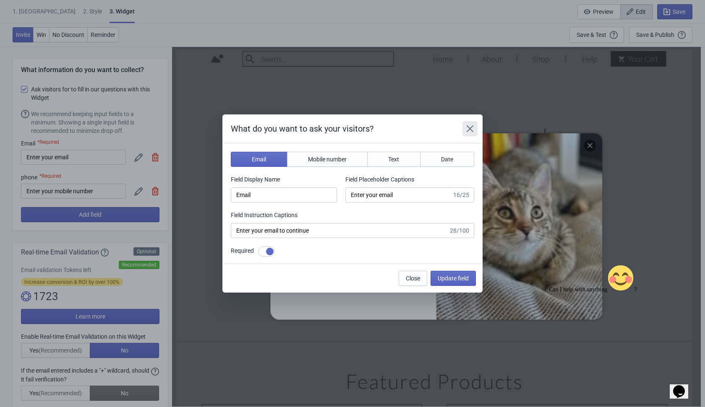
click at [471, 125] on icon "Close" at bounding box center [470, 129] width 8 height 8
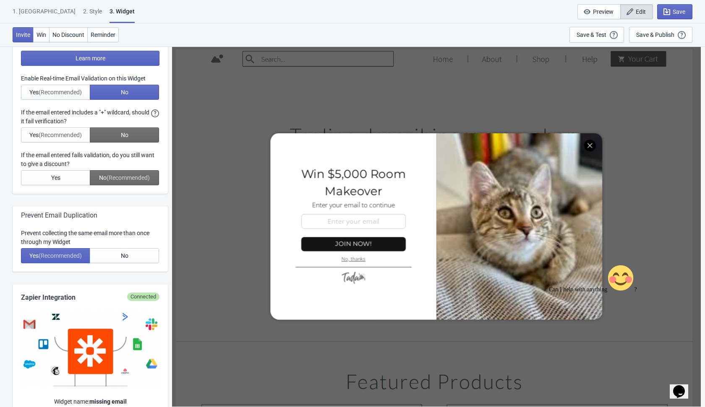
scroll to position [239, 0]
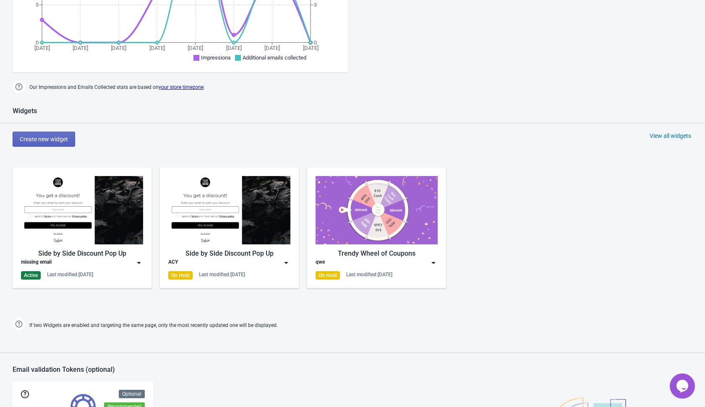
scroll to position [534, 0]
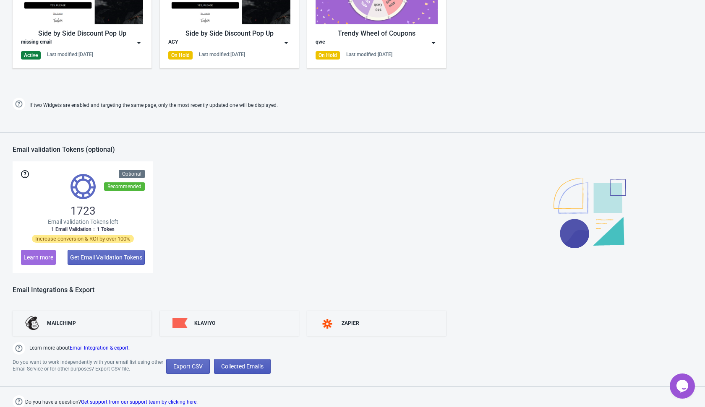
click at [242, 364] on span "Collected Emails" at bounding box center [242, 366] width 42 height 7
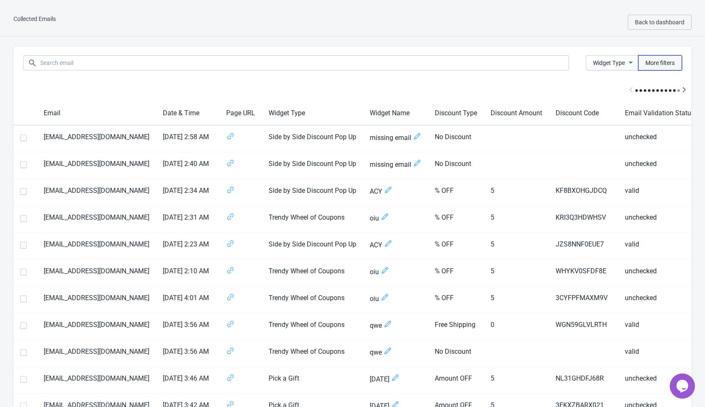
click at [667, 65] on span "More filters" at bounding box center [659, 63] width 29 height 7
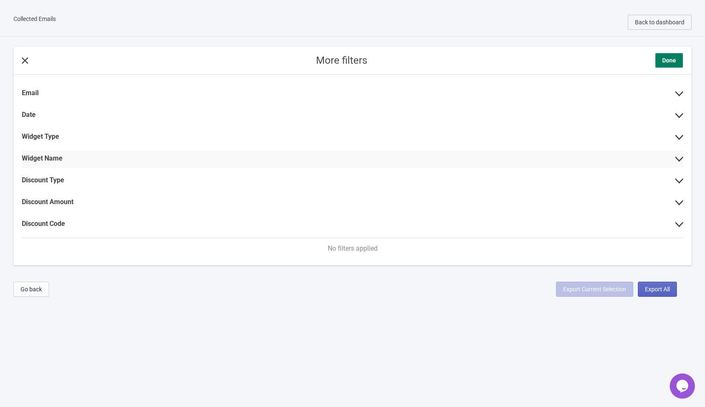
click at [679, 161] on icon at bounding box center [679, 159] width 8 height 5
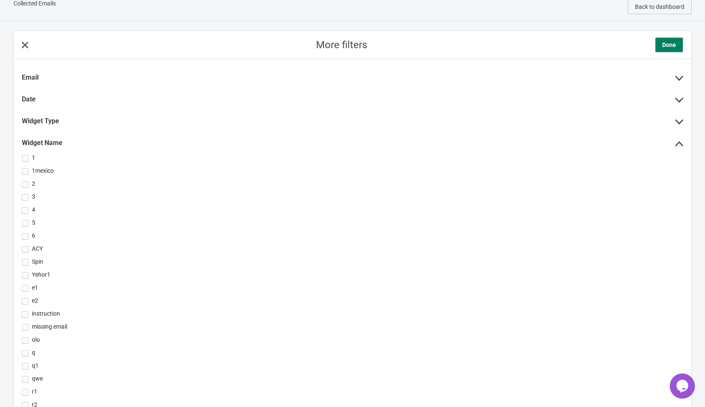
scroll to position [22, 0]
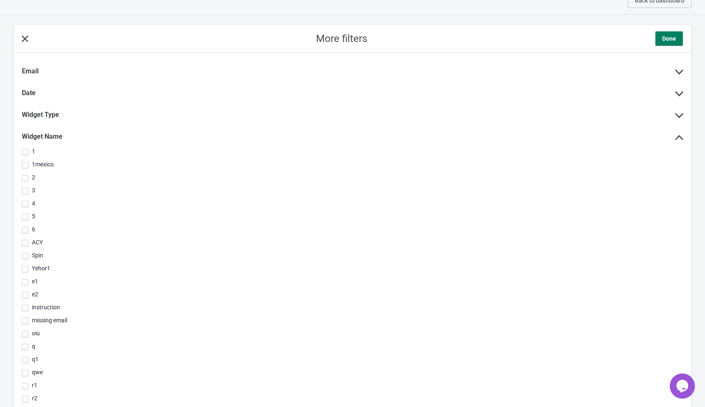
click at [44, 320] on span "missing email" at bounding box center [49, 321] width 35 height 8
click at [22, 320] on input "missing email" at bounding box center [22, 325] width 0 height 15
checkbox input "true"
click at [662, 37] on span "Done" at bounding box center [669, 38] width 14 height 8
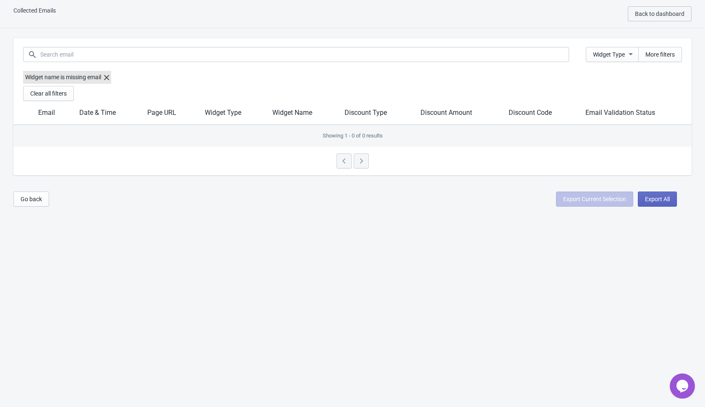
scroll to position [8, 0]
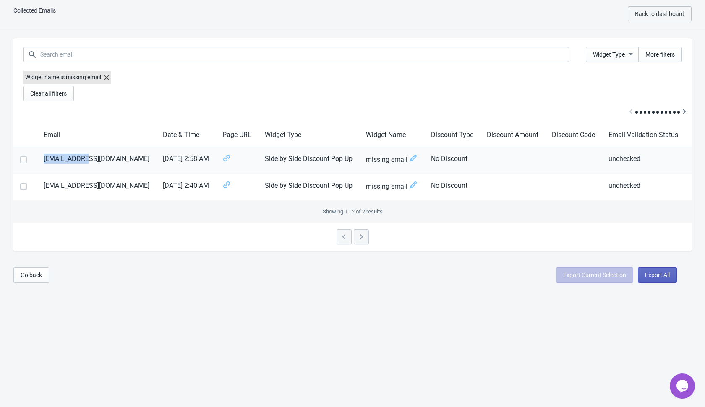
drag, startPoint x: 92, startPoint y: 159, endPoint x: 37, endPoint y: 159, distance: 55.4
click at [37, 159] on td "[EMAIL_ADDRESS][DOMAIN_NAME]" at bounding box center [96, 160] width 119 height 27
copy td "[EMAIL_ADDRESS][DOMAIN_NAME]"
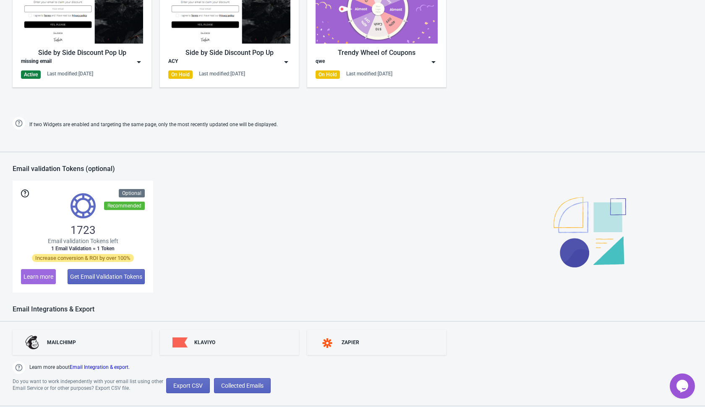
scroll to position [534, 0]
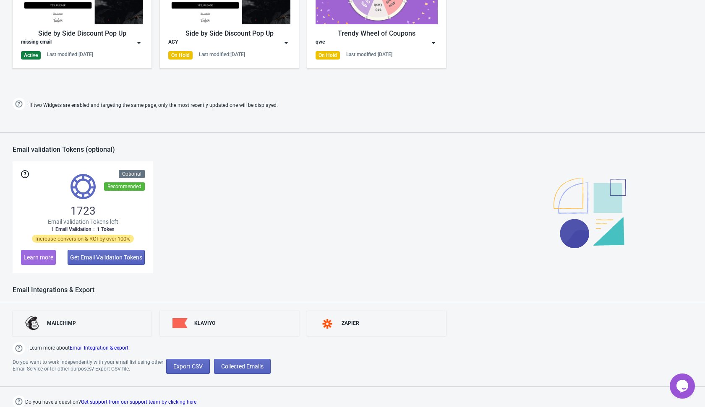
click at [239, 373] on div "MAILCHIMP KLAVIYO ZAPIER Learn more about Email Integration & export . Do you w…" at bounding box center [352, 355] width 705 height 106
click at [247, 366] on span "Collected Emails" at bounding box center [242, 366] width 42 height 7
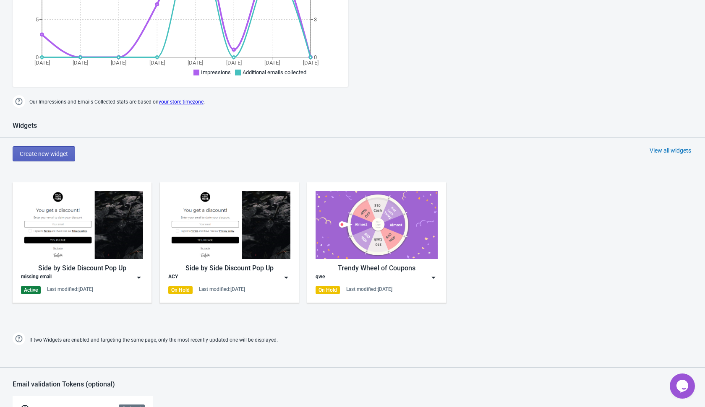
scroll to position [304, 0]
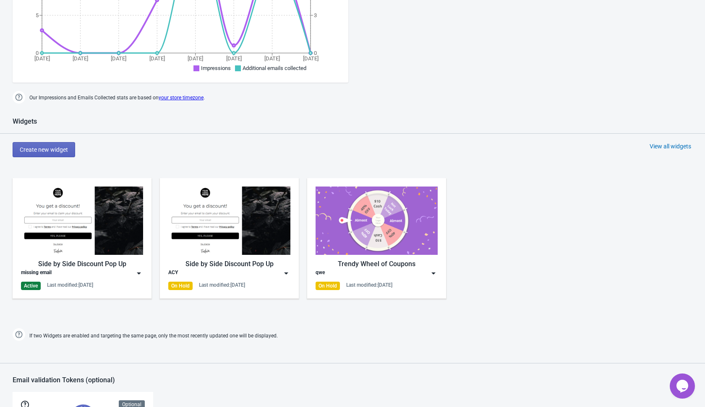
click at [136, 272] on img at bounding box center [139, 273] width 8 height 8
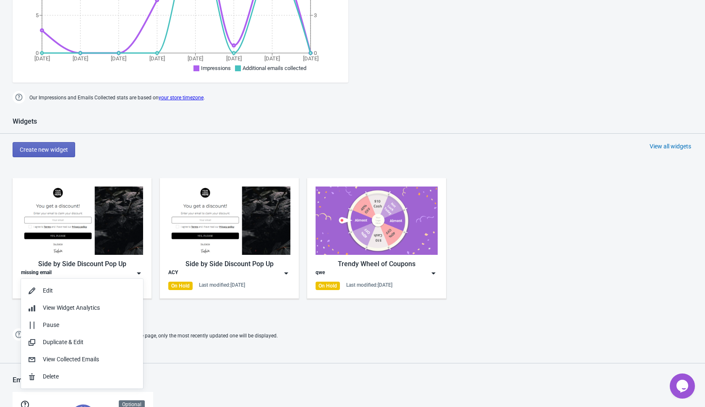
click at [304, 312] on div "Side by Side Discount Pop Up missing email Active Last modified: 5.10.2025 Side…" at bounding box center [352, 245] width 705 height 151
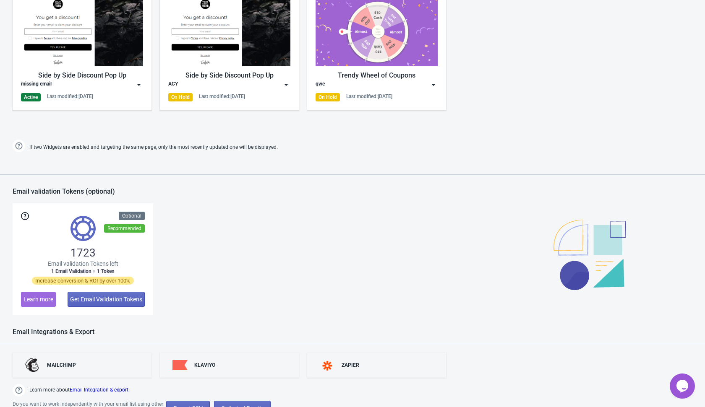
scroll to position [534, 0]
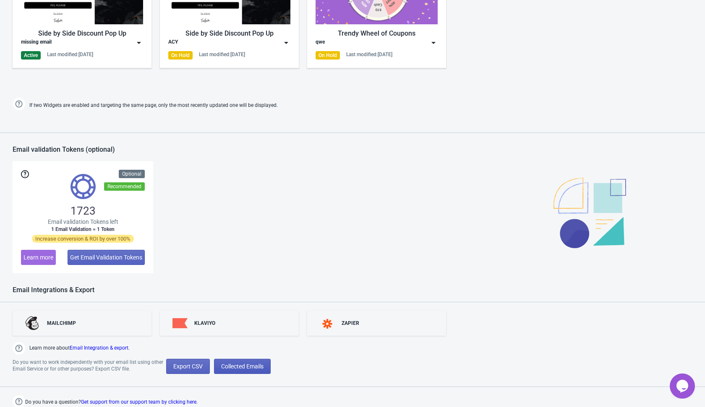
click at [243, 369] on button "Collected Emails" at bounding box center [242, 366] width 57 height 15
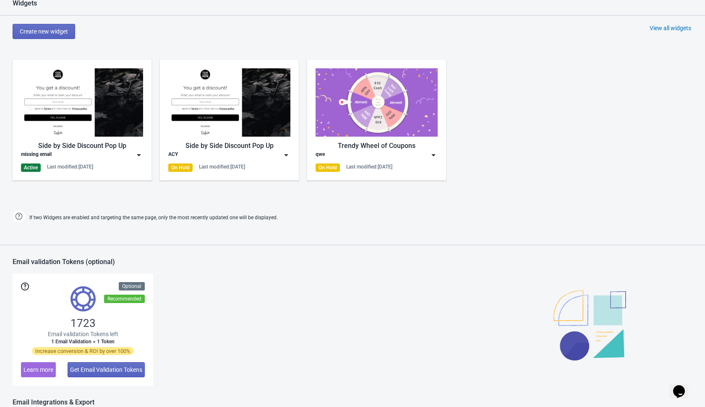
scroll to position [426, 0]
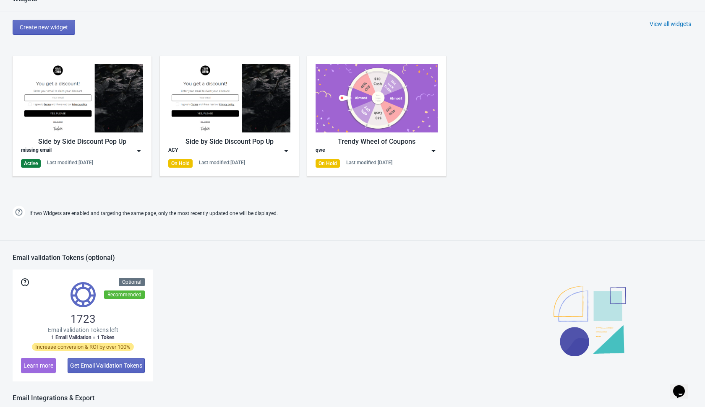
click at [140, 148] on img at bounding box center [139, 151] width 8 height 8
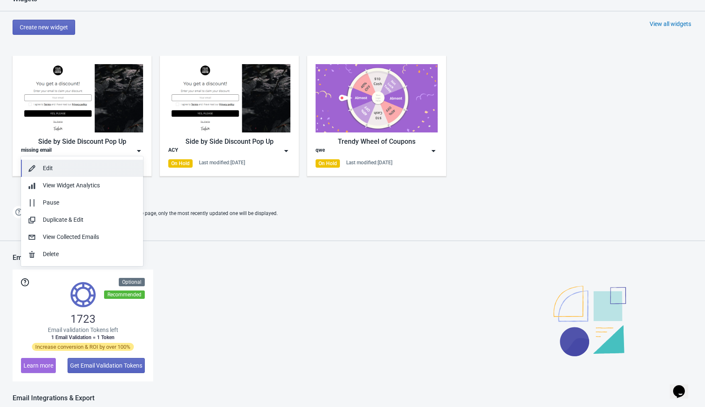
click at [86, 170] on div "Edit" at bounding box center [90, 168] width 94 height 9
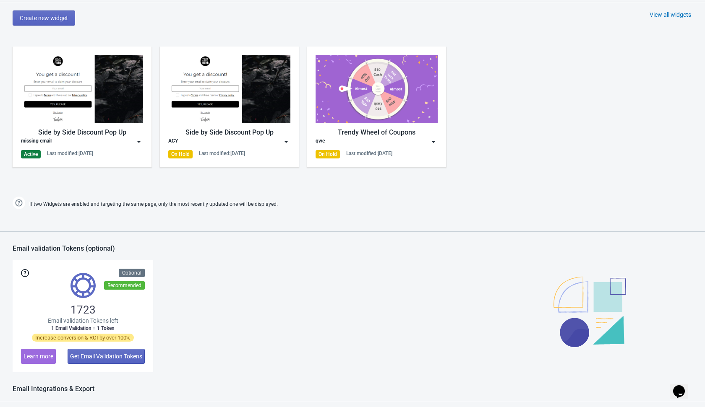
scroll to position [432, 0]
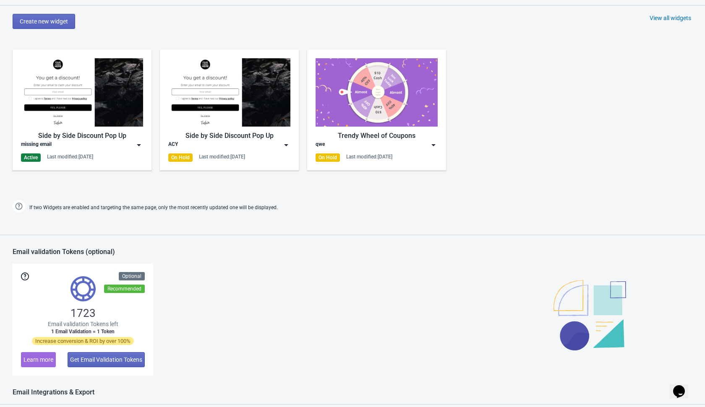
click at [138, 143] on img at bounding box center [139, 145] width 8 height 8
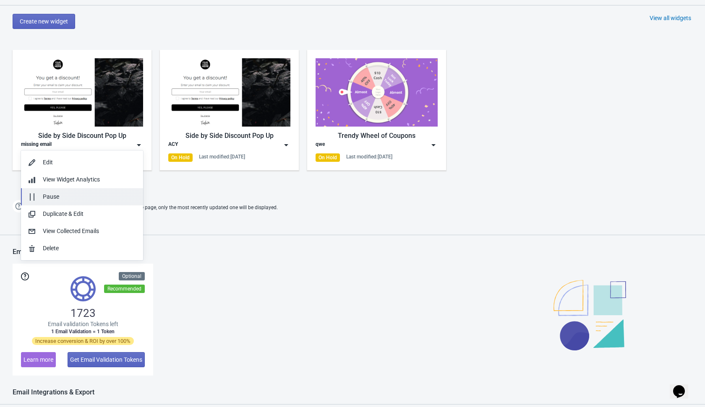
click at [96, 202] on button "Pause" at bounding box center [82, 196] width 122 height 17
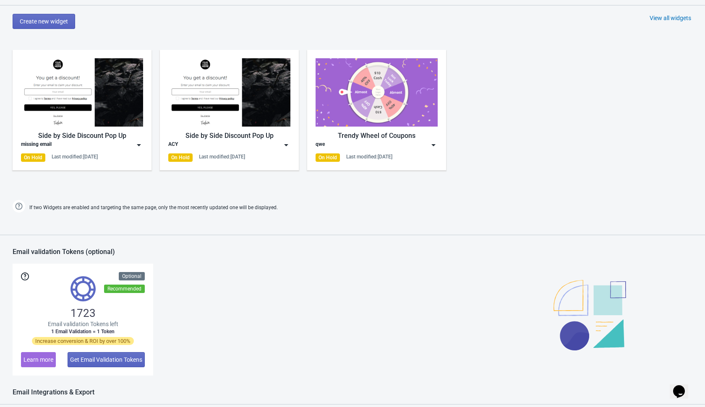
click at [601, 66] on div "Side by Side Discount Pop Up missing email On Hold Last modified: 5.10.2025 Sid…" at bounding box center [352, 117] width 705 height 151
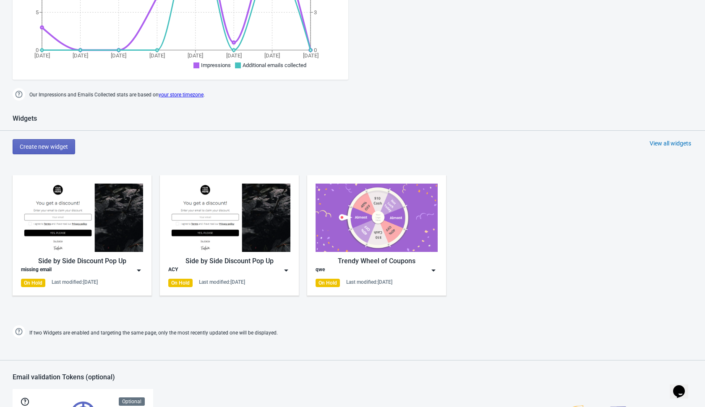
scroll to position [294, 0]
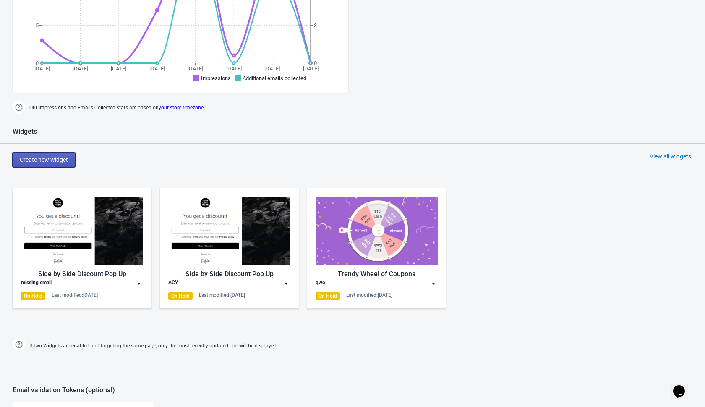
click at [64, 163] on button "Create new widget" at bounding box center [44, 159] width 62 height 15
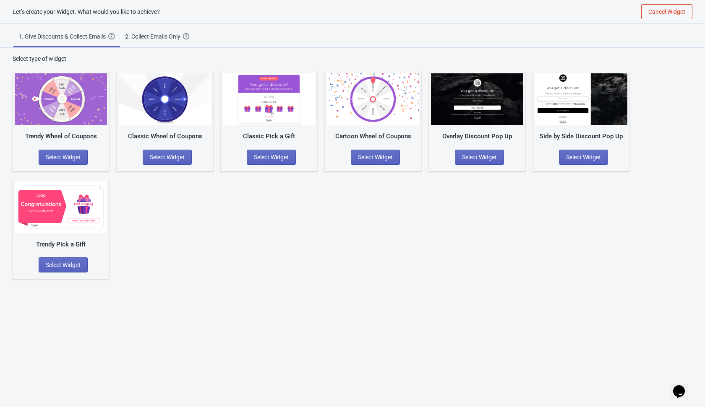
scroll to position [8, 0]
click at [577, 155] on span "Select Widget" at bounding box center [583, 157] width 35 height 7
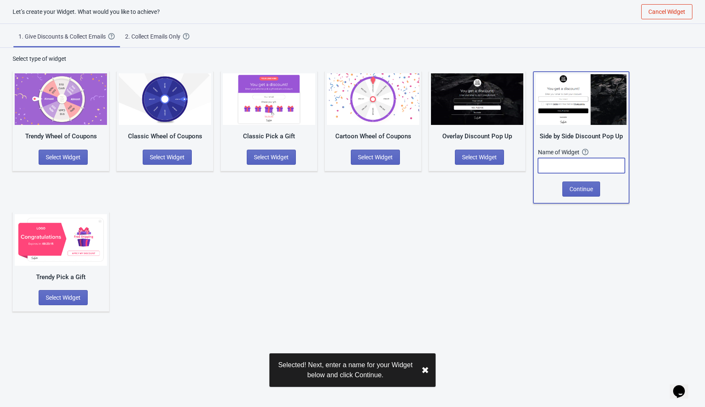
click at [552, 170] on input "text" at bounding box center [581, 165] width 87 height 15
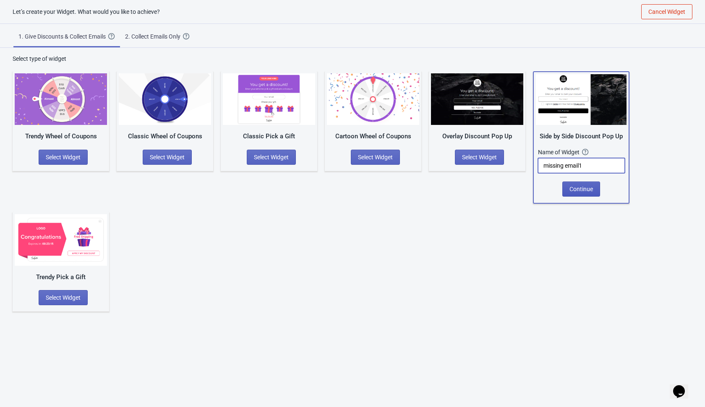
type input "missing email1"
click at [578, 186] on span "Continue" at bounding box center [580, 189] width 23 height 7
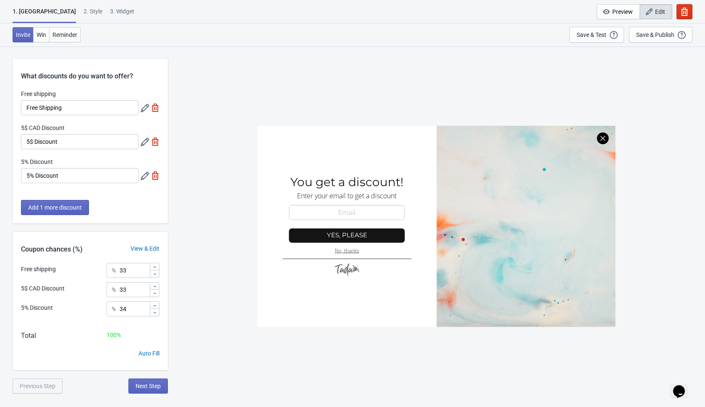
click at [145, 110] on icon at bounding box center [145, 108] width 8 height 8
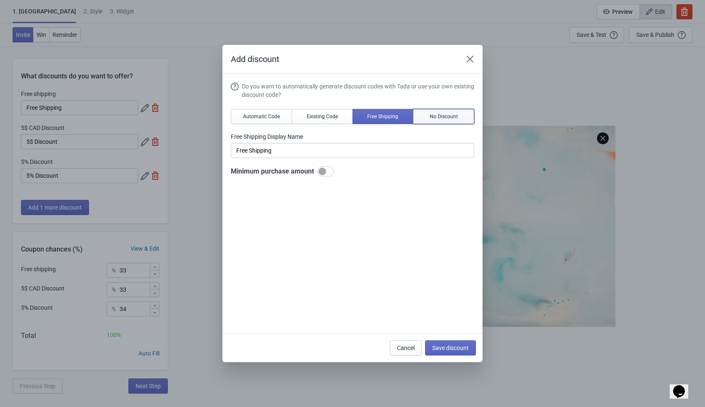
click at [454, 115] on span "No Discount" at bounding box center [443, 116] width 28 height 7
type input "Better luck next time"
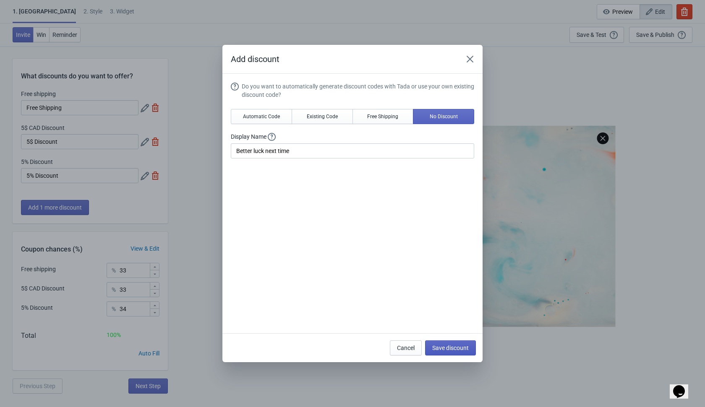
click at [450, 347] on span "Save discount" at bounding box center [450, 348] width 36 height 7
type input "Better luck next time"
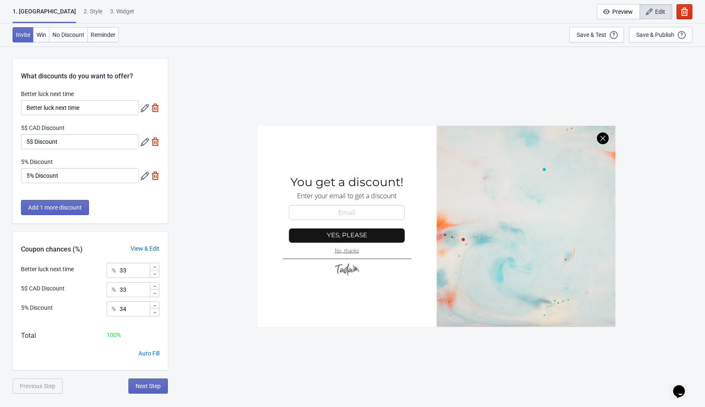
click at [155, 138] on img at bounding box center [155, 142] width 8 height 8
type input "50"
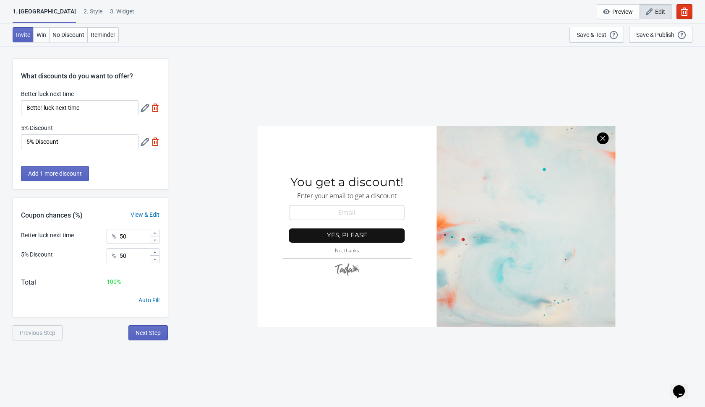
click at [155, 138] on img at bounding box center [155, 142] width 8 height 8
type input "100"
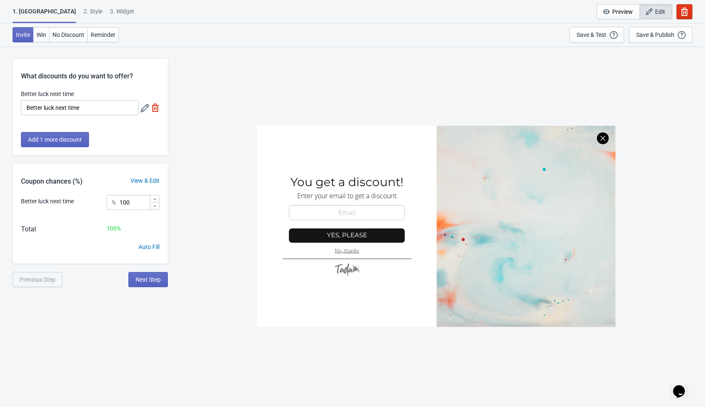
click at [194, 162] on div "SASDERWERT3H You get a discount! Enter your email to get a discount email-input…" at bounding box center [436, 226] width 528 height 361
click at [167, 317] on div "1. Coupon 2 . Style 3. Widget 1. Coupon 2 . Style 3. Widget Cancel Widget Previ…" at bounding box center [352, 249] width 705 height 407
click at [147, 305] on div "1. Coupon 2 . Style 3. Widget 1. Coupon 2 . Style 3. Widget Cancel Widget Previ…" at bounding box center [352, 249] width 705 height 407
click at [140, 281] on span "Next Step" at bounding box center [147, 279] width 25 height 7
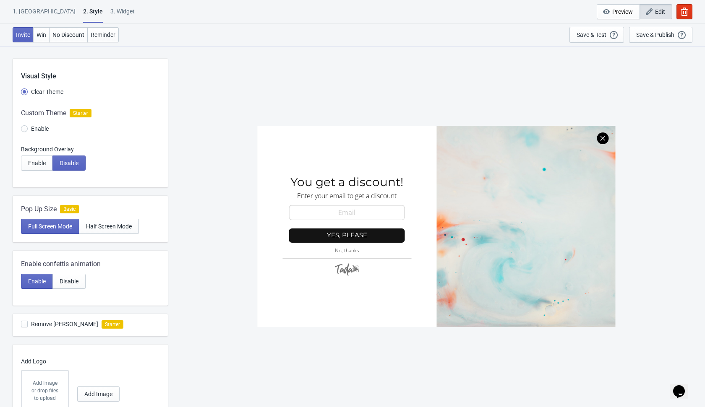
click at [24, 128] on div at bounding box center [90, 122] width 155 height 45
radio input "true"
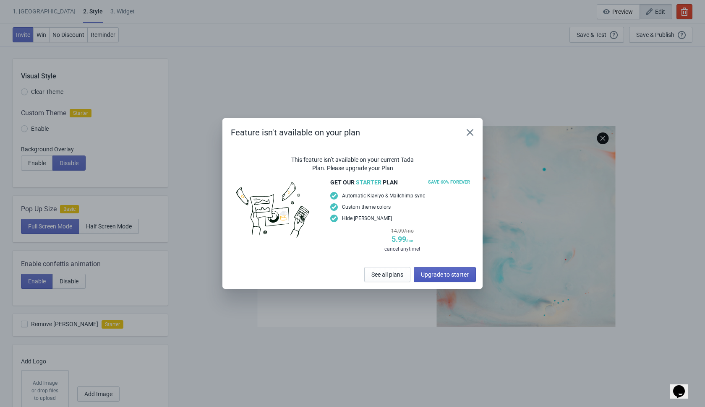
click at [437, 273] on span "Upgrade to starter" at bounding box center [445, 274] width 48 height 7
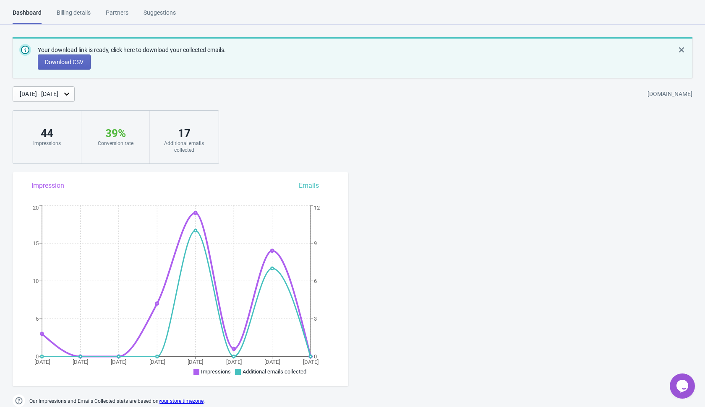
click at [75, 19] on div "Billing details" at bounding box center [74, 15] width 34 height 15
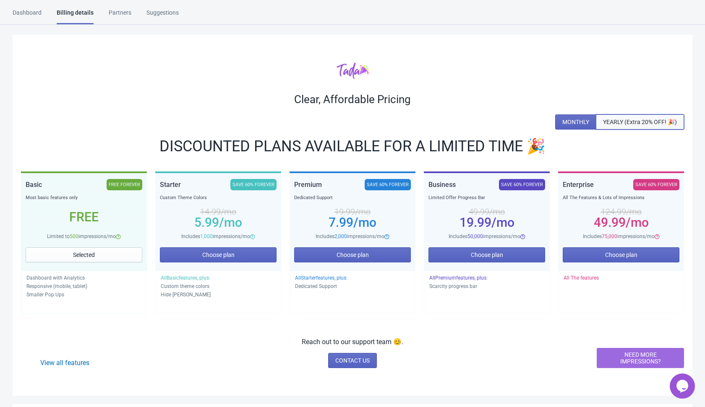
click at [610, 116] on button "YEARLY (Extra 20% OFF! 🎉)" at bounding box center [640, 121] width 88 height 15
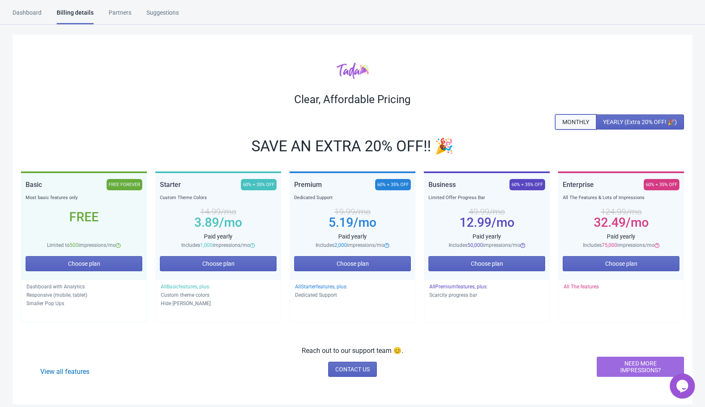
click at [567, 123] on span "MONTHLY" at bounding box center [575, 122] width 27 height 7
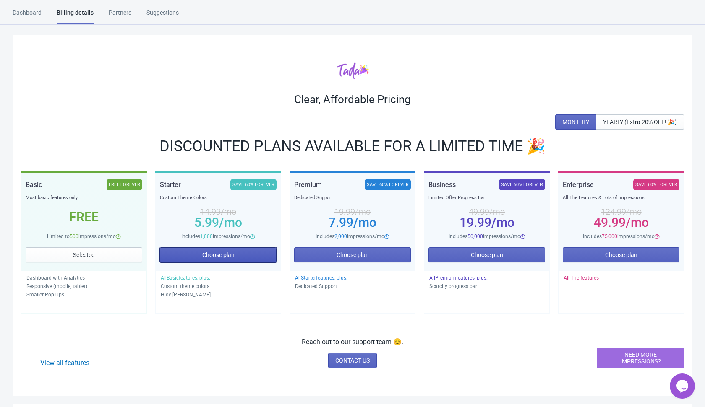
click at [233, 257] on span "Choose plan" at bounding box center [218, 255] width 32 height 7
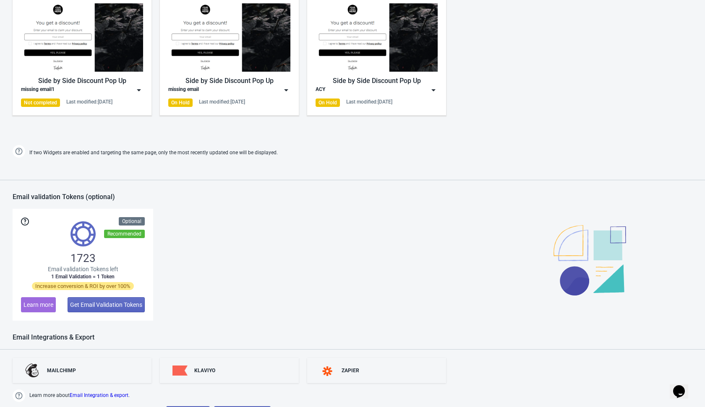
scroll to position [488, 0]
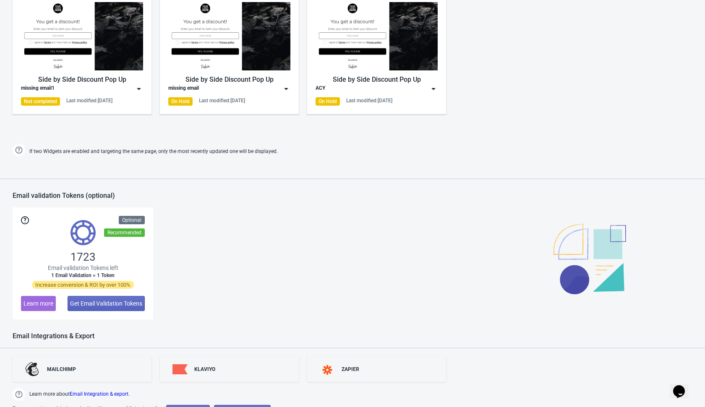
click at [143, 86] on div "Side by Side Discount Pop Up missing email1 Not completed Last modified: [DATE]" at bounding box center [82, 54] width 139 height 120
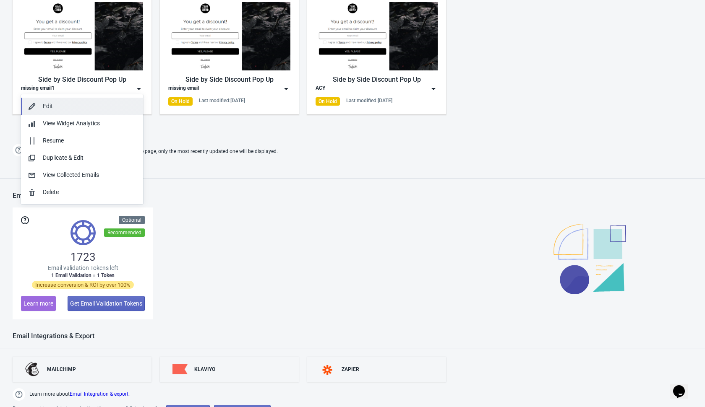
click at [113, 105] on div "Edit" at bounding box center [90, 106] width 94 height 9
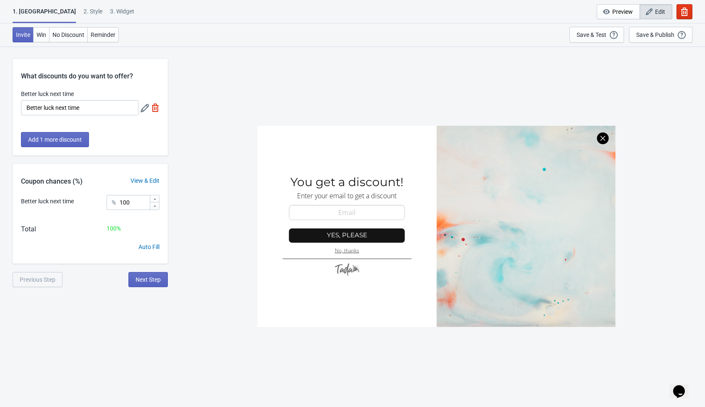
click at [214, 210] on div "SASDERWERT3H You get a discount! Enter your email to get a discount email-input…" at bounding box center [436, 226] width 528 height 361
click at [146, 279] on span "Next Step" at bounding box center [147, 279] width 25 height 7
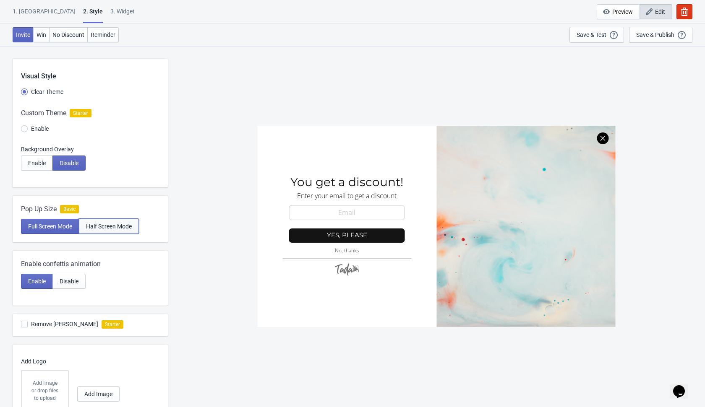
click at [117, 225] on span "Half Screen Mode" at bounding box center [109, 226] width 46 height 7
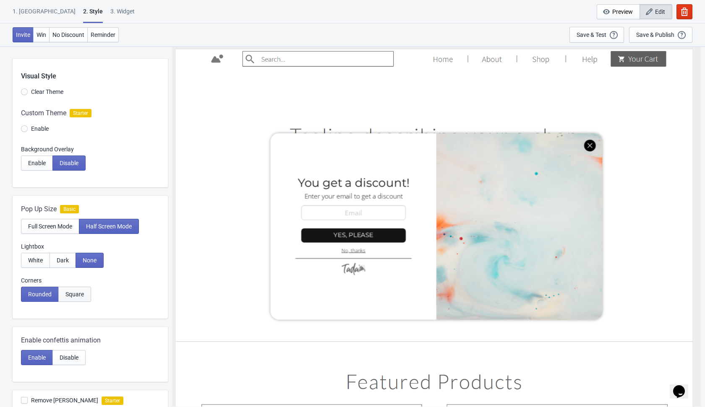
click at [77, 289] on button "Square" at bounding box center [74, 294] width 33 height 15
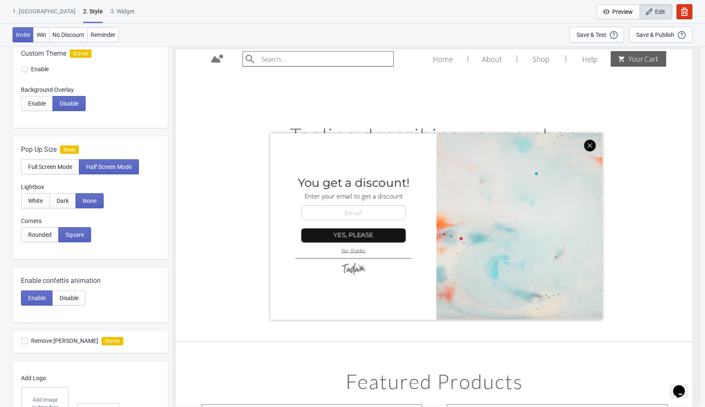
scroll to position [56, 0]
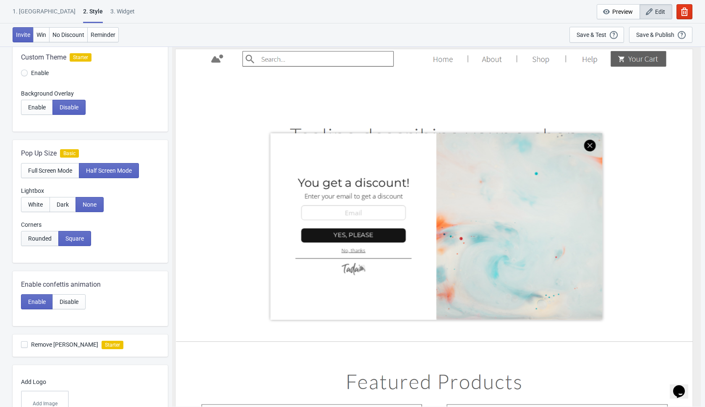
click at [42, 235] on span "Rounded" at bounding box center [39, 238] width 23 height 7
click at [70, 207] on button "Dark" at bounding box center [62, 204] width 26 height 15
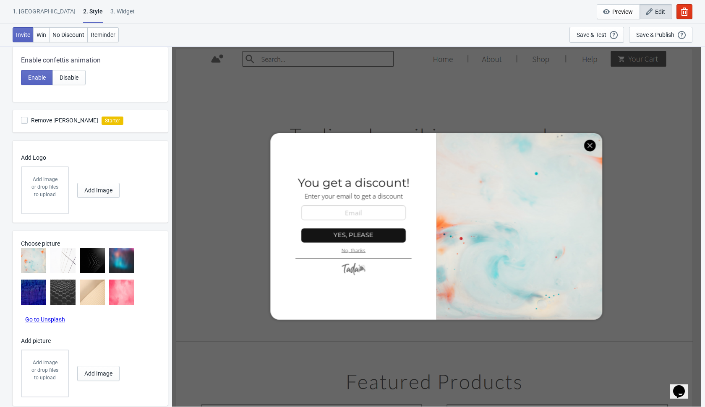
scroll to position [302, 0]
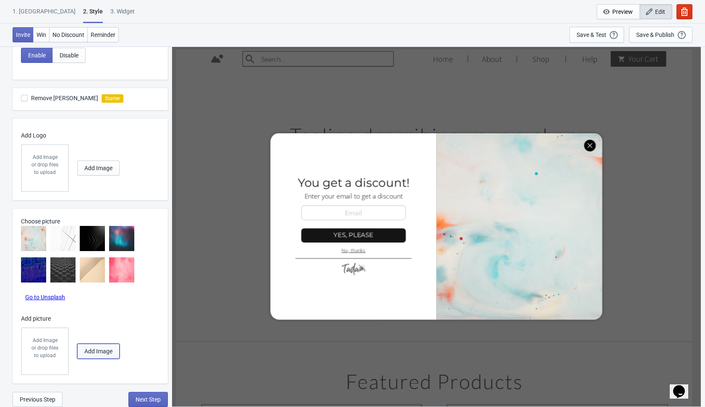
click at [91, 351] on span "Add Image" at bounding box center [98, 351] width 28 height 7
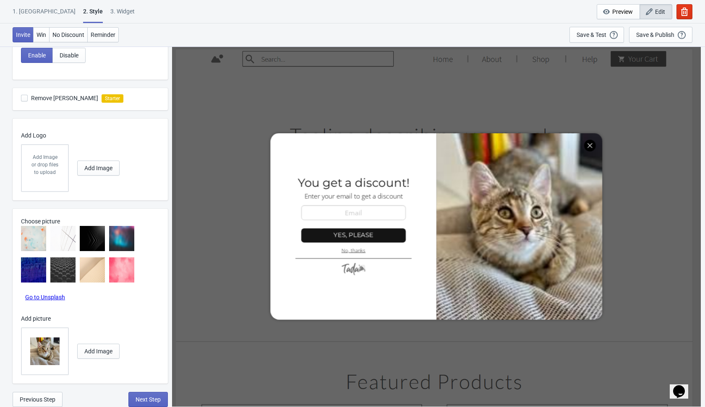
click at [65, 245] on img at bounding box center [62, 238] width 25 height 25
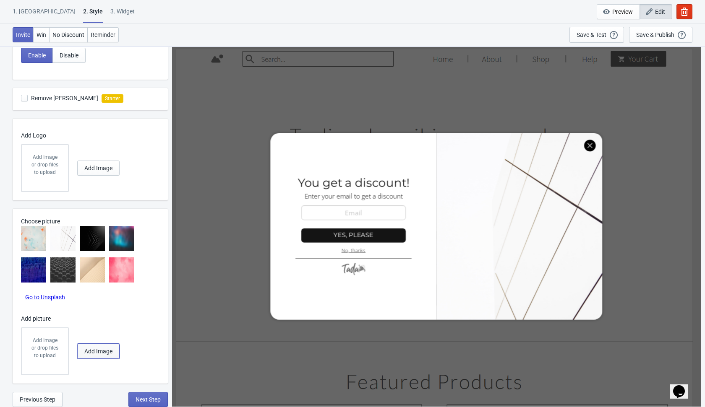
click at [82, 354] on button "Add Image" at bounding box center [98, 351] width 42 height 15
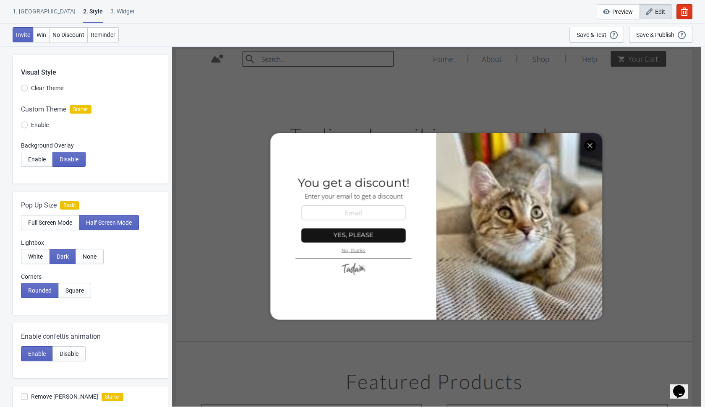
scroll to position [0, 0]
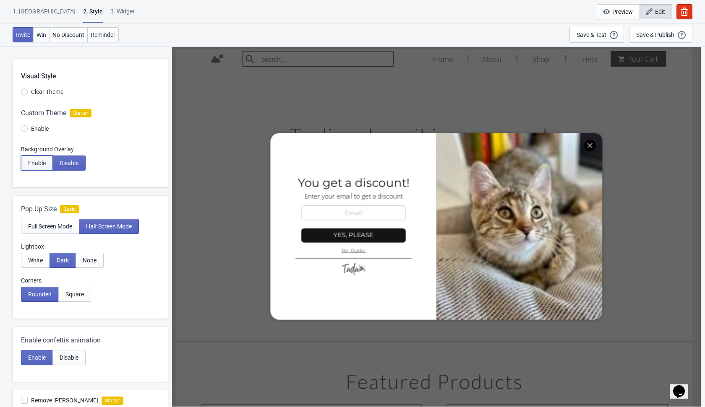
click at [39, 164] on span "Enable" at bounding box center [37, 163] width 18 height 7
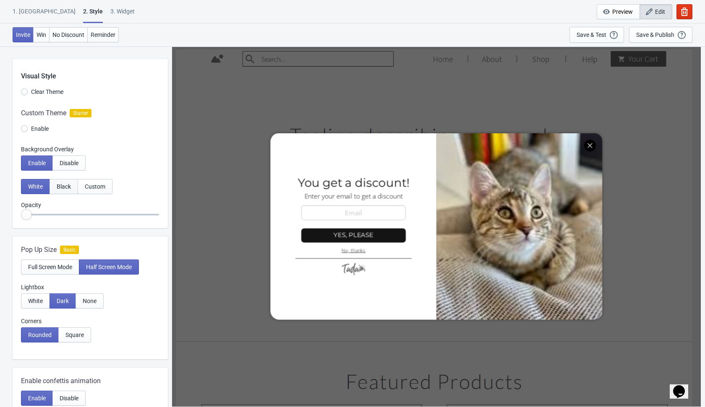
click at [64, 188] on span "Black" at bounding box center [64, 186] width 14 height 7
radio input "true"
type input "0.25"
click at [46, 213] on input "range" at bounding box center [90, 214] width 138 height 15
radio input "true"
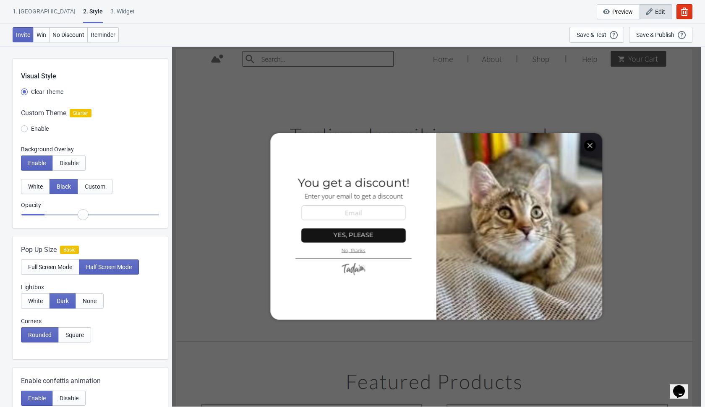
type input "0.5"
click at [84, 217] on input "range" at bounding box center [90, 214] width 138 height 15
radio input "true"
type input "0.85"
click at [135, 211] on input "range" at bounding box center [90, 214] width 138 height 15
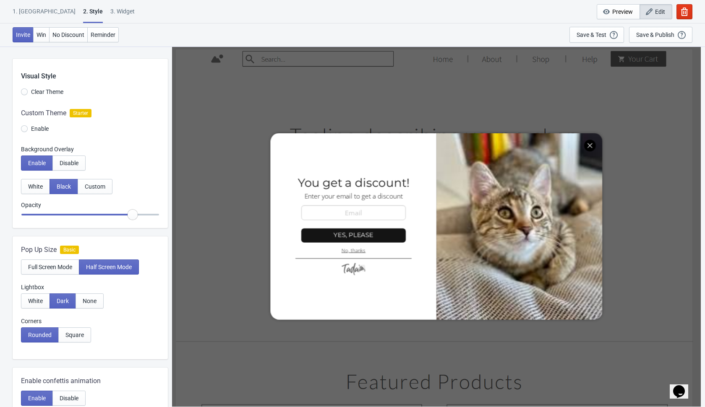
radio input "true"
type input "1"
click at [151, 216] on input "range" at bounding box center [90, 214] width 138 height 15
click at [140, 174] on div at bounding box center [90, 175] width 138 height 8
click at [96, 185] on span "Custom" at bounding box center [95, 186] width 21 height 7
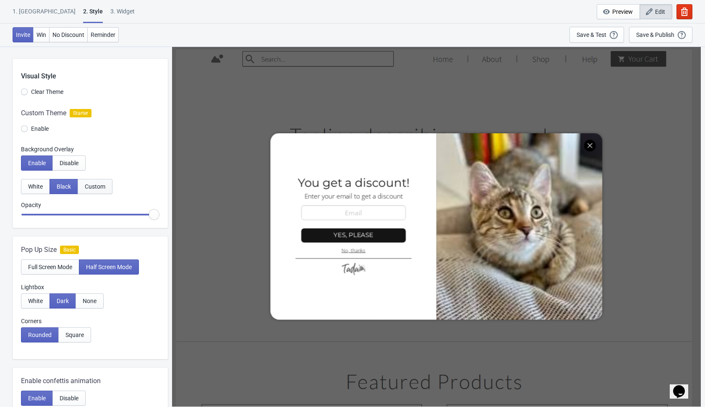
radio input "true"
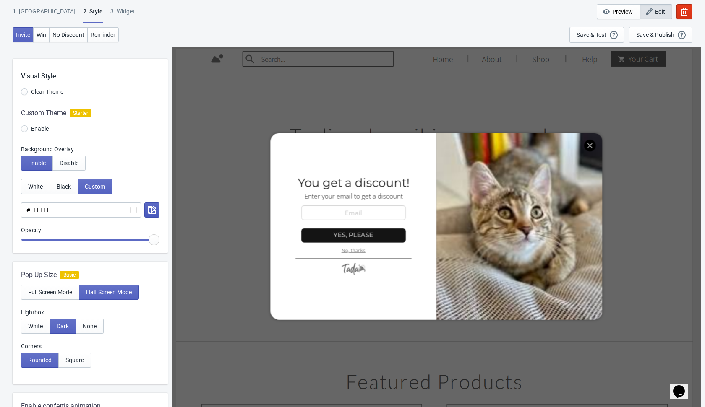
click at [153, 208] on icon "button" at bounding box center [152, 210] width 8 height 8
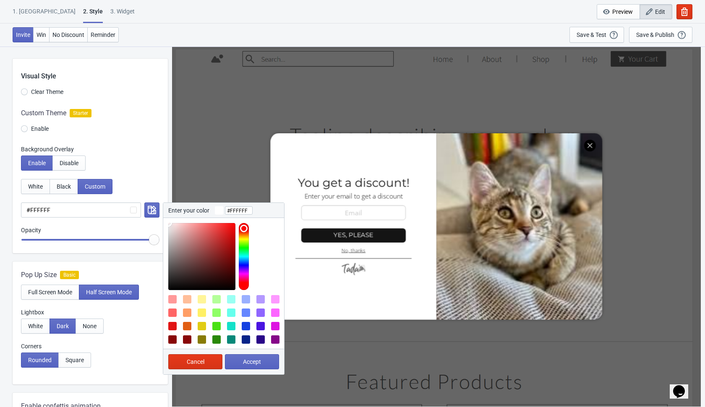
click at [250, 328] on div at bounding box center [246, 326] width 8 height 8
type input "#1440E1"
click at [237, 361] on button "Accept" at bounding box center [252, 361] width 54 height 15
radio input "true"
type input "#1440E1"
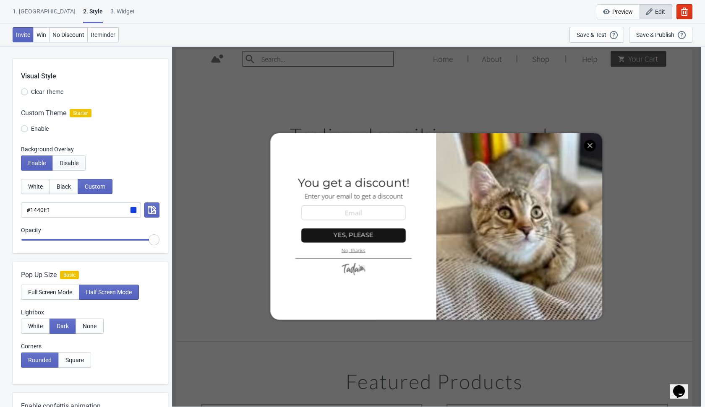
click at [74, 160] on span "Disable" at bounding box center [69, 163] width 19 height 7
radio input "true"
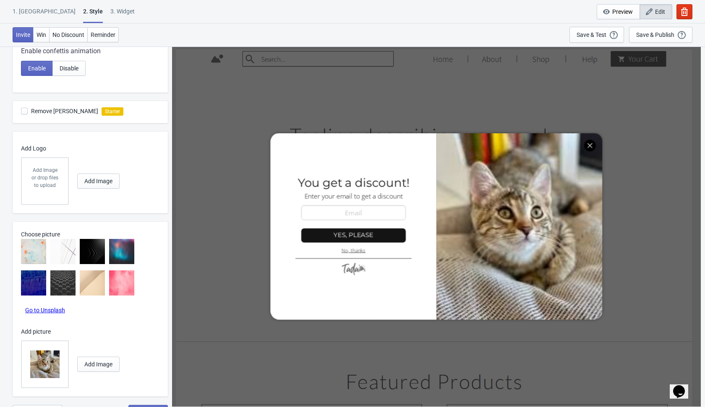
scroll to position [302, 0]
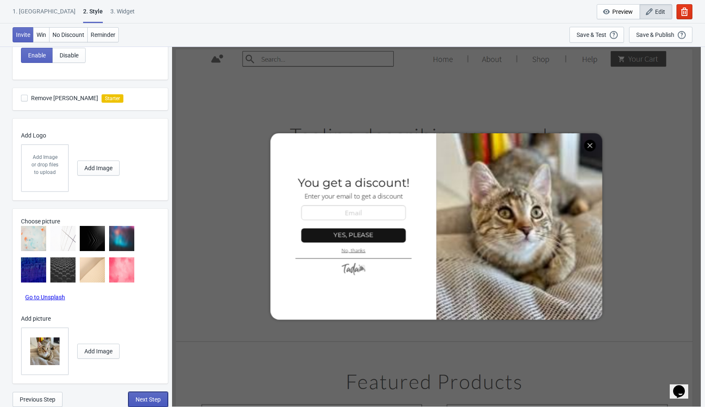
click at [147, 390] on span "Next Step" at bounding box center [147, 399] width 25 height 7
select select "once"
select select "1"
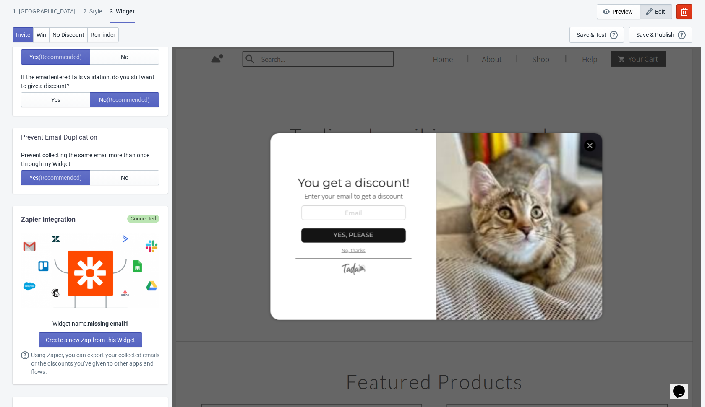
scroll to position [0, 0]
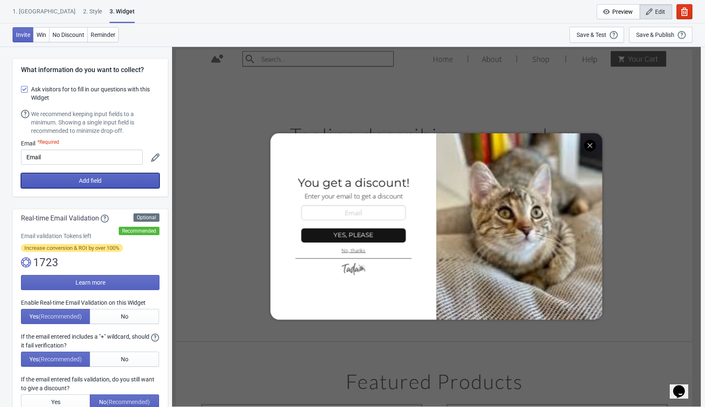
click at [114, 182] on button "Add field" at bounding box center [90, 180] width 138 height 15
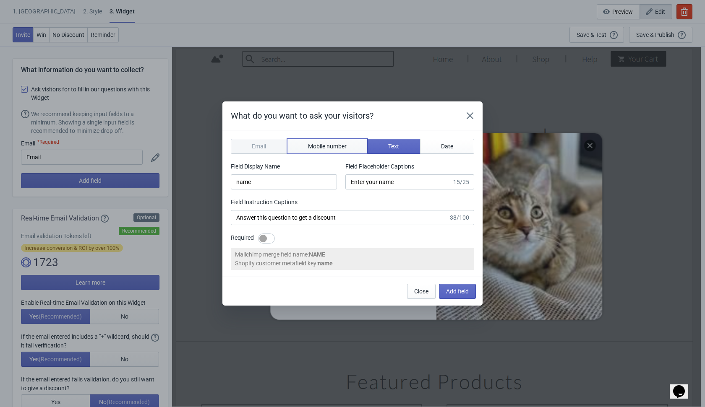
click at [343, 145] on span "Mobile number" at bounding box center [327, 146] width 39 height 7
type input "phone"
type input "Enter your mobile number"
type input "Next, enter your mobile number to get a discount"
select select "ca"
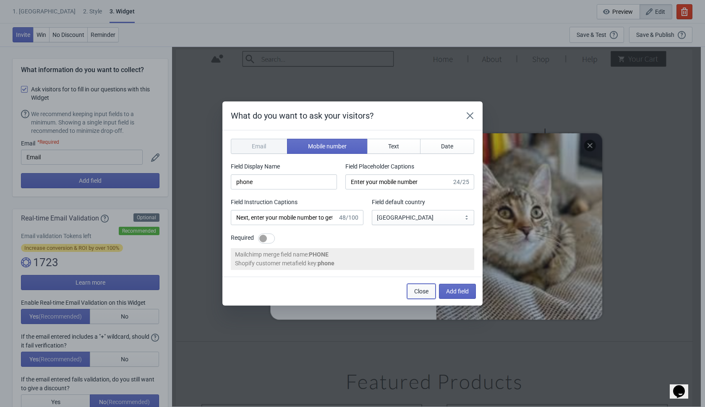
click at [410, 290] on button "Close" at bounding box center [421, 291] width 29 height 15
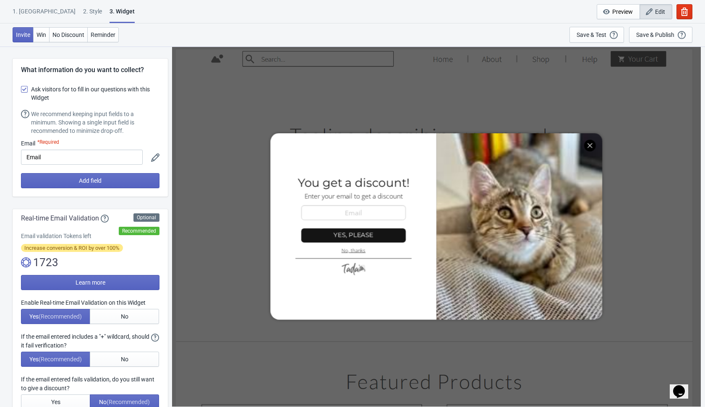
click at [158, 156] on icon at bounding box center [155, 158] width 8 height 8
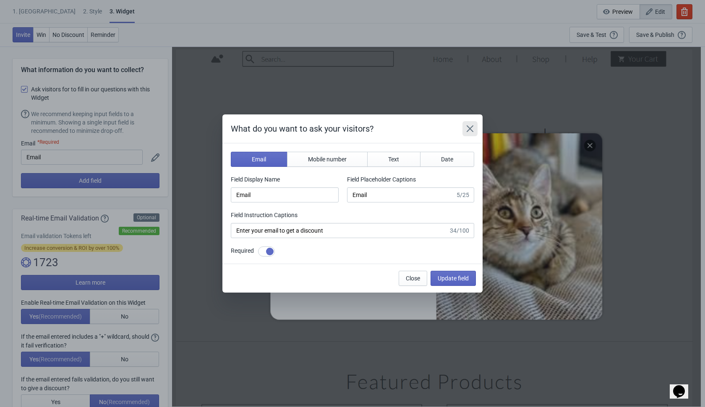
click at [465, 131] on button "Close" at bounding box center [469, 128] width 15 height 15
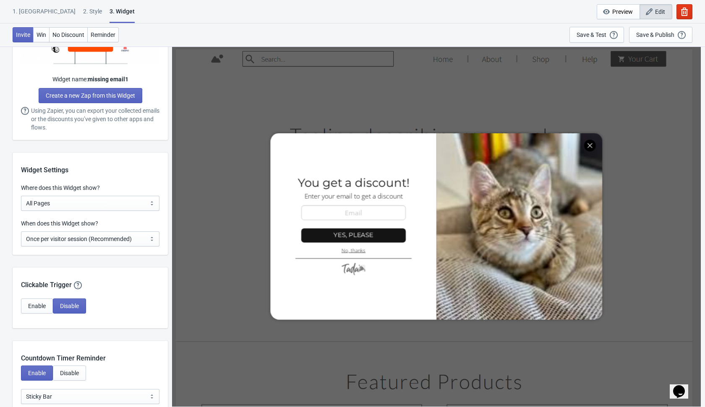
scroll to position [546, 0]
click at [148, 205] on select "All Pages All Product Pages All Blog Pages All Static Pages Specific Product(s)…" at bounding box center [90, 204] width 138 height 15
select select "homepageOnly"
click at [21, 197] on select "All Pages All Product Pages All Blog Pages All Static Pages Specific Product(s)…" at bounding box center [90, 204] width 138 height 15
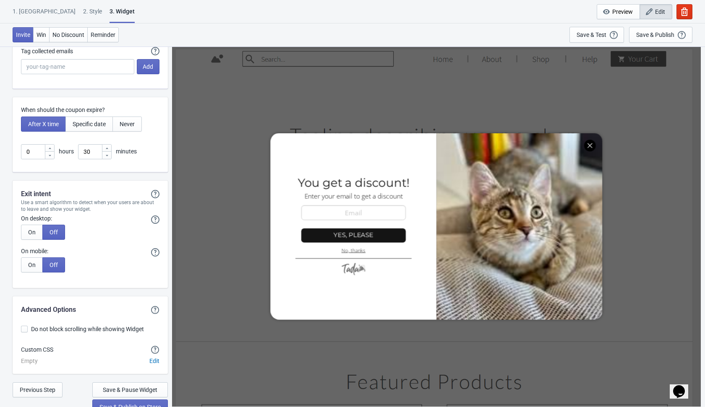
scroll to position [2181, 0]
